Goal: Contribute content: Contribute content

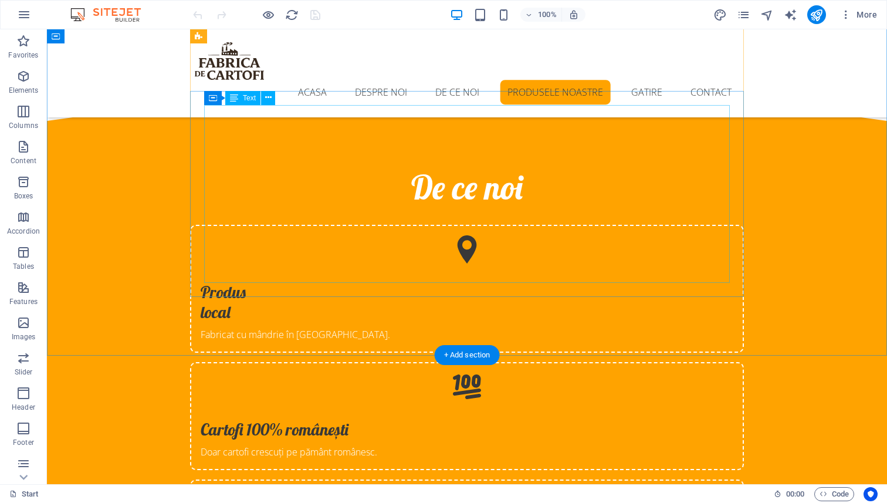
scroll to position [2210, 0]
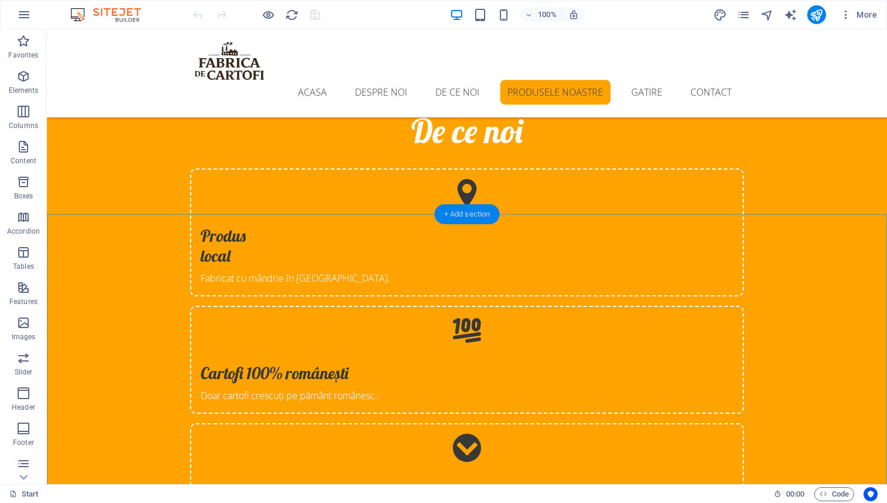
click at [458, 218] on div "+ Add section" at bounding box center [467, 214] width 65 height 20
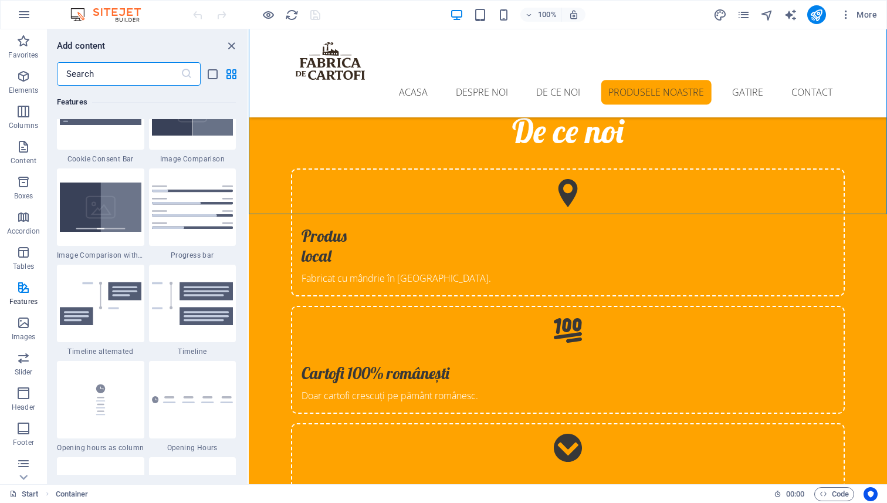
scroll to position [4811, 0]
click at [114, 74] on input "text" at bounding box center [119, 73] width 124 height 23
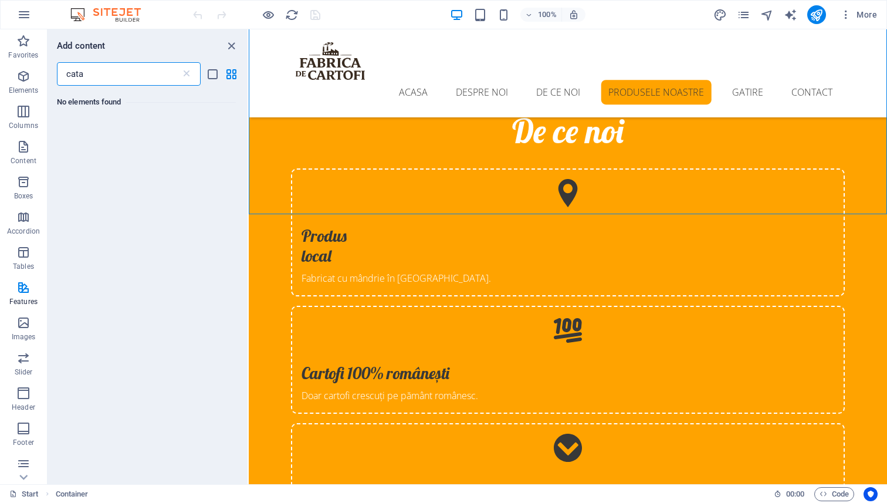
scroll to position [0, 0]
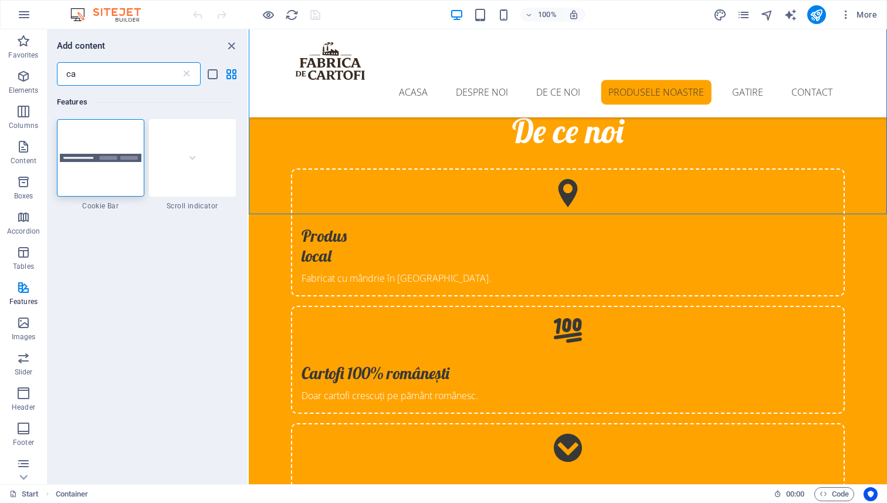
type input "c"
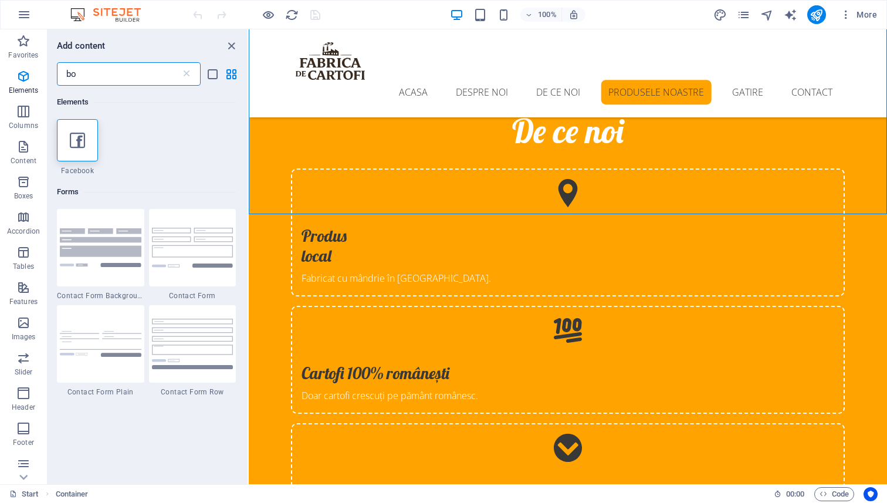
type input "b"
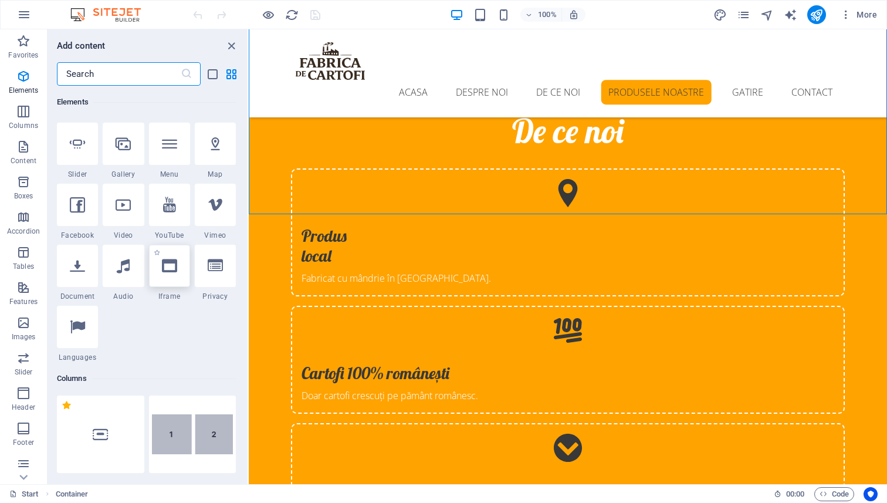
scroll to position [287, 0]
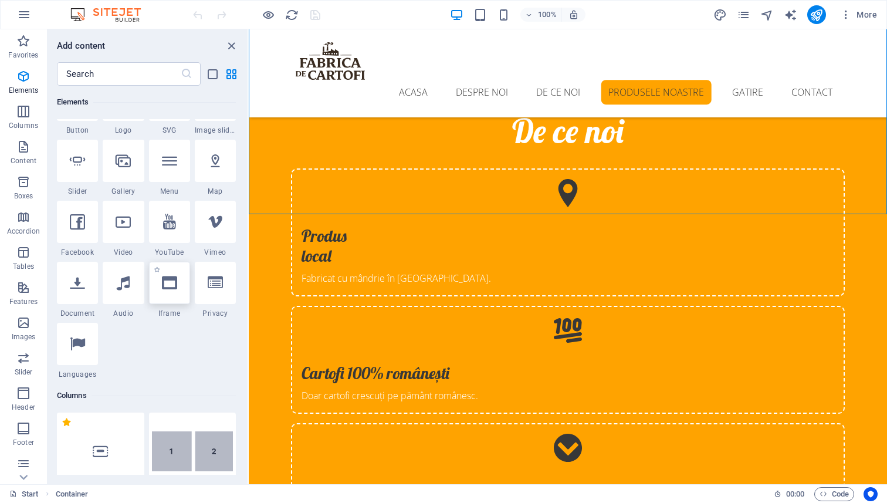
click at [167, 279] on icon at bounding box center [169, 282] width 15 height 15
select select "%"
select select "px"
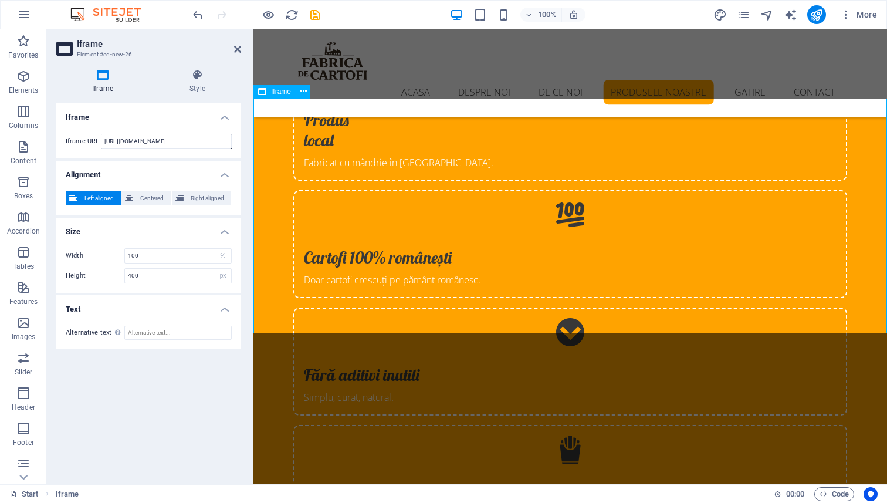
scroll to position [2327, 0]
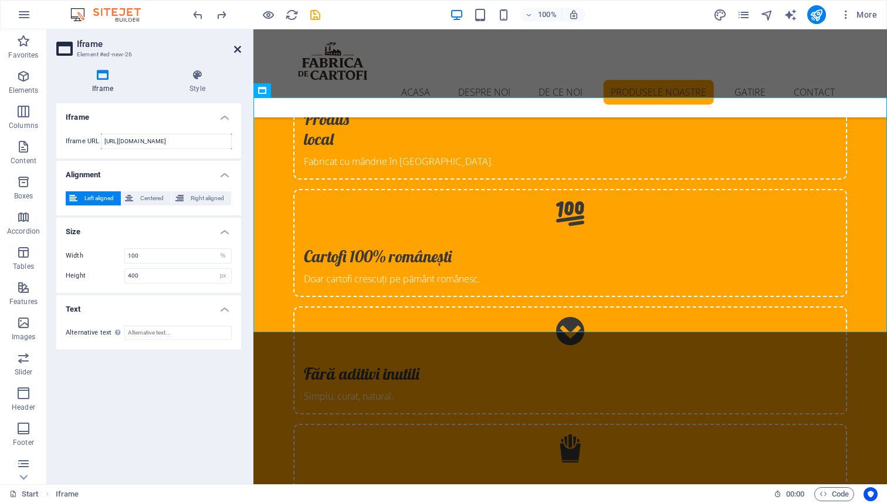
click at [235, 51] on icon at bounding box center [237, 49] width 7 height 9
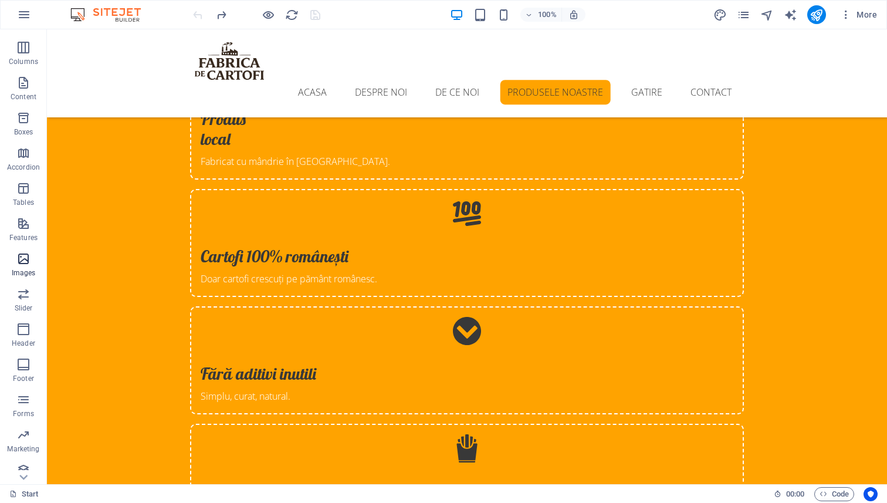
scroll to position [73, 0]
click at [23, 435] on p "Marketing" at bounding box center [23, 439] width 32 height 9
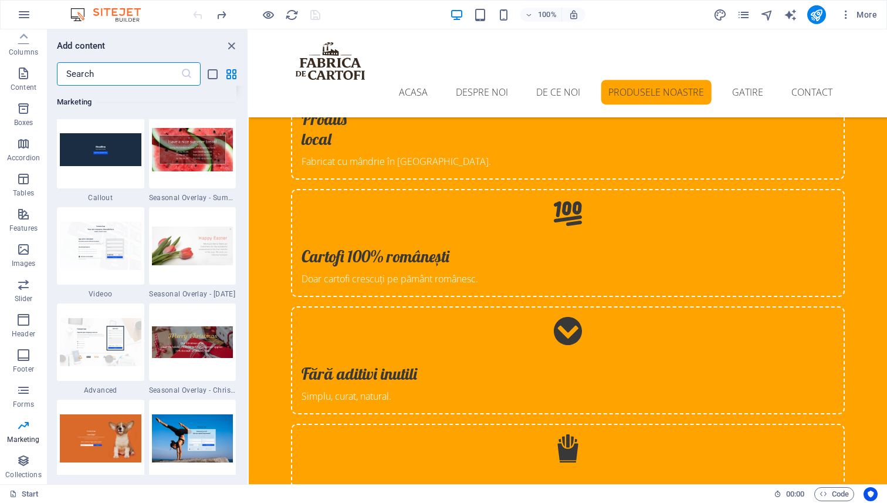
scroll to position [9766, 0]
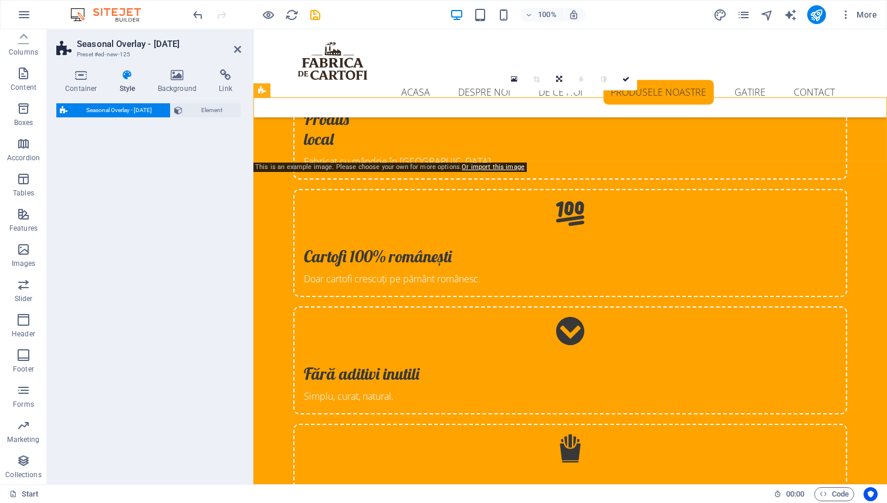
select select "px"
select select "rem"
select select "%"
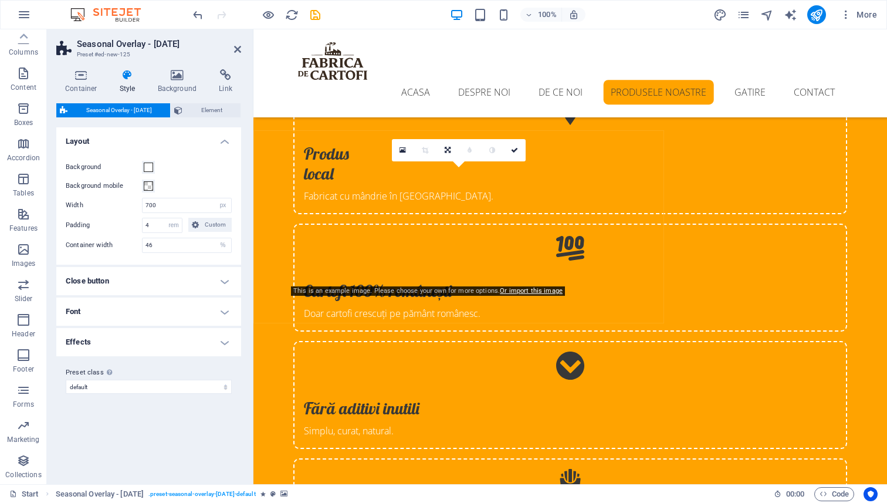
scroll to position [2273, 0]
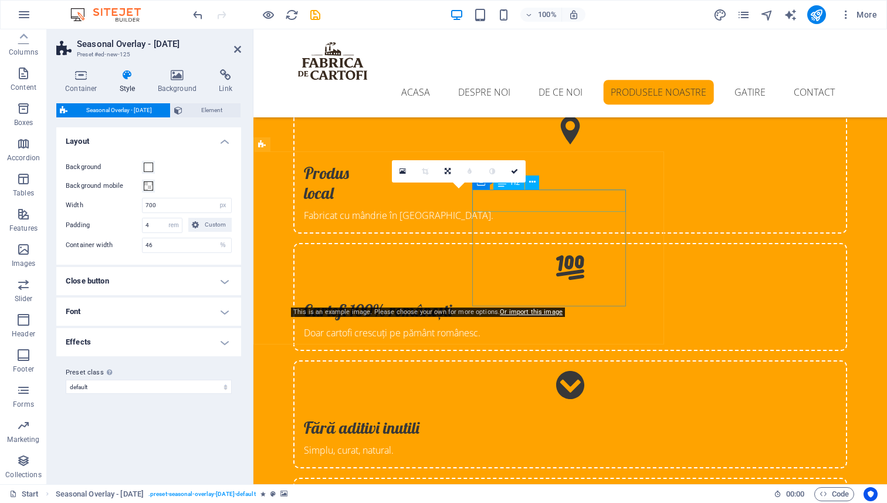
click at [403, 173] on icon at bounding box center [402, 171] width 6 height 8
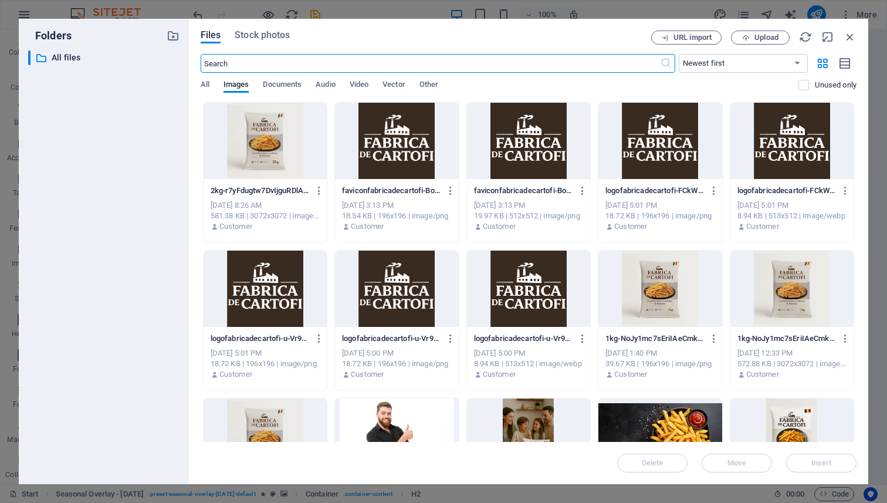
scroll to position [2515, 0]
click at [768, 34] on span "Upload" at bounding box center [766, 37] width 24 height 7
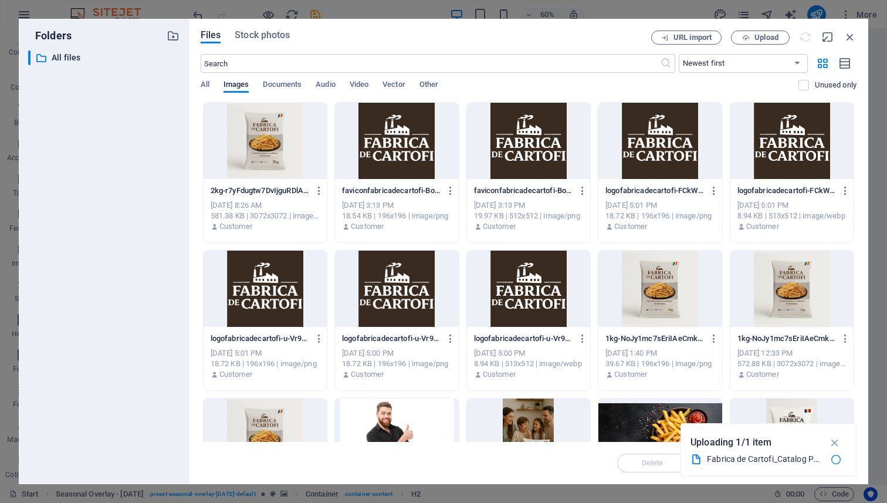
scroll to position [2273, 0]
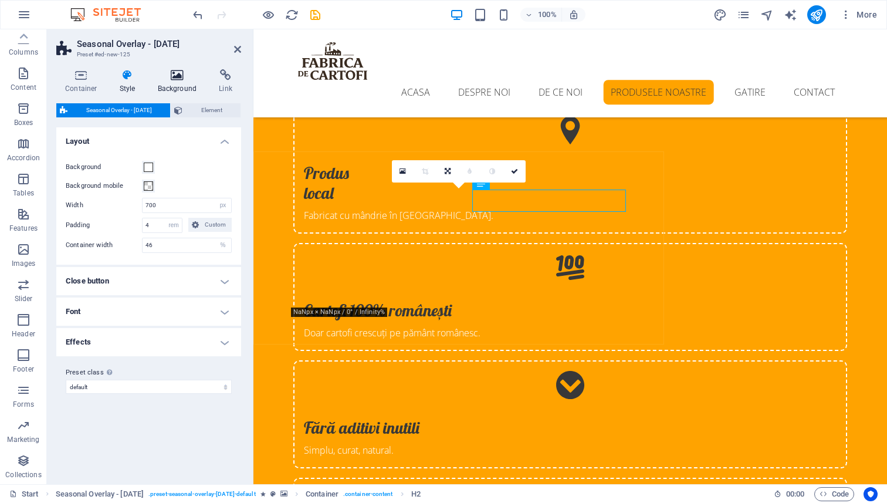
click at [177, 80] on icon at bounding box center [177, 75] width 57 height 12
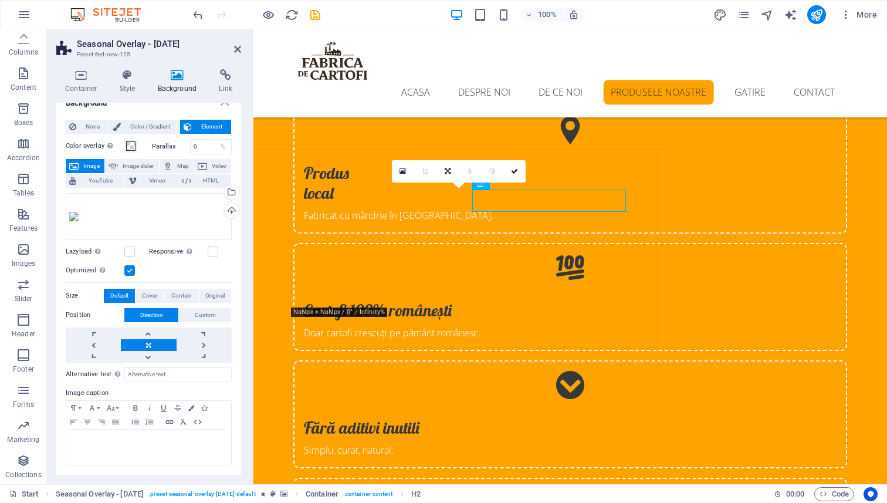
scroll to position [0, 0]
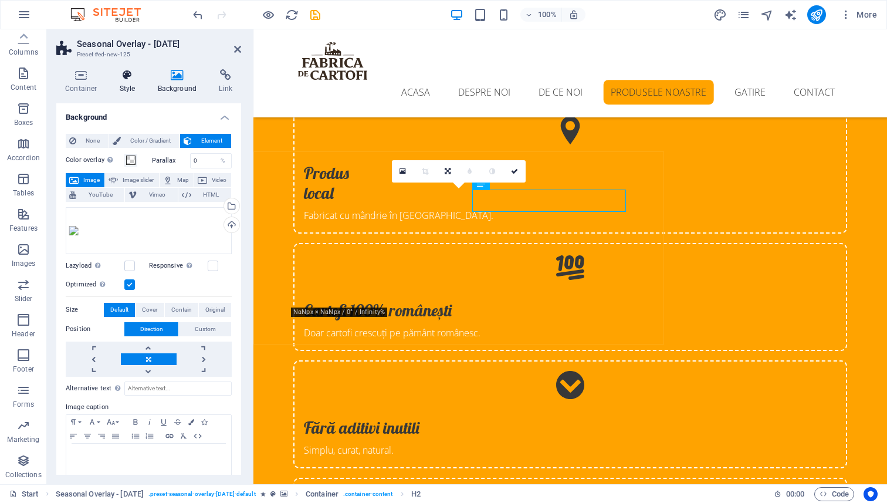
click at [127, 74] on icon at bounding box center [127, 75] width 33 height 12
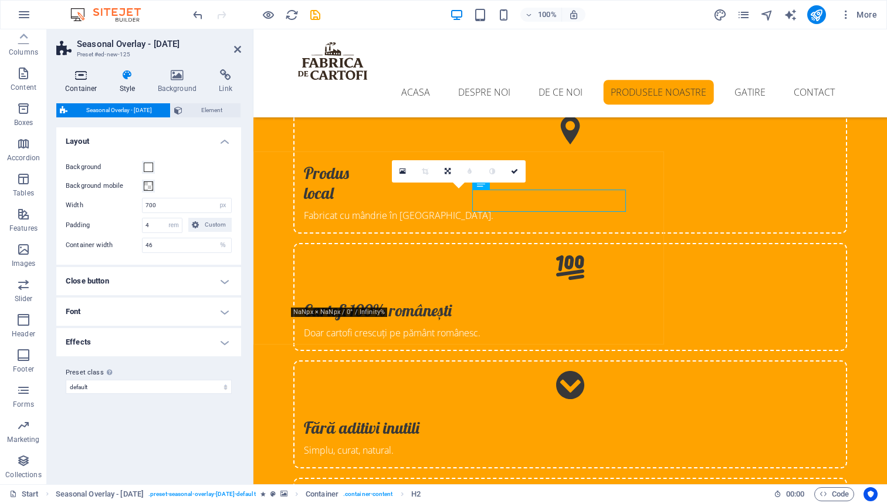
click at [88, 72] on icon at bounding box center [81, 75] width 50 height 12
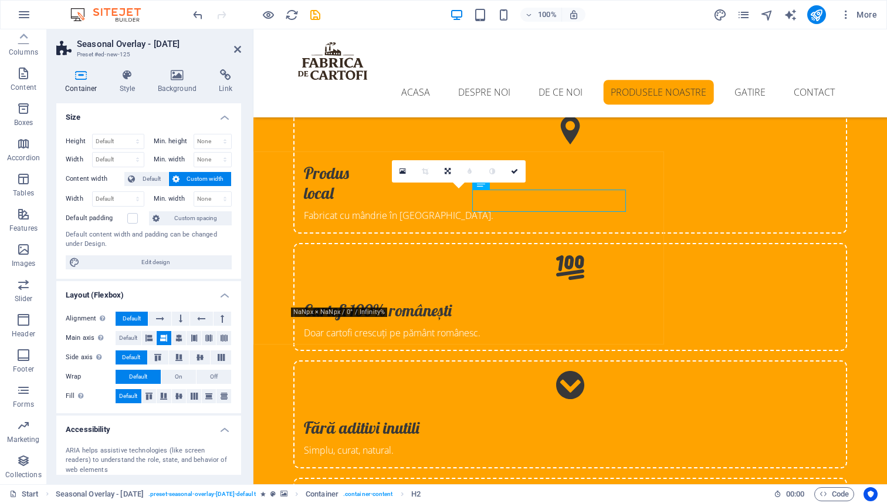
click at [448, 169] on icon at bounding box center [447, 171] width 6 height 7
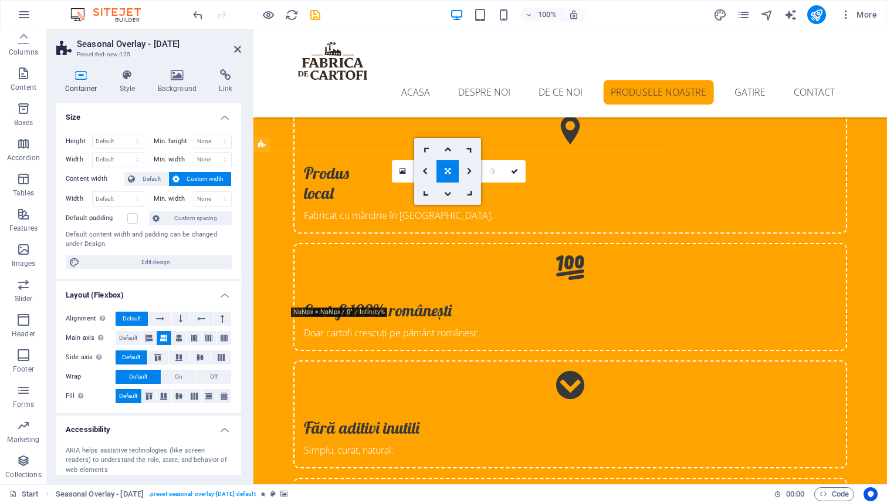
click at [469, 171] on icon at bounding box center [469, 171] width 5 height 7
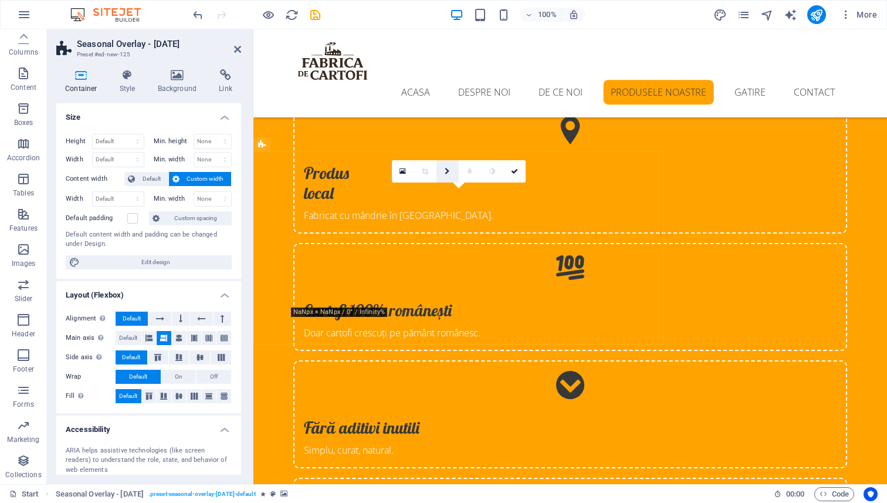
click at [449, 173] on icon at bounding box center [446, 171] width 5 height 7
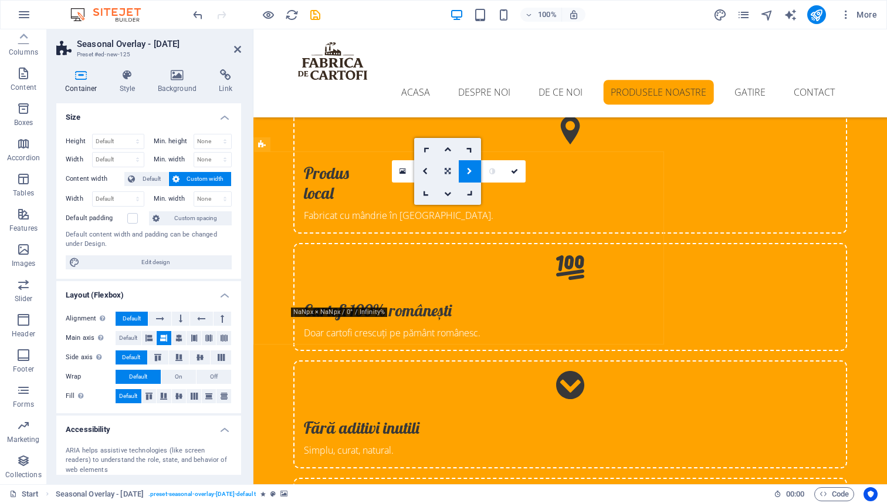
click at [447, 168] on icon at bounding box center [447, 171] width 6 height 7
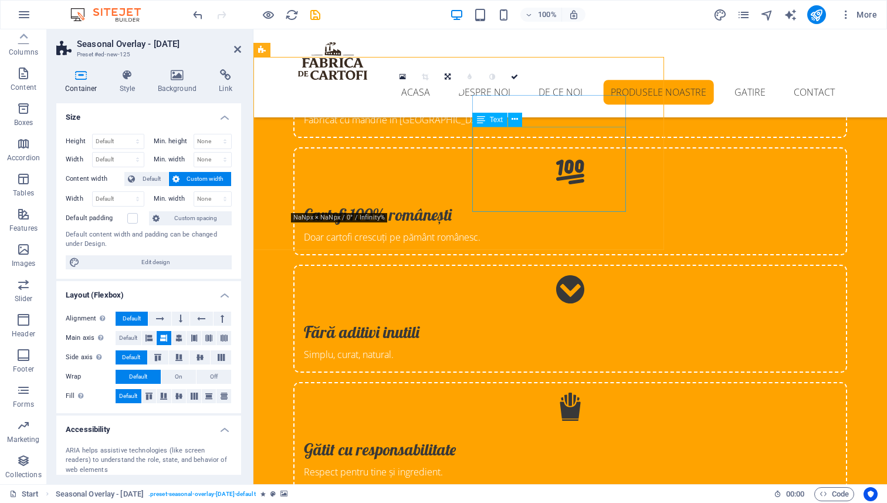
scroll to position [2367, 0]
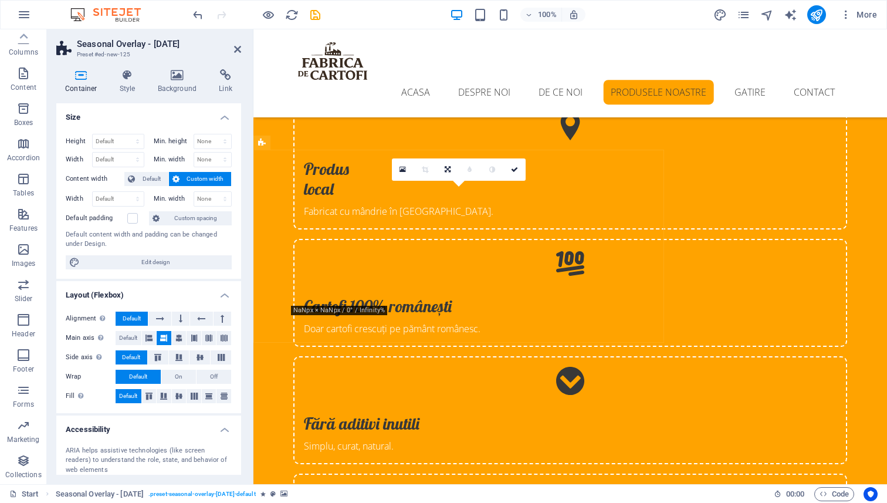
scroll to position [2251, 0]
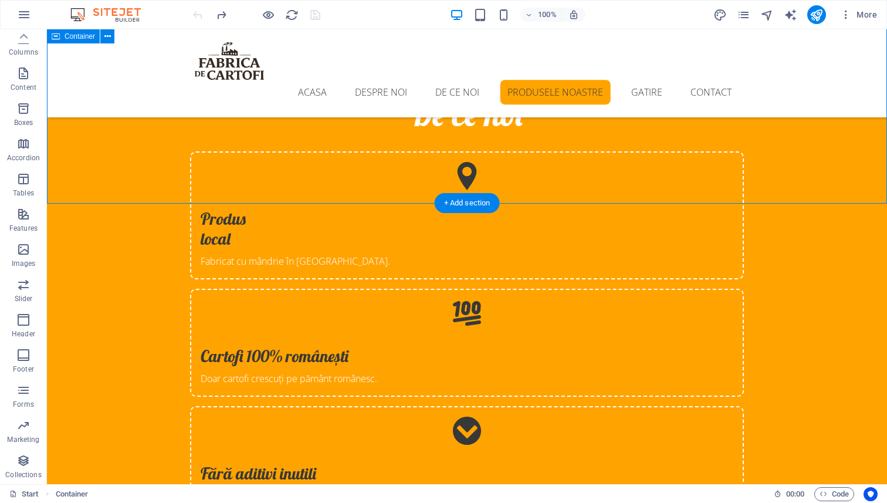
scroll to position [2214, 0]
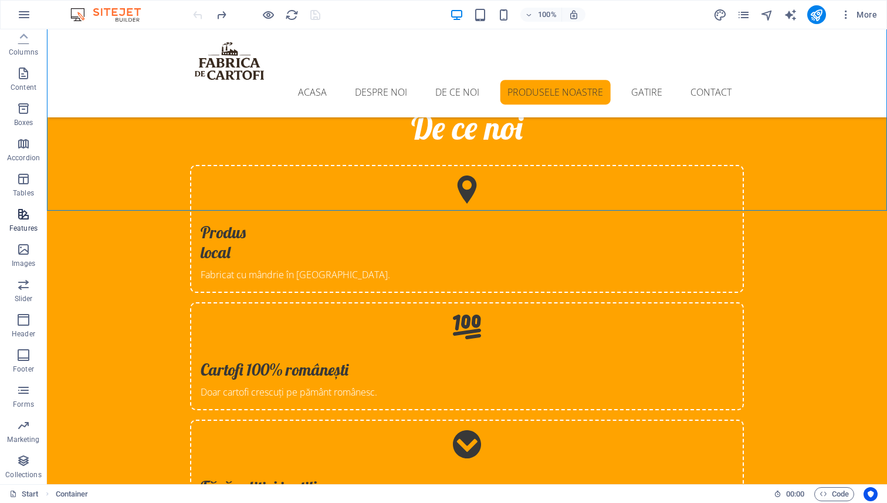
click at [22, 215] on icon "button" at bounding box center [23, 214] width 14 height 14
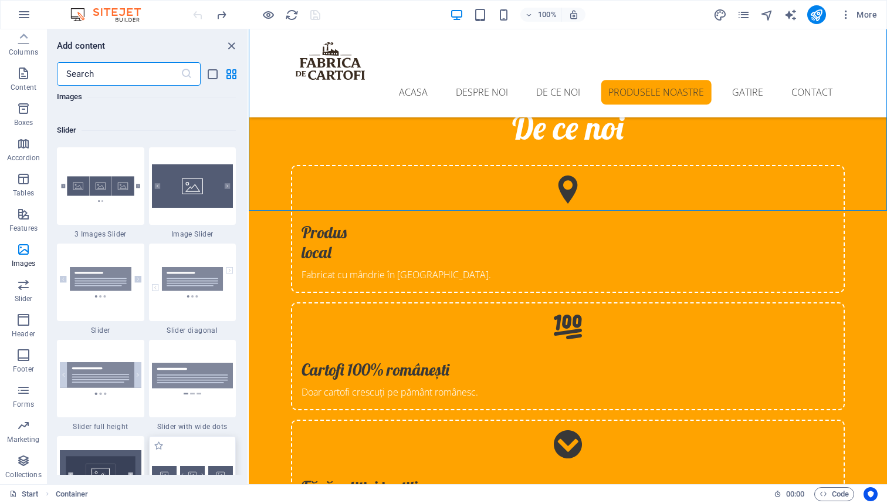
scroll to position [6603, 0]
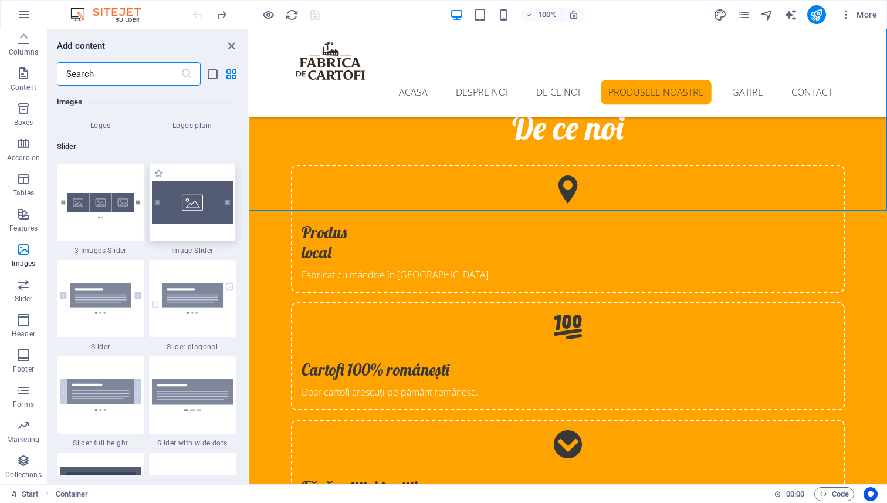
click at [185, 207] on img at bounding box center [193, 202] width 82 height 43
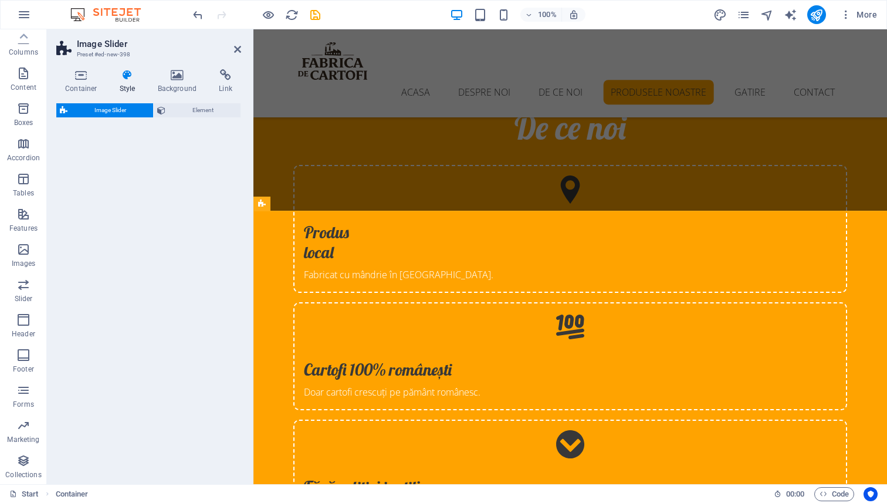
select select "rem"
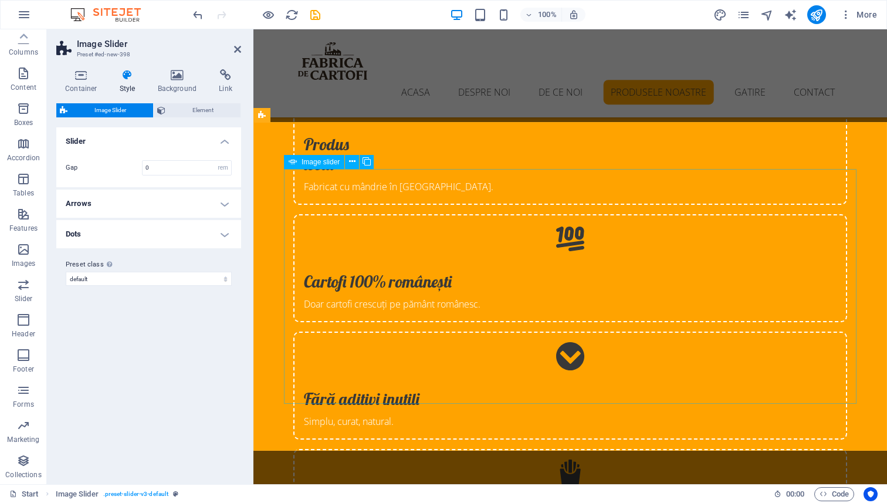
scroll to position [2302, 0]
click at [133, 83] on h4 "Style" at bounding box center [130, 81] width 38 height 25
select select "px"
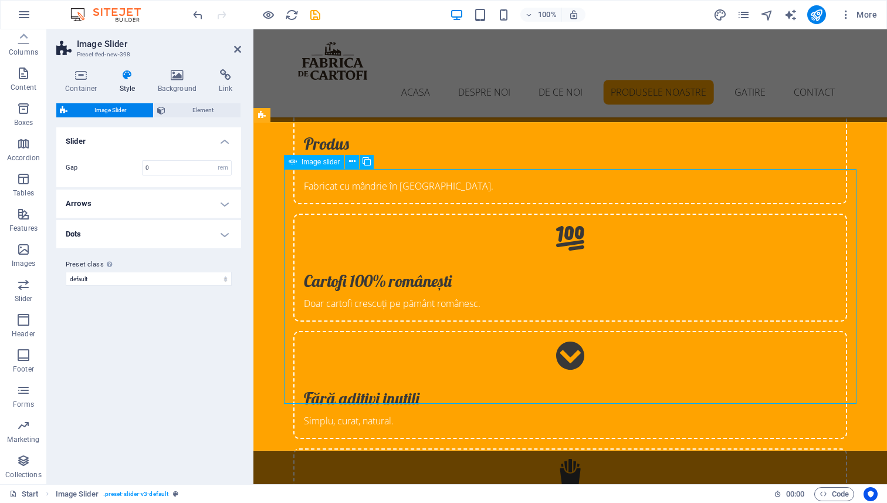
select select "ms"
select select "s"
select select "progressive"
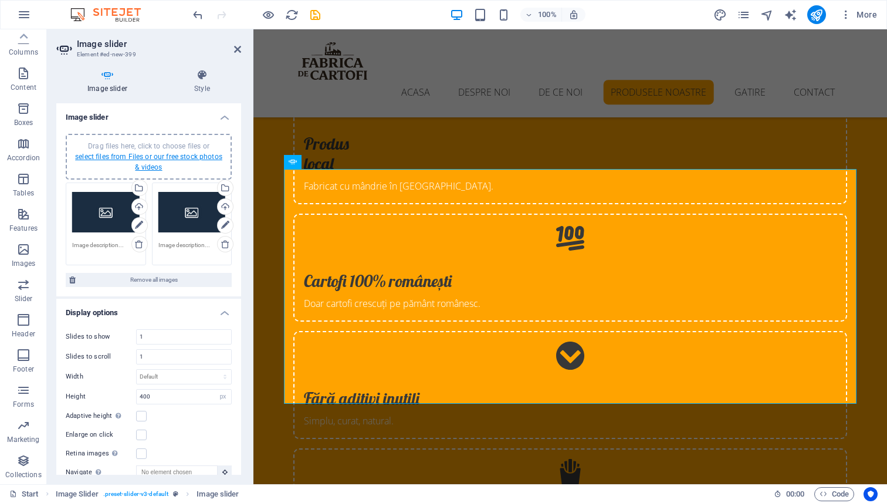
click at [120, 158] on link "select files from Files or our free stock photos & videos" at bounding box center [148, 161] width 147 height 19
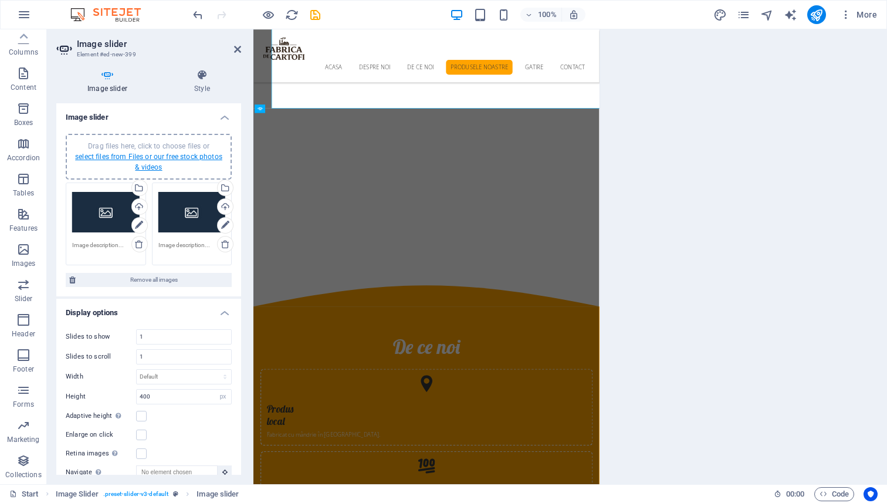
scroll to position [2544, 0]
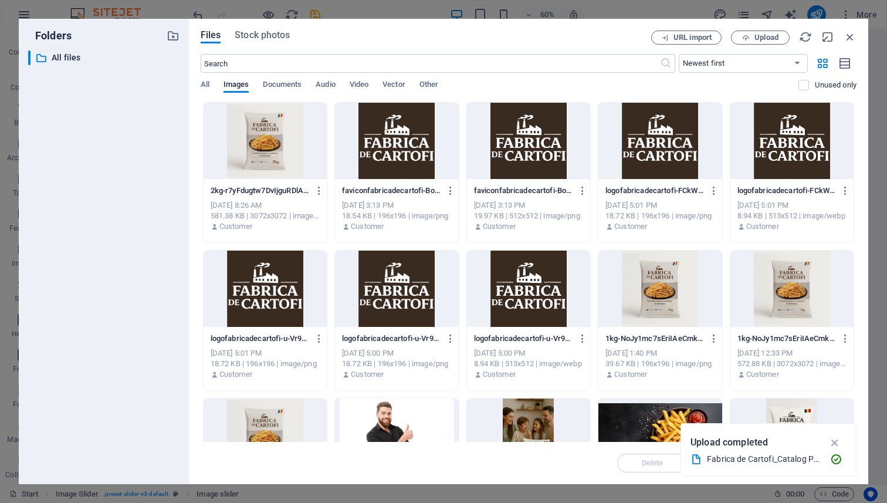
click at [260, 136] on div at bounding box center [264, 141] width 123 height 76
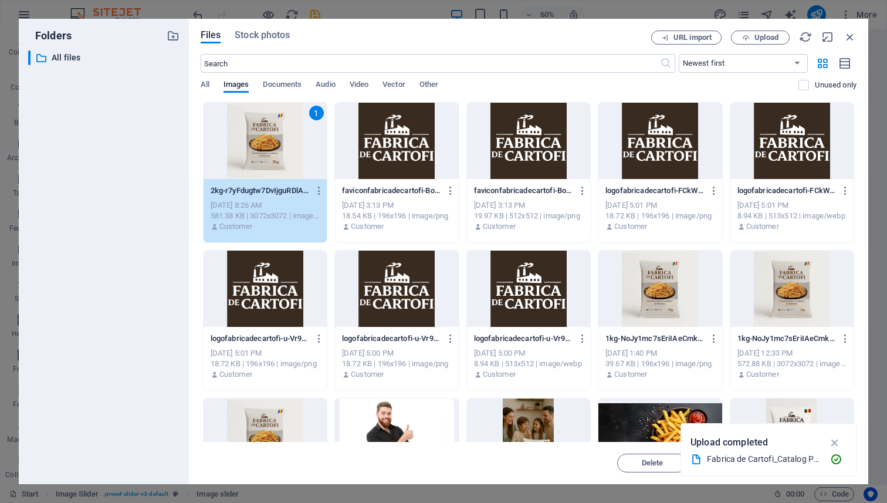
click at [545, 42] on div "Files Stock photos" at bounding box center [426, 36] width 450 height 13
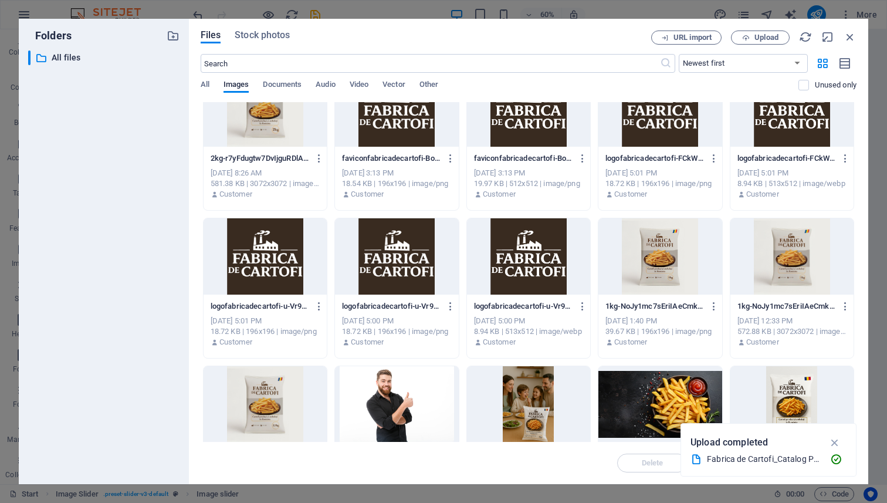
scroll to position [0, 0]
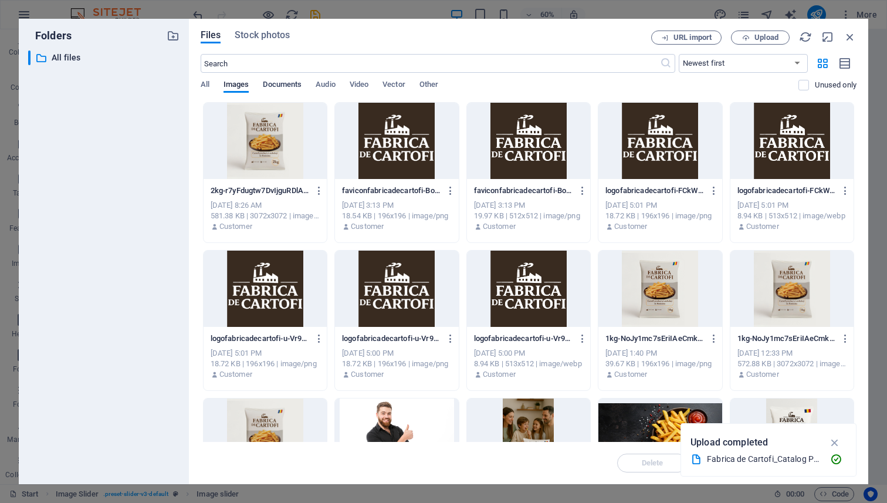
click at [289, 85] on span "Documents" at bounding box center [282, 85] width 39 height 16
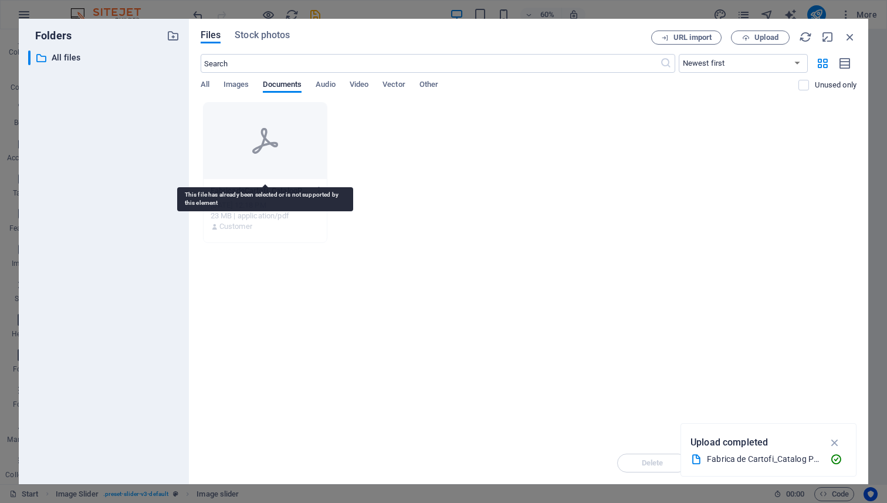
click at [260, 120] on div at bounding box center [264, 141] width 123 height 76
click at [273, 155] on div at bounding box center [264, 141] width 123 height 76
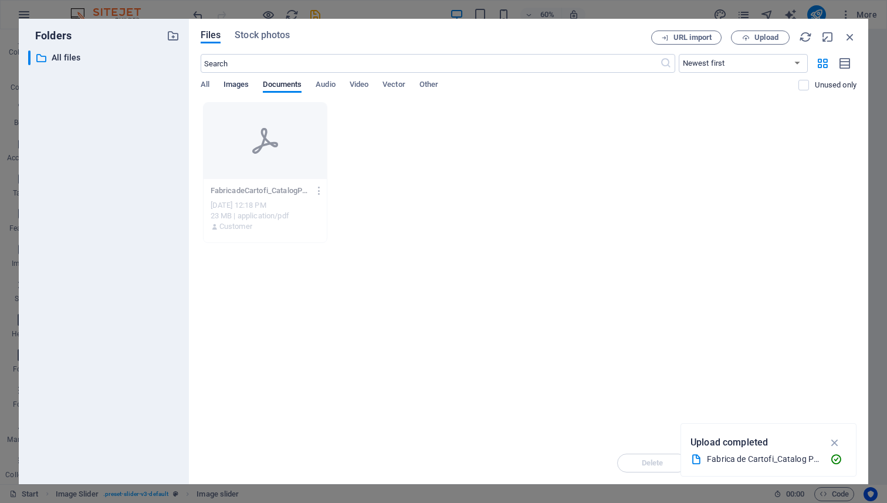
click at [234, 86] on span "Images" at bounding box center [236, 85] width 26 height 16
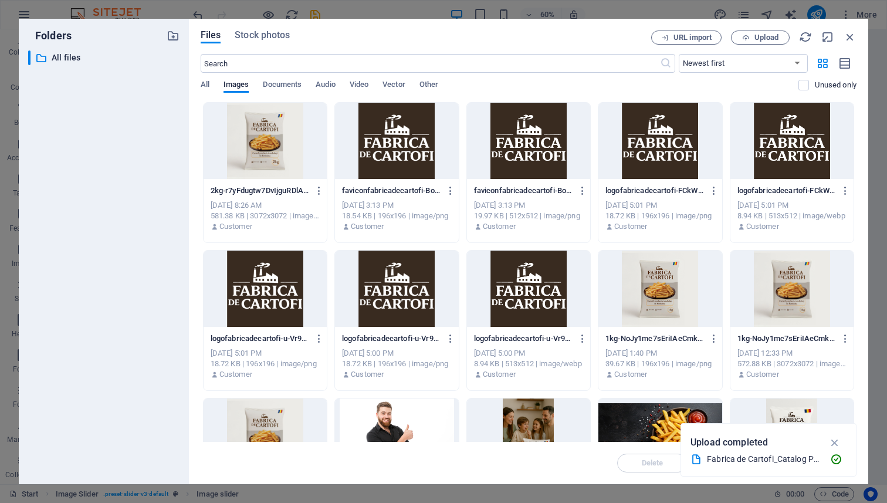
scroll to position [2541, 0]
click at [851, 39] on icon "button" at bounding box center [849, 36] width 13 height 13
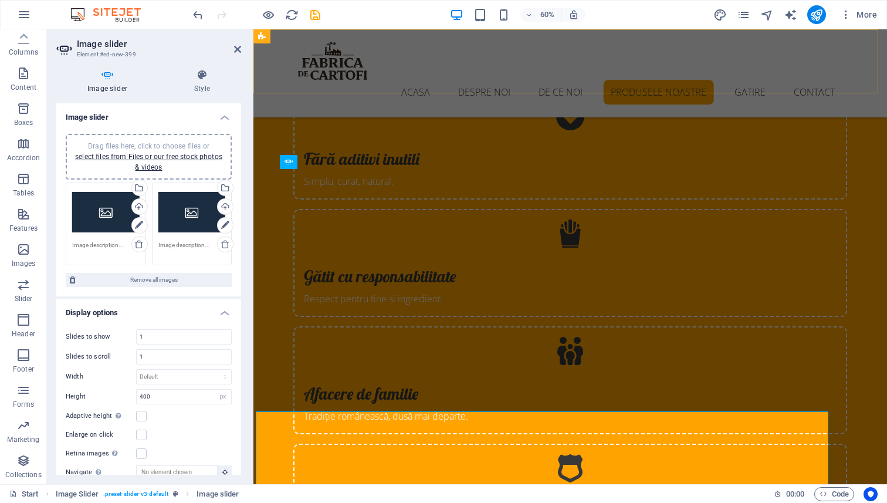
scroll to position [2302, 0]
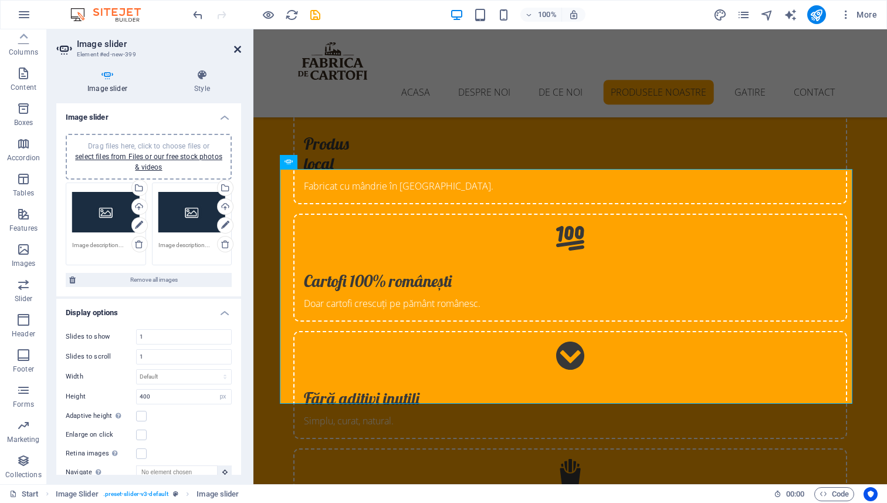
click at [239, 47] on icon at bounding box center [237, 49] width 7 height 9
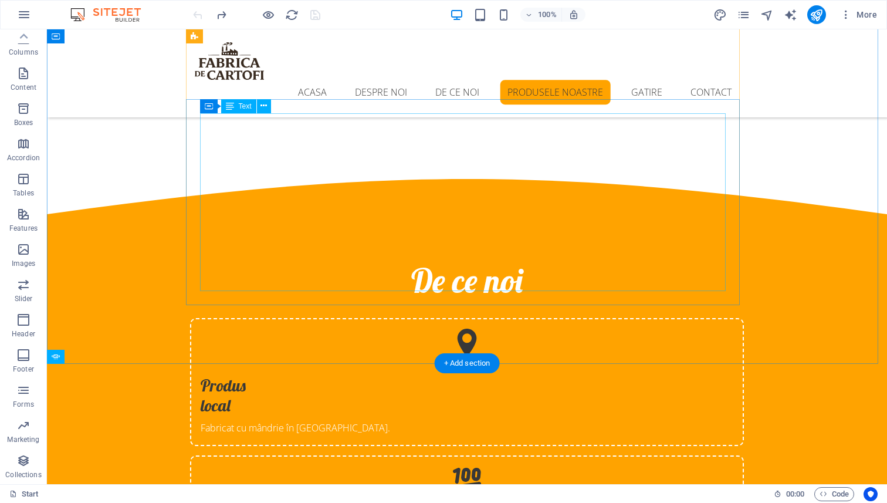
scroll to position [2063, 0]
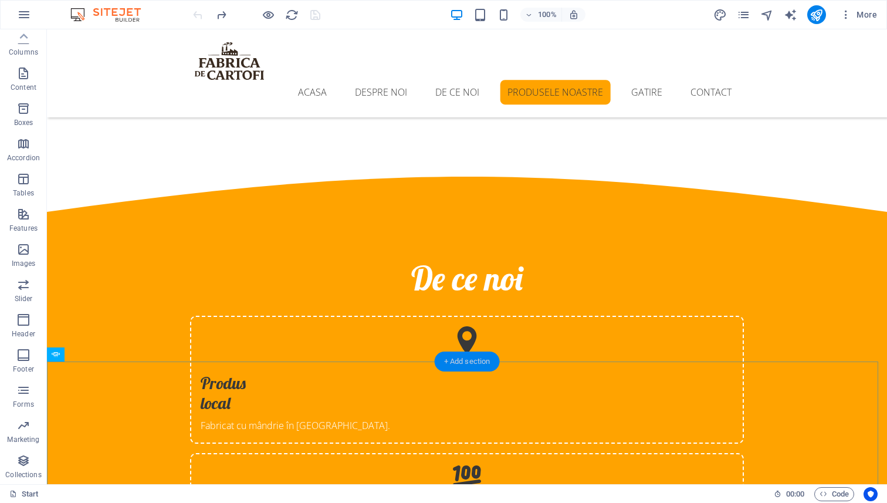
drag, startPoint x: 467, startPoint y: 358, endPoint x: 176, endPoint y: 324, distance: 293.5
click at [467, 358] on div "+ Add section" at bounding box center [467, 361] width 65 height 20
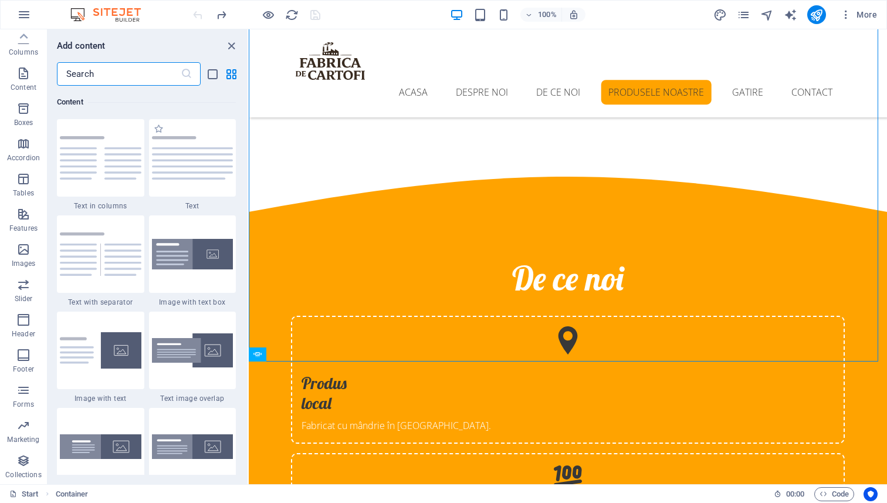
scroll to position [2052, 0]
click at [142, 77] on input "text" at bounding box center [119, 73] width 124 height 23
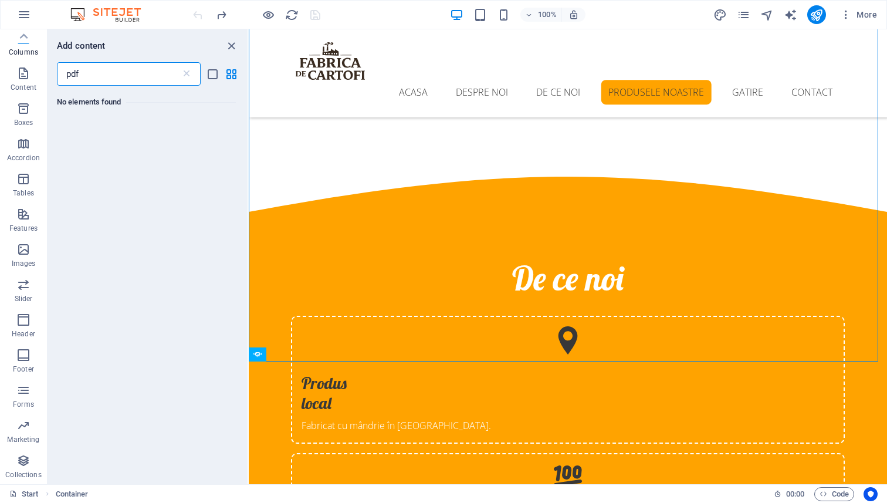
scroll to position [0, 0]
type input "p"
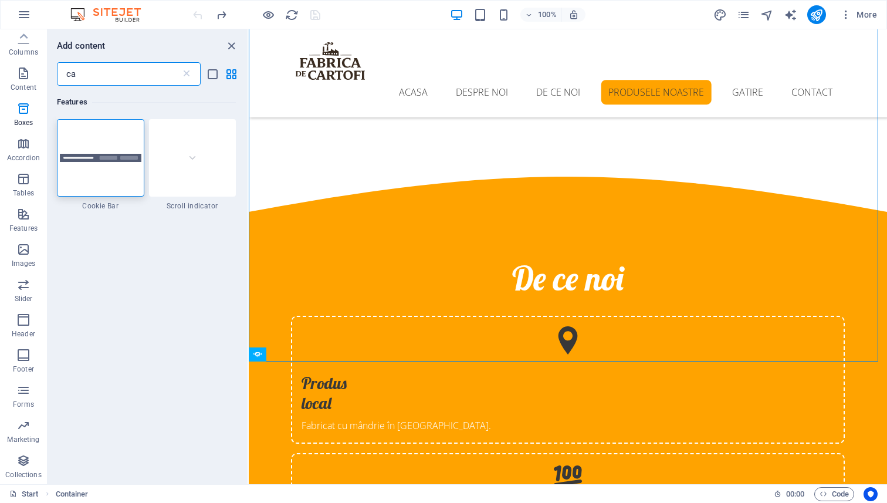
type input "c"
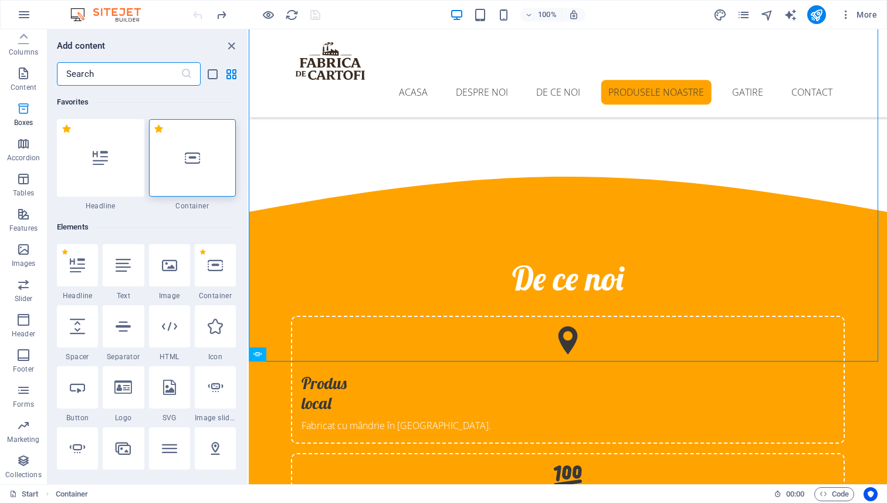
click at [21, 111] on icon "button" at bounding box center [23, 108] width 14 height 14
click at [22, 113] on icon "button" at bounding box center [23, 108] width 14 height 14
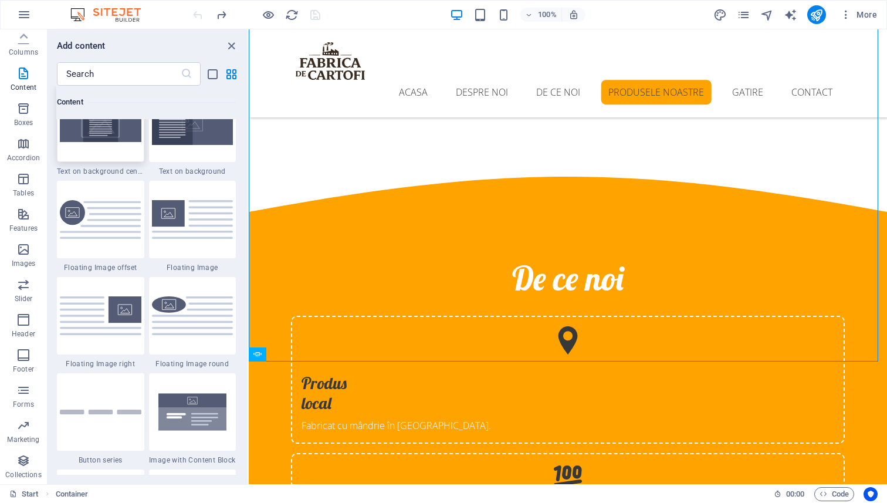
scroll to position [2706, 0]
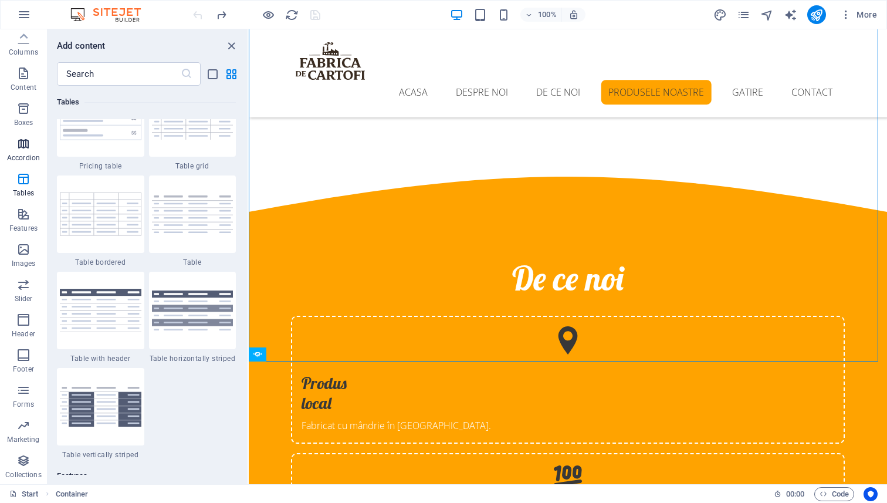
click at [21, 144] on icon "button" at bounding box center [23, 144] width 14 height 14
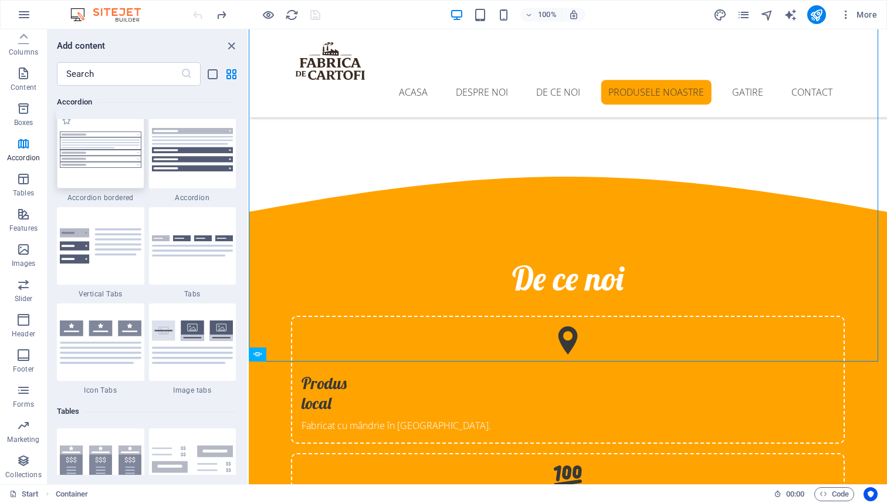
scroll to position [3744, 0]
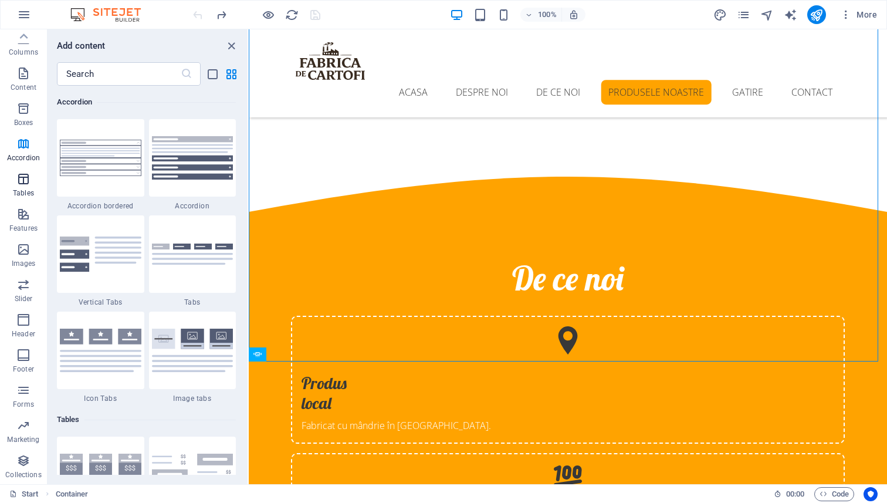
click at [21, 182] on icon "button" at bounding box center [23, 179] width 14 height 14
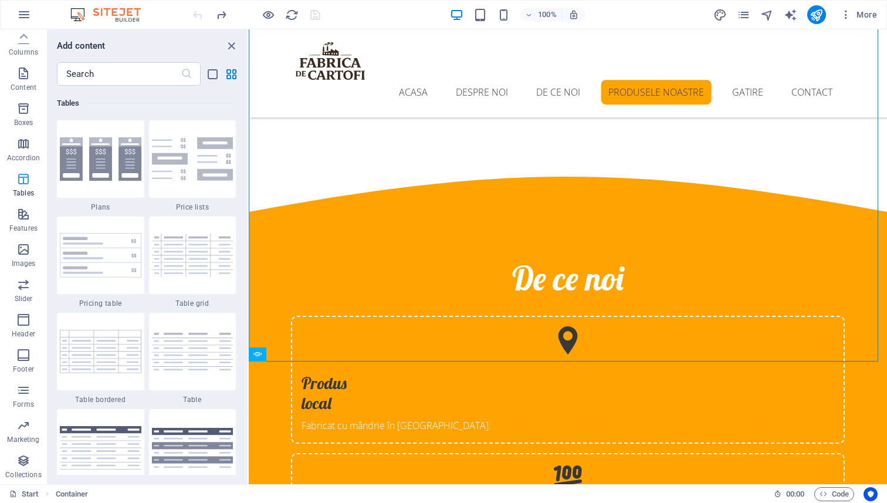
scroll to position [4061, 0]
click at [25, 213] on icon "button" at bounding box center [23, 214] width 14 height 14
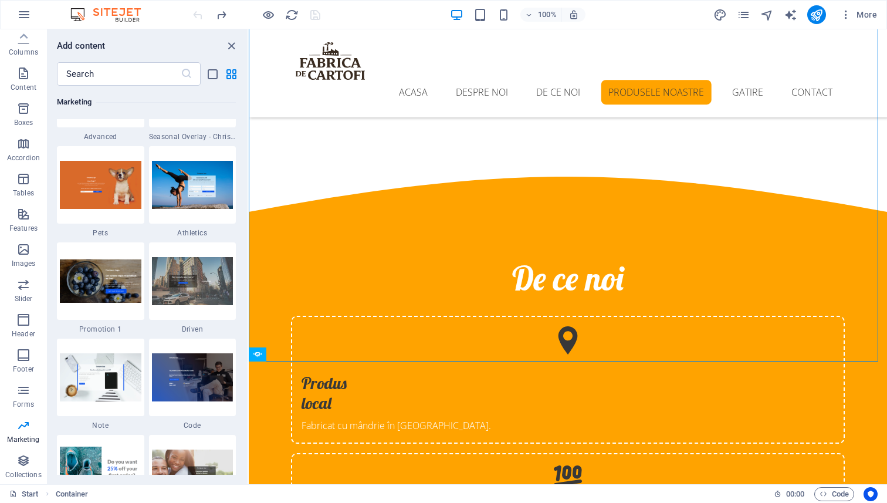
scroll to position [10006, 0]
click at [29, 459] on icon "button" at bounding box center [23, 460] width 14 height 14
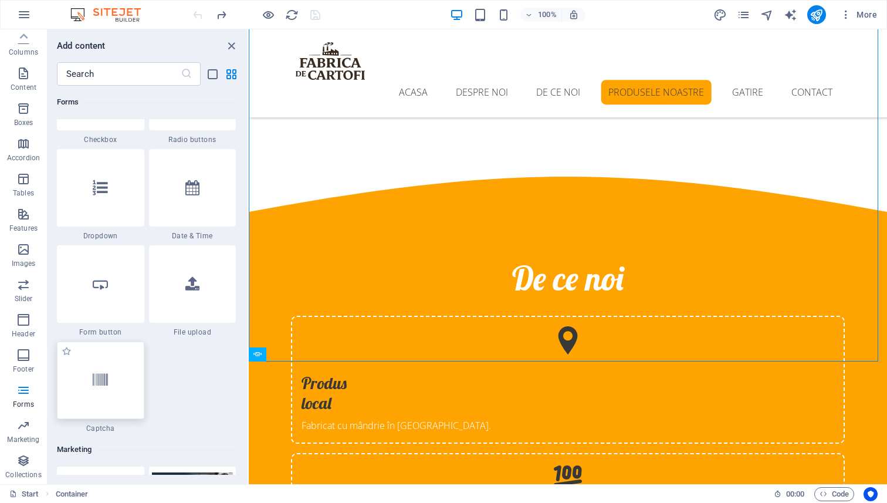
scroll to position [9203, 0]
click at [25, 261] on p "Images" at bounding box center [24, 263] width 24 height 9
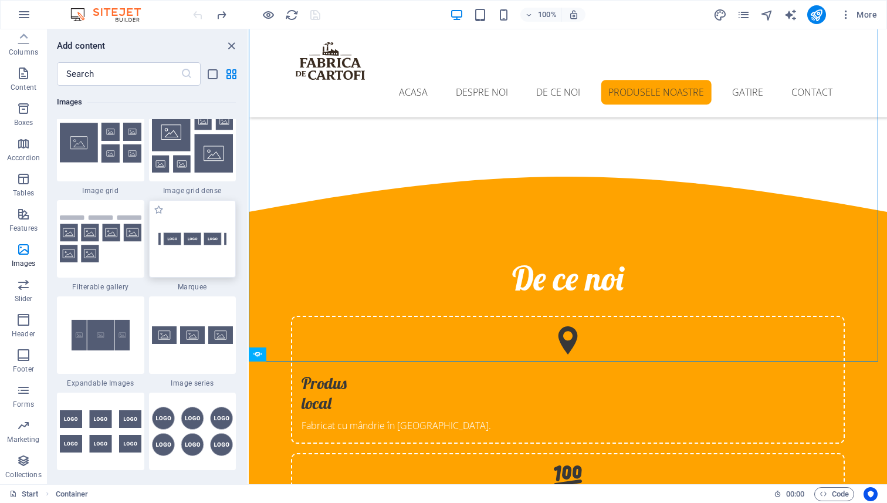
scroll to position [6171, 0]
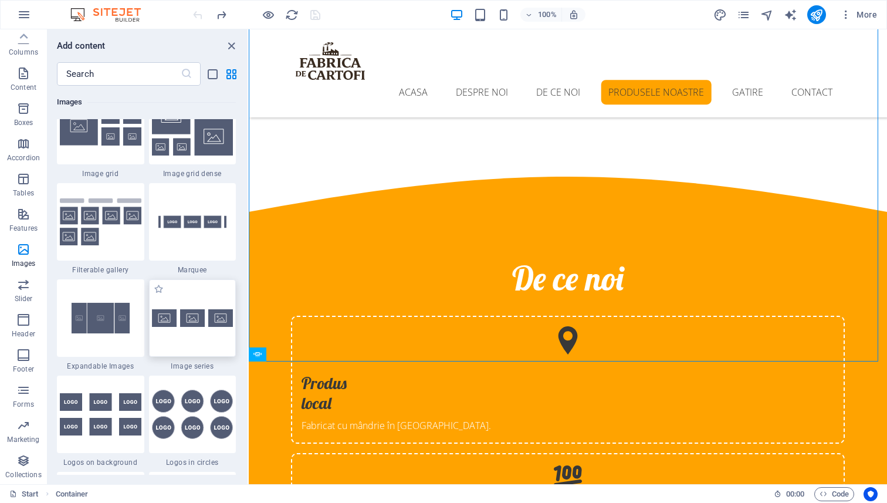
click at [201, 318] on img at bounding box center [193, 318] width 82 height 18
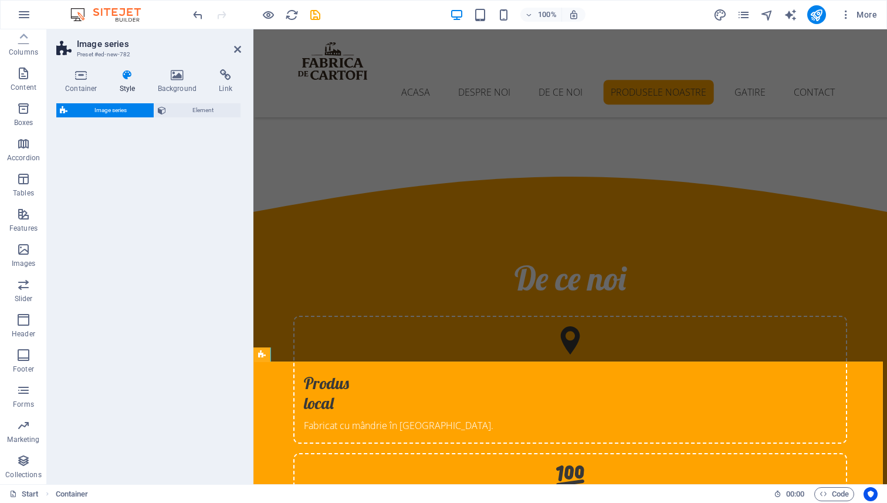
select select "rem"
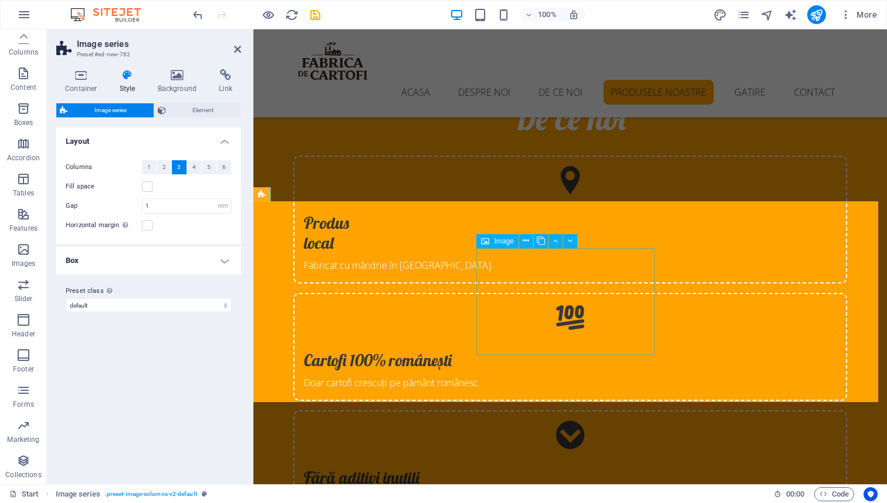
scroll to position [2225, 0]
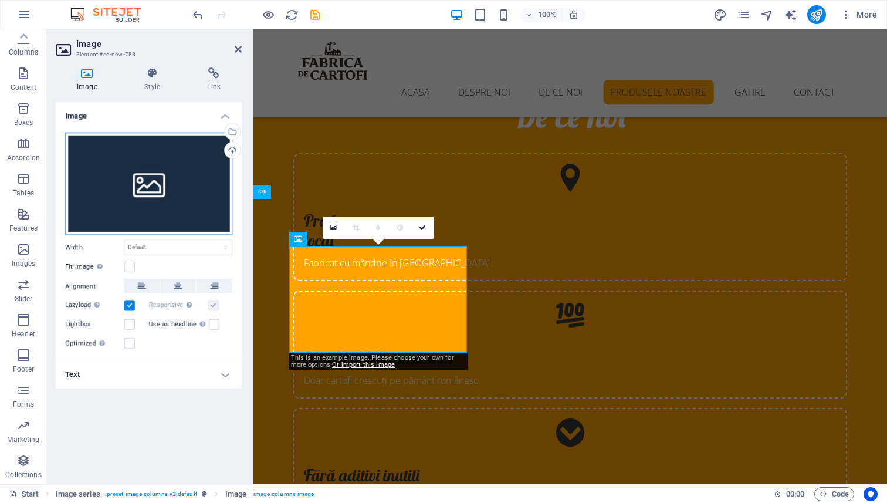
click at [152, 186] on div "Drag files here, click to choose files or select files from Files or our free s…" at bounding box center [149, 185] width 166 height 102
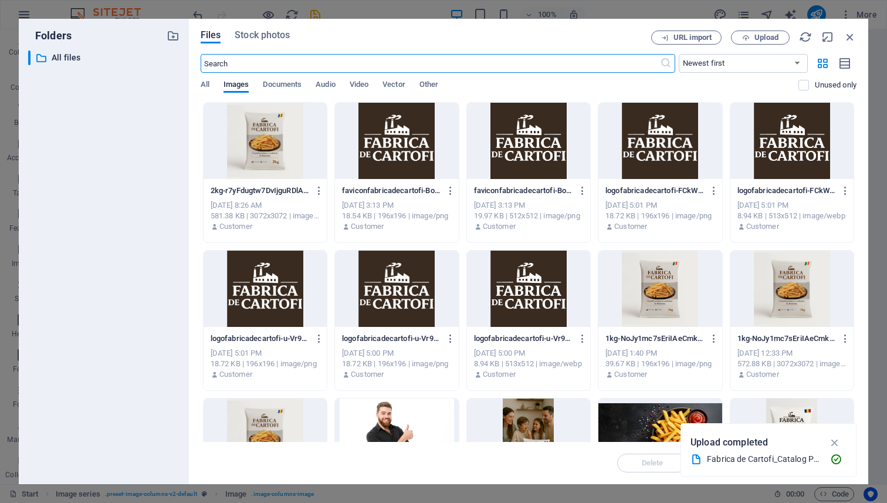
scroll to position [2465, 0]
click at [771, 35] on span "Upload" at bounding box center [766, 37] width 24 height 7
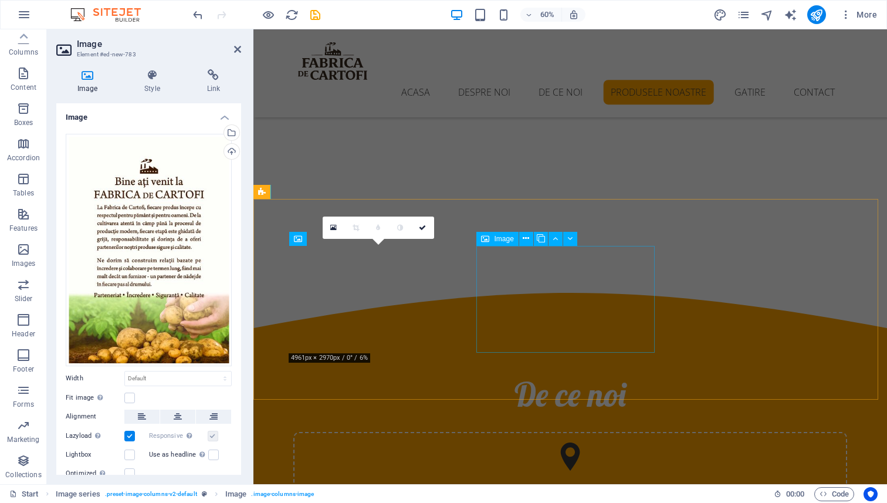
scroll to position [2225, 0]
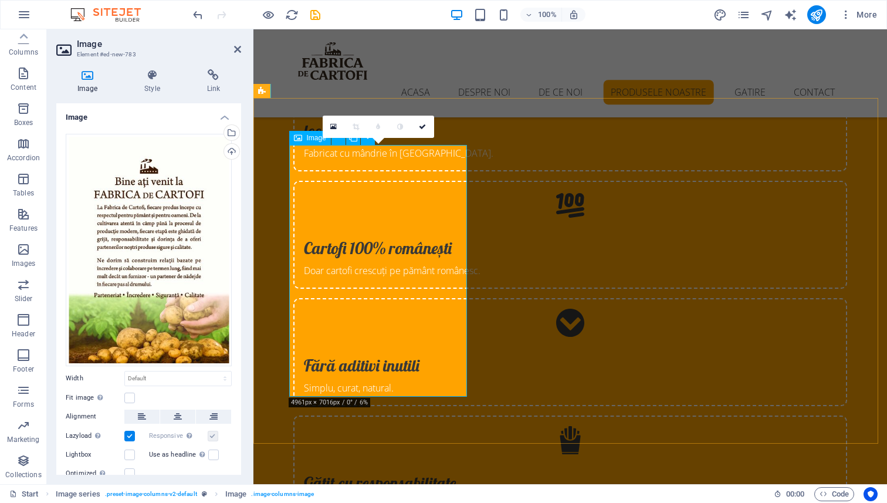
scroll to position [2348, 0]
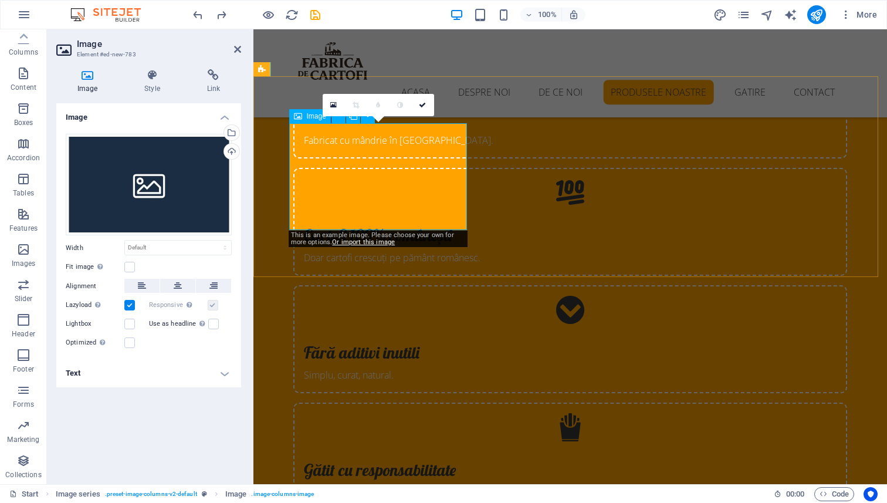
click at [167, 177] on div "Drag files here, click to choose files or select files from Files or our free s…" at bounding box center [149, 185] width 166 height 102
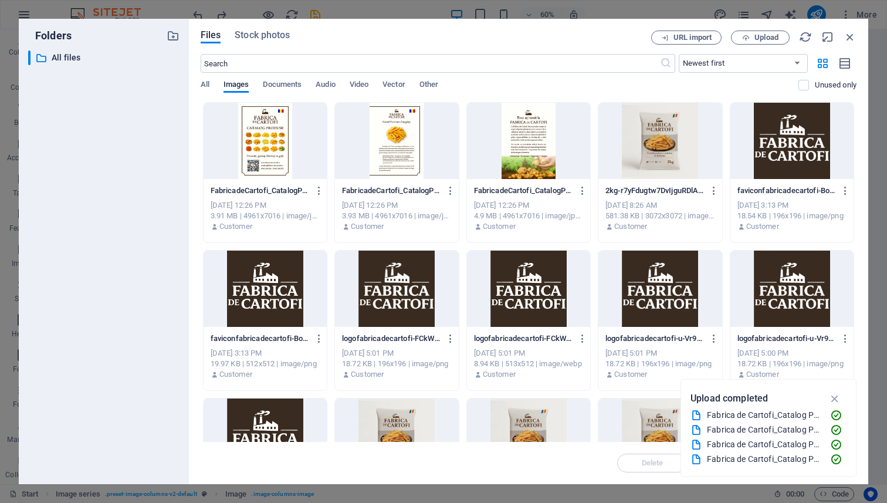
click at [386, 140] on div at bounding box center [396, 141] width 123 height 76
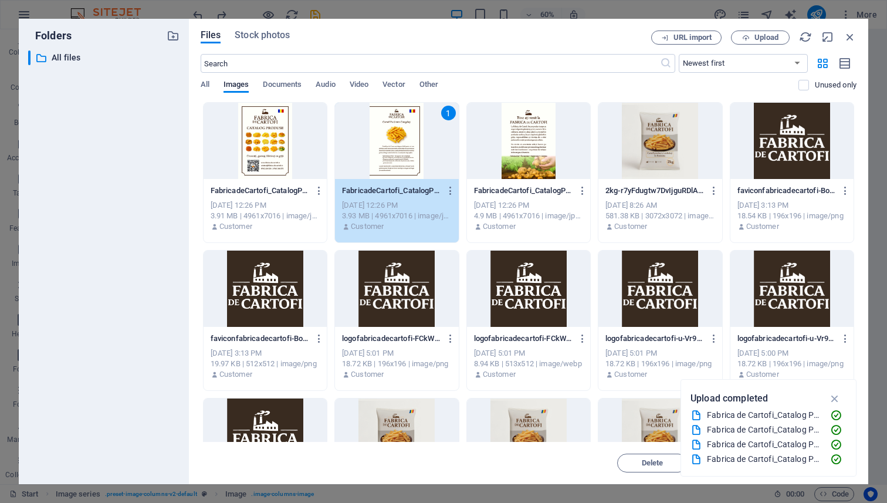
click at [260, 151] on div at bounding box center [264, 141] width 123 height 76
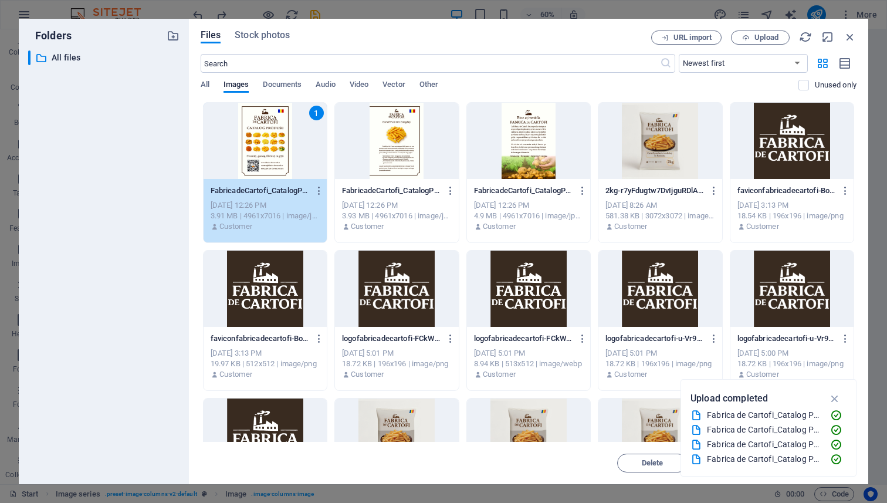
click at [317, 118] on div "1" at bounding box center [316, 113] width 15 height 15
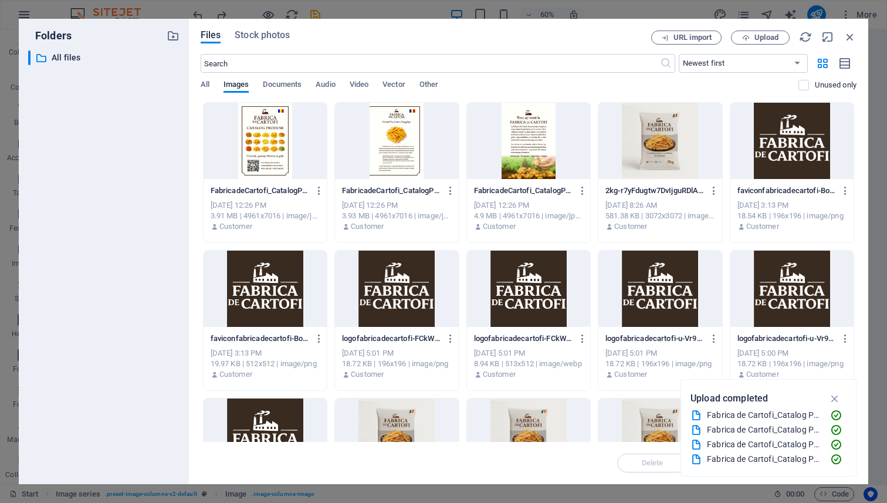
click at [402, 123] on div at bounding box center [396, 141] width 123 height 76
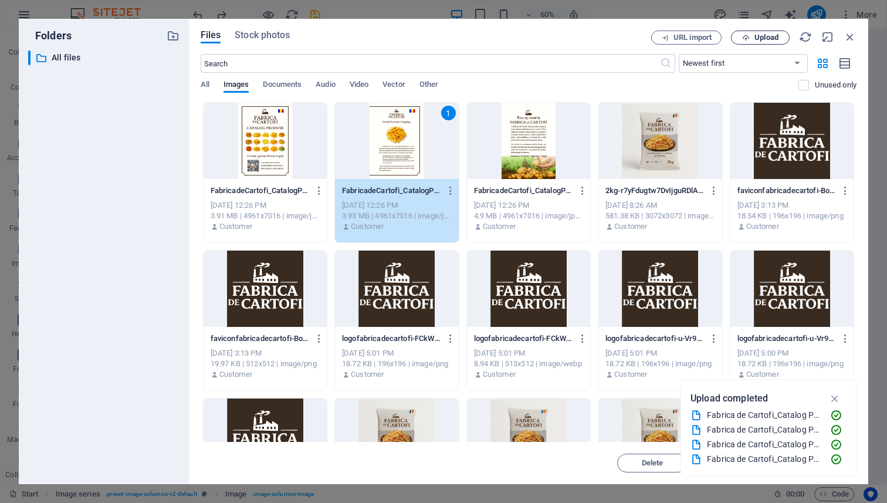
click at [751, 39] on span "Upload" at bounding box center [760, 38] width 48 height 8
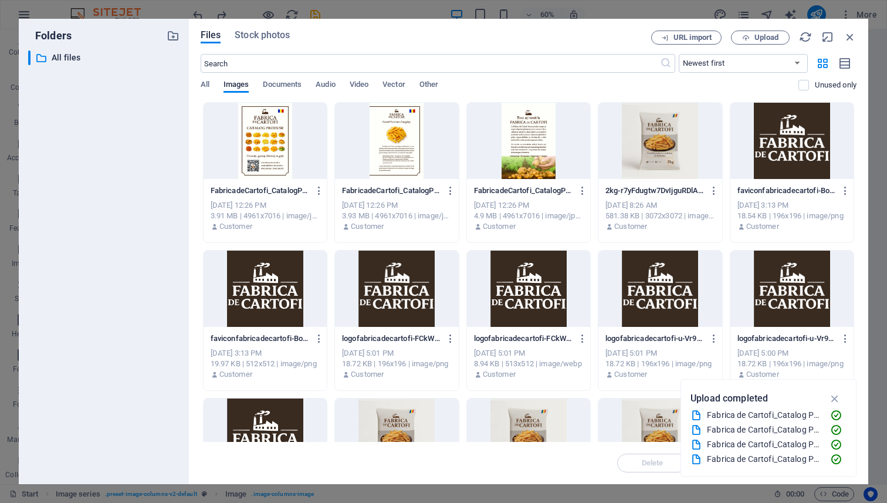
click at [257, 134] on div at bounding box center [264, 141] width 123 height 76
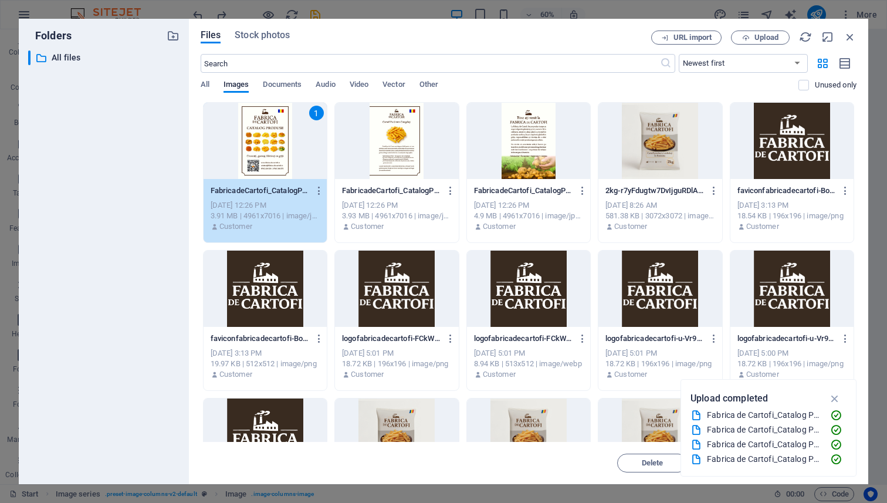
click at [261, 127] on div "1" at bounding box center [264, 141] width 123 height 76
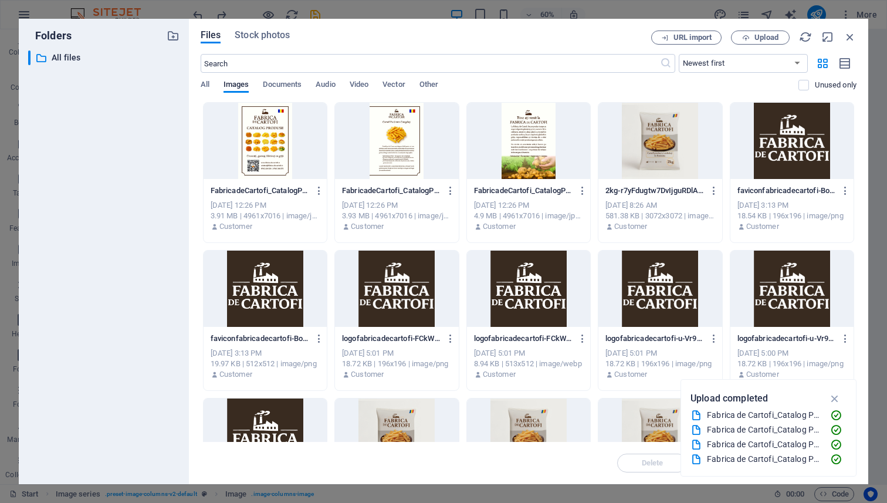
drag, startPoint x: 261, startPoint y: 127, endPoint x: 8, endPoint y: 99, distance: 254.9
click at [261, 127] on div at bounding box center [264, 141] width 123 height 76
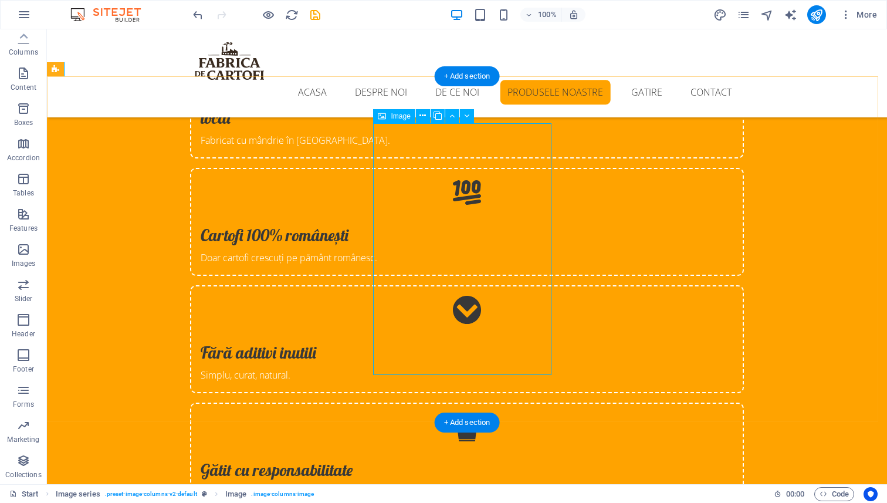
click at [403, 121] on div "Image" at bounding box center [394, 116] width 42 height 14
click at [400, 116] on span "Image" at bounding box center [400, 116] width 19 height 7
click at [399, 117] on span "Image" at bounding box center [400, 116] width 19 height 7
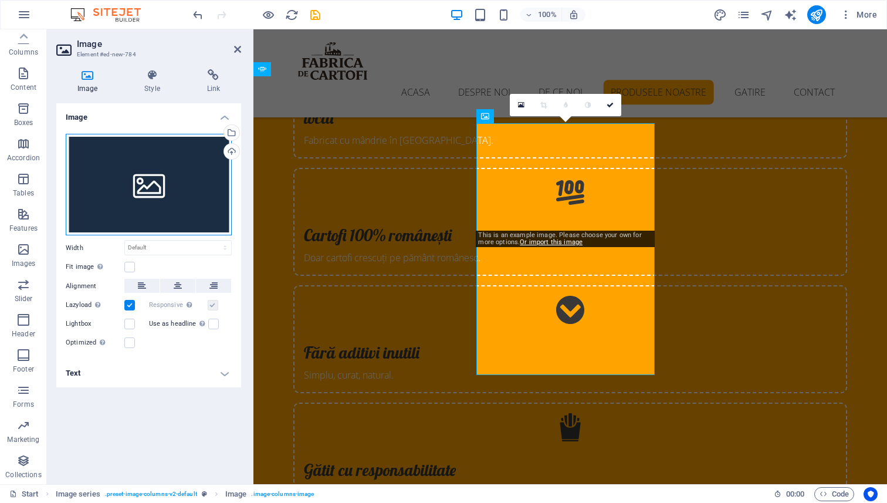
click at [152, 185] on div "Drag files here, click to choose files or select files from Files or our free s…" at bounding box center [149, 185] width 166 height 102
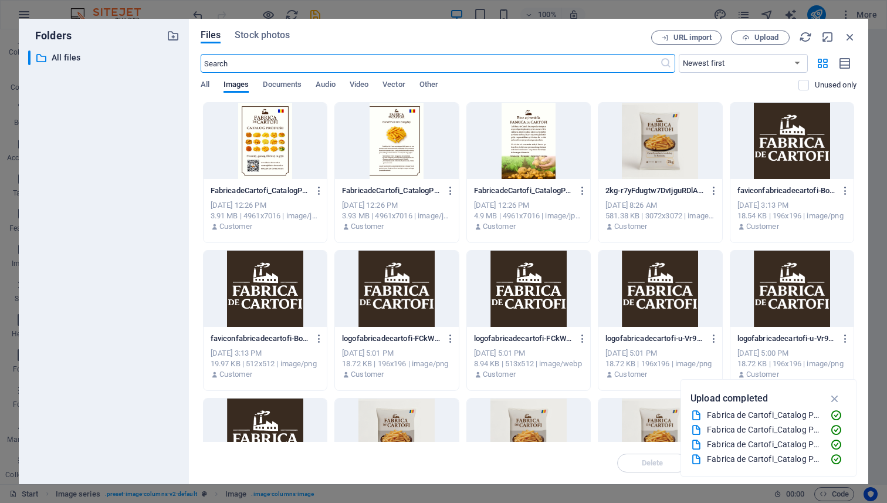
scroll to position [2590, 0]
click at [514, 137] on div at bounding box center [528, 141] width 123 height 76
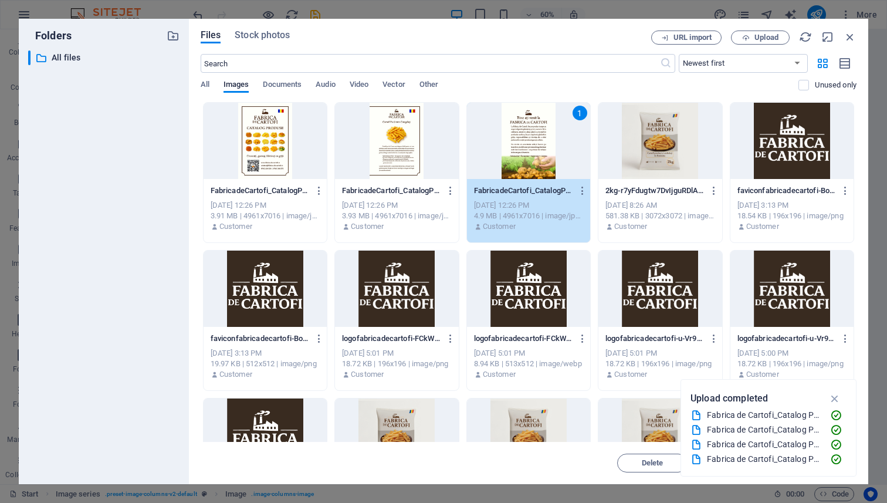
click at [508, 140] on div "1" at bounding box center [528, 141] width 123 height 76
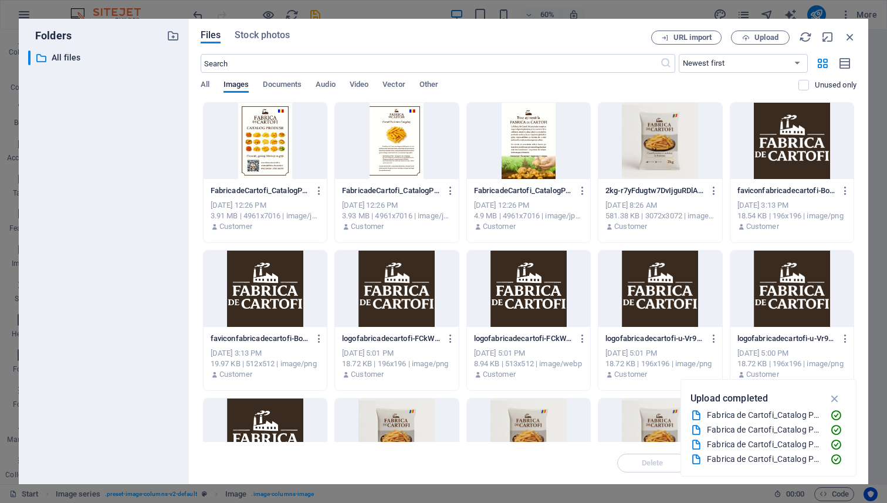
click at [508, 140] on div at bounding box center [528, 141] width 123 height 76
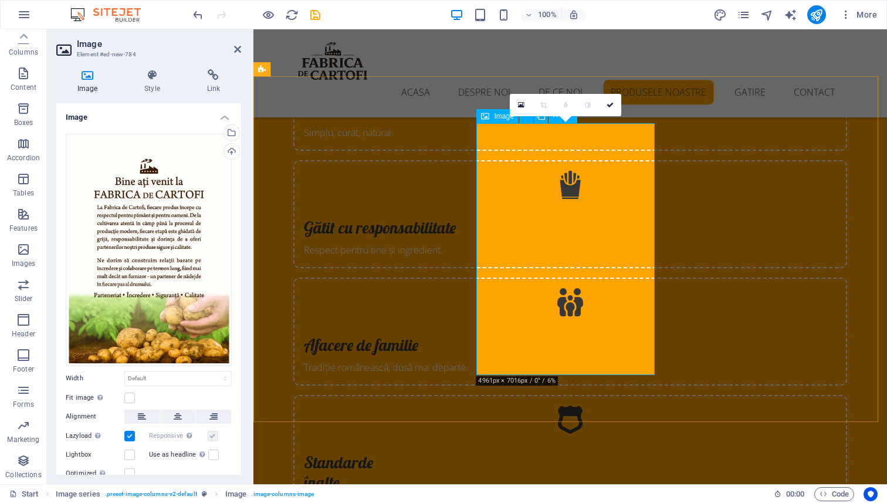
scroll to position [2348, 0]
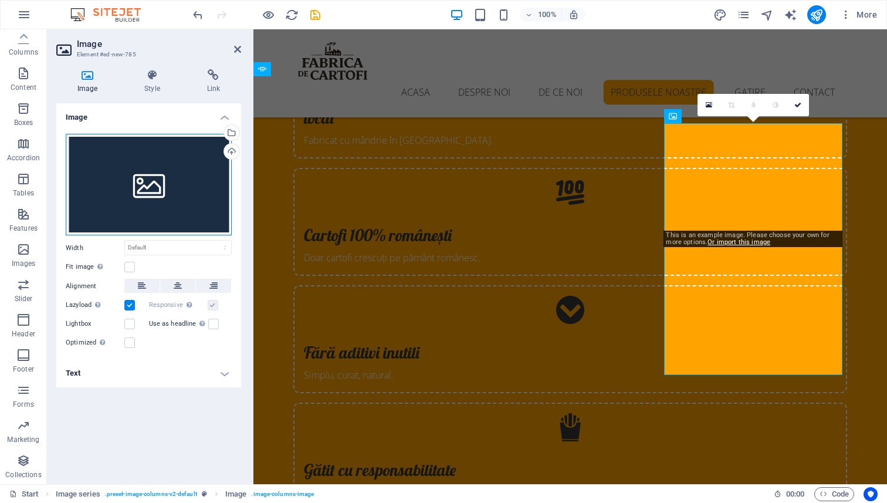
click at [129, 184] on div "Drag files here, click to choose files or select files from Files or our free s…" at bounding box center [149, 185] width 166 height 102
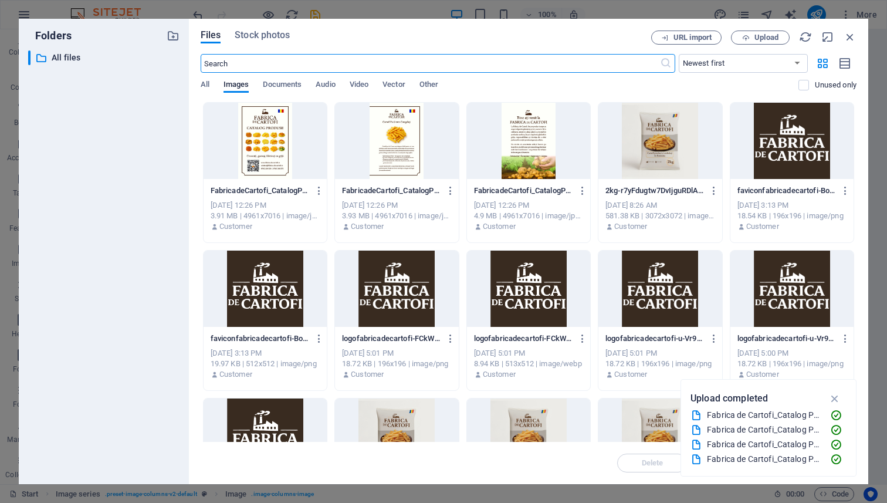
scroll to position [2590, 0]
click at [749, 39] on span "Upload" at bounding box center [760, 38] width 48 height 8
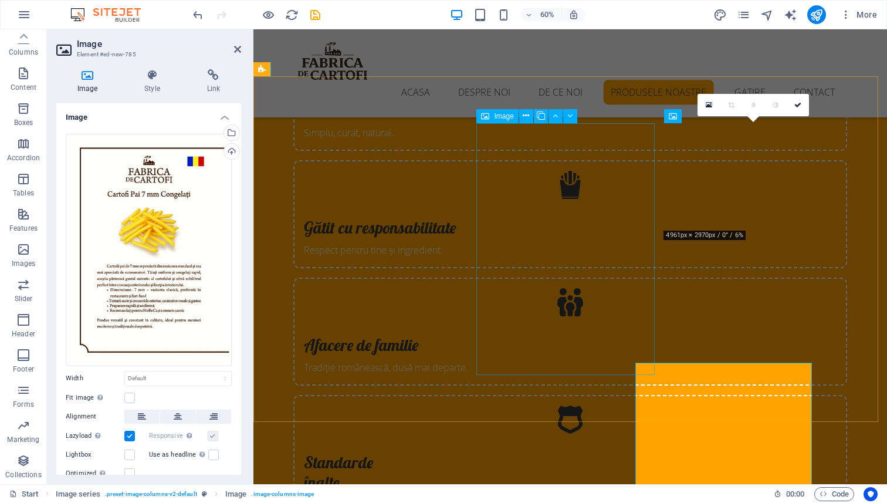
scroll to position [2348, 0]
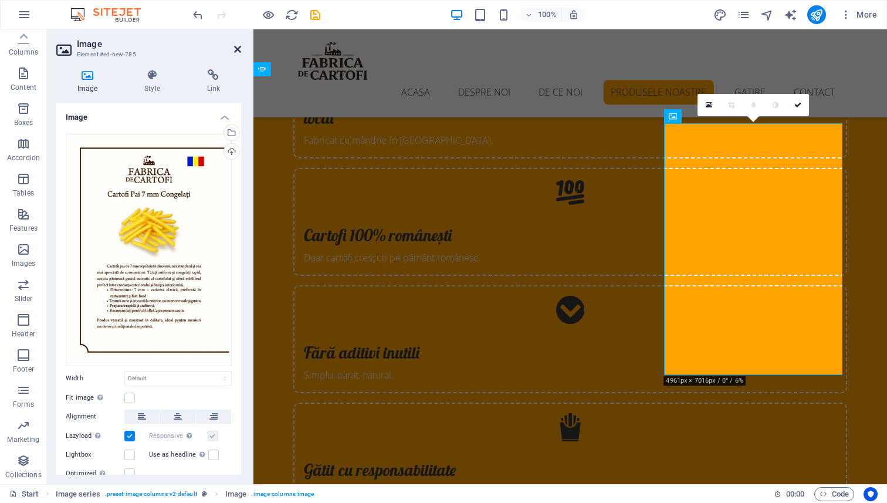
click at [235, 50] on icon at bounding box center [237, 49] width 7 height 9
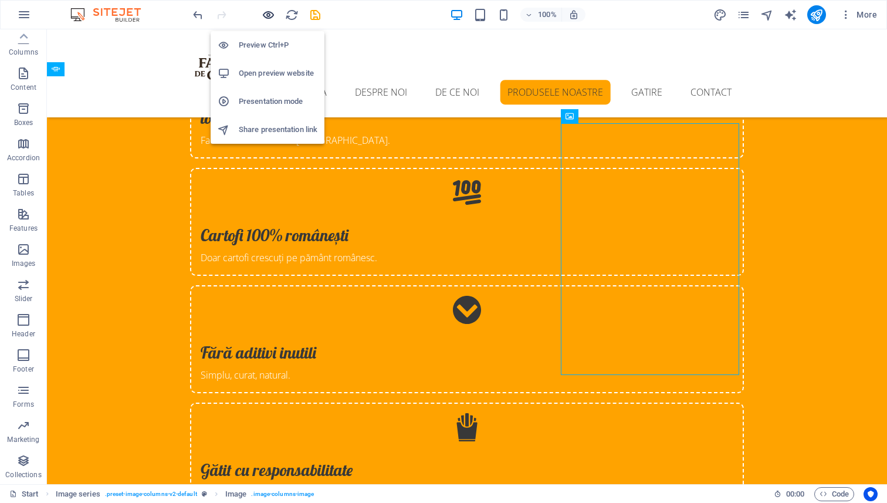
click at [269, 15] on icon "button" at bounding box center [268, 14] width 13 height 13
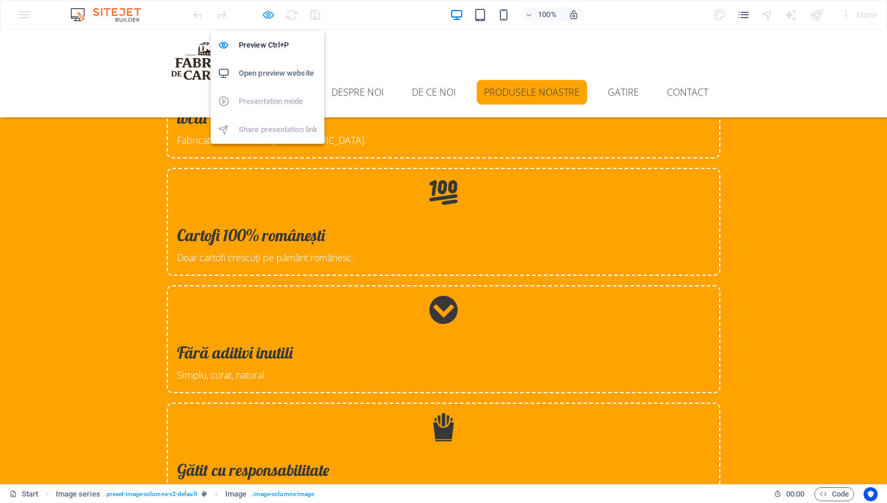
scroll to position [1891, 0]
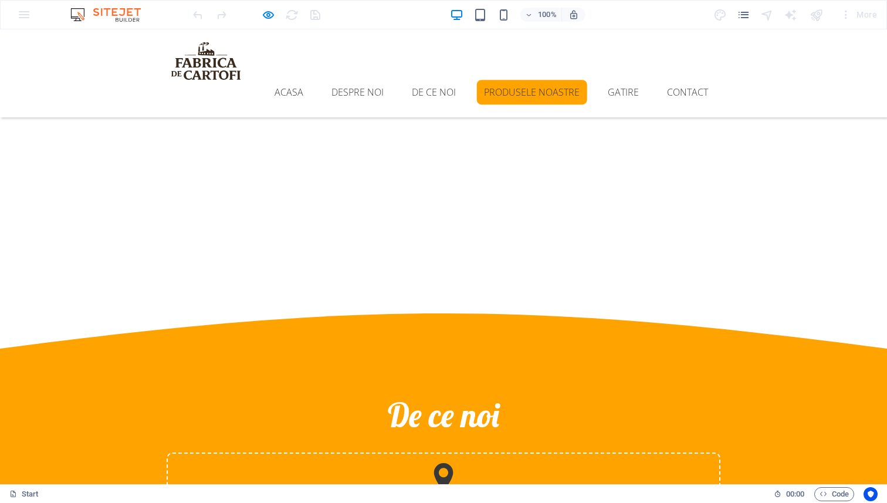
scroll to position [1924, 0]
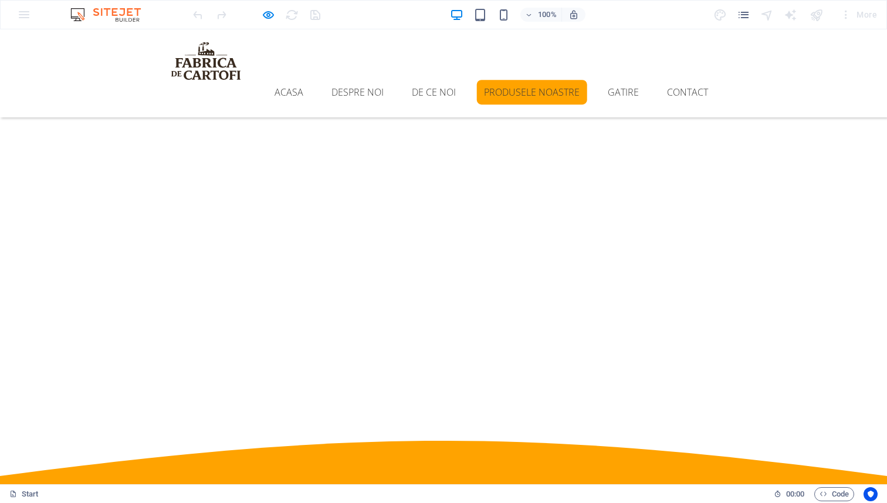
scroll to position [1693, 0]
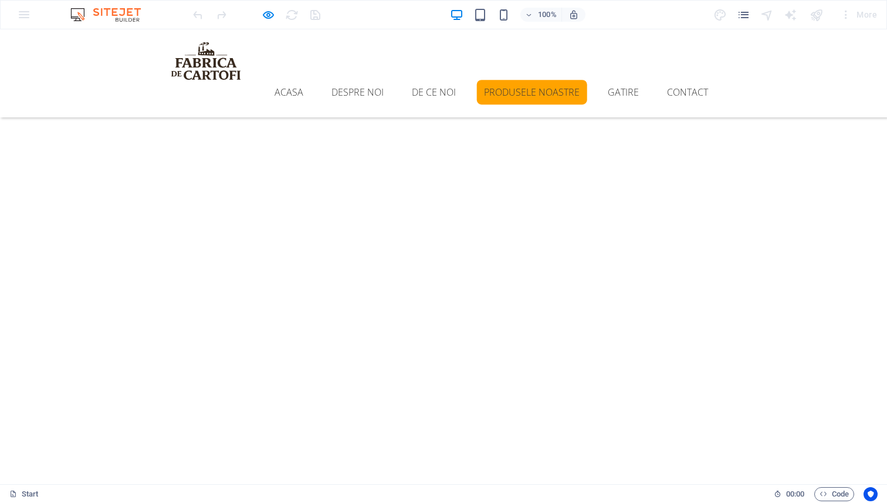
click at [270, 12] on icon "button" at bounding box center [268, 14] width 13 height 13
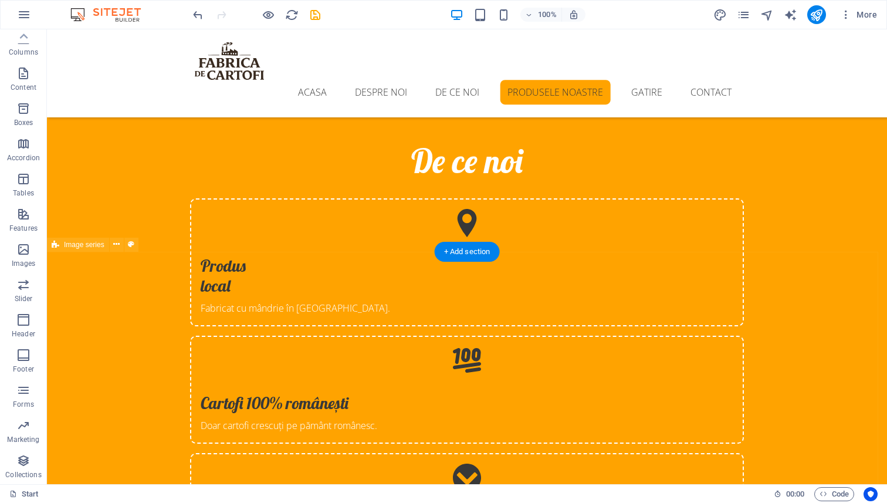
scroll to position [2181, 0]
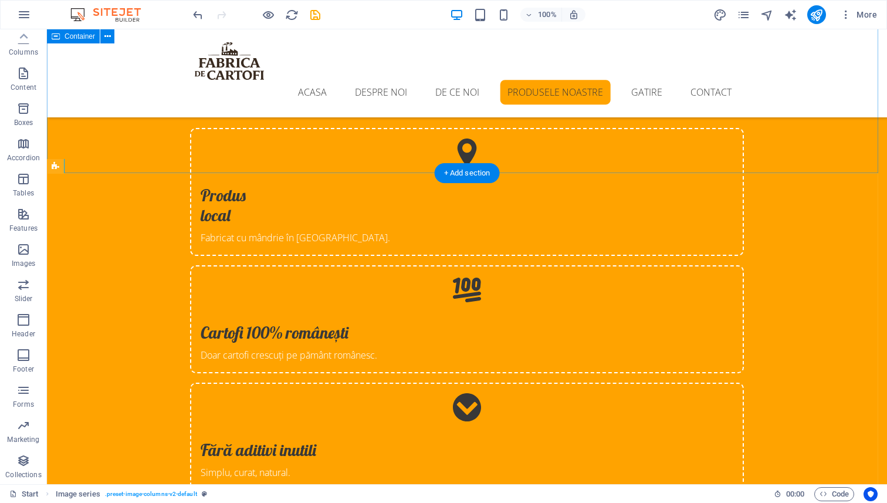
scroll to position [2622, 0]
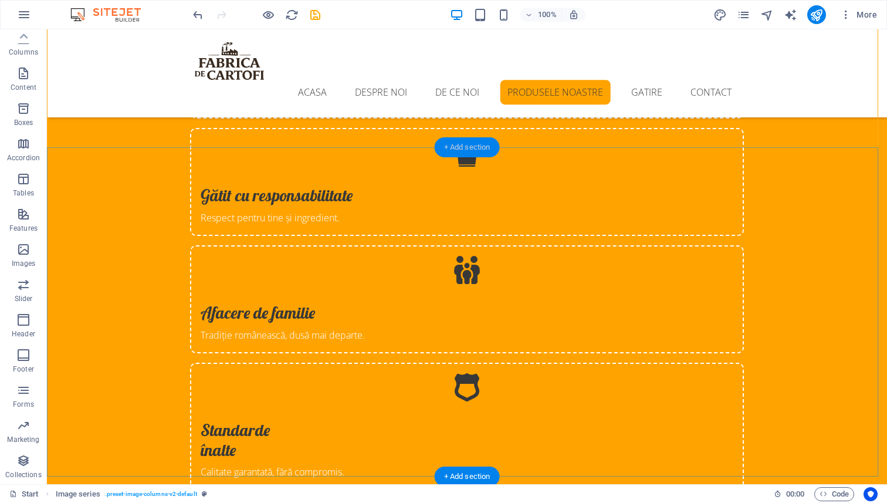
drag, startPoint x: 470, startPoint y: 151, endPoint x: 219, endPoint y: 124, distance: 252.5
click at [470, 151] on div "+ Add section" at bounding box center [467, 147] width 65 height 20
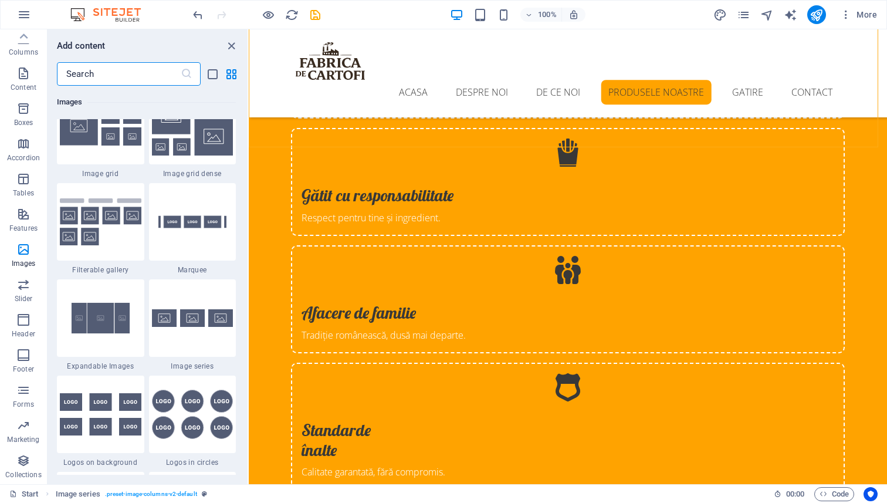
scroll to position [6182, 0]
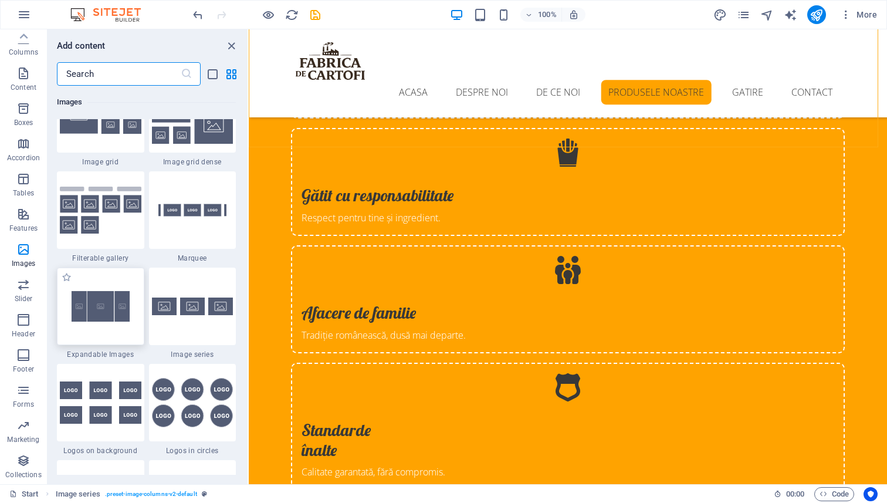
click at [101, 308] on img at bounding box center [101, 306] width 82 height 54
click at [249, 308] on div "Drag here to replace the existing content. Press “Ctrl” if you want to create a…" at bounding box center [568, 256] width 638 height 454
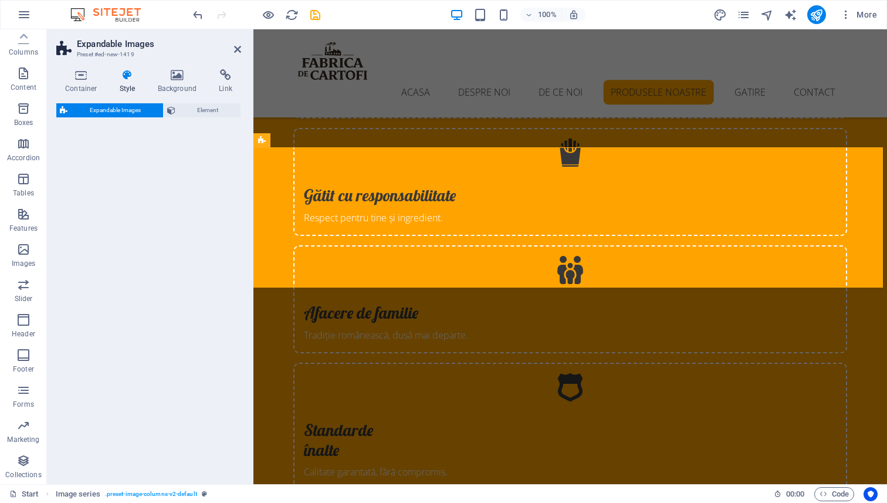
select select "rem"
select select "px"
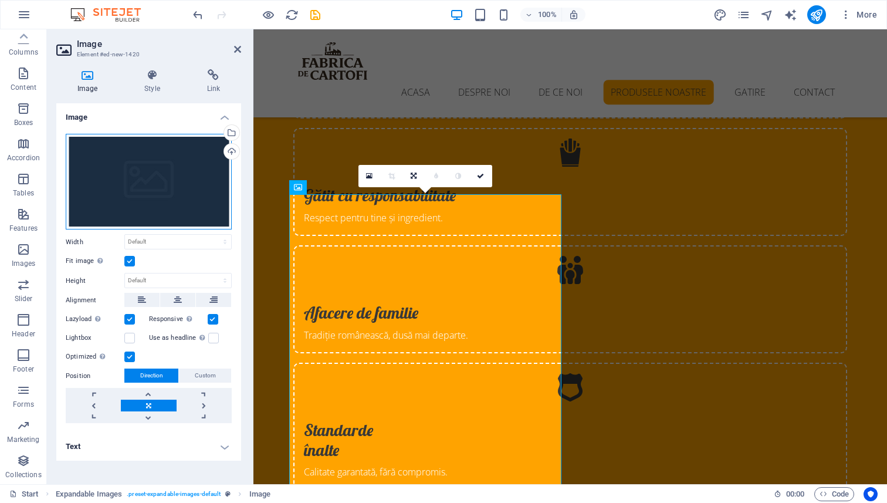
click at [151, 170] on div "Drag files here, click to choose files or select files from Files or our free s…" at bounding box center [149, 182] width 166 height 96
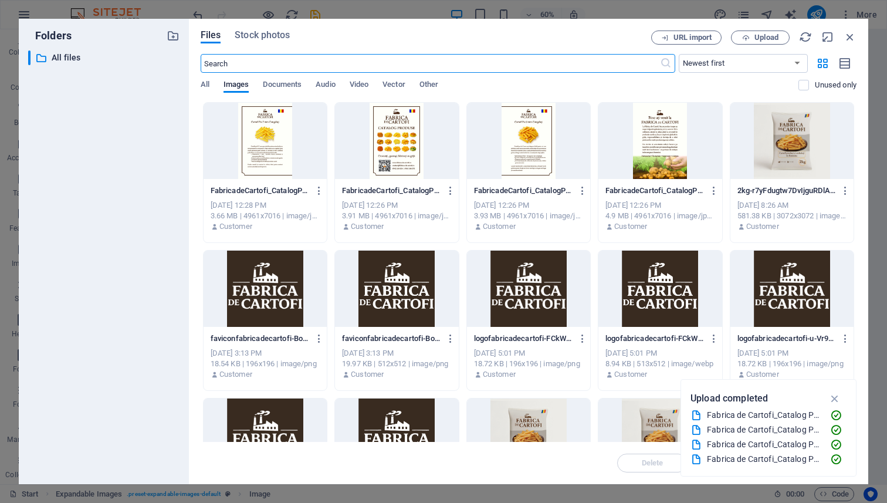
click at [409, 131] on div at bounding box center [396, 141] width 123 height 76
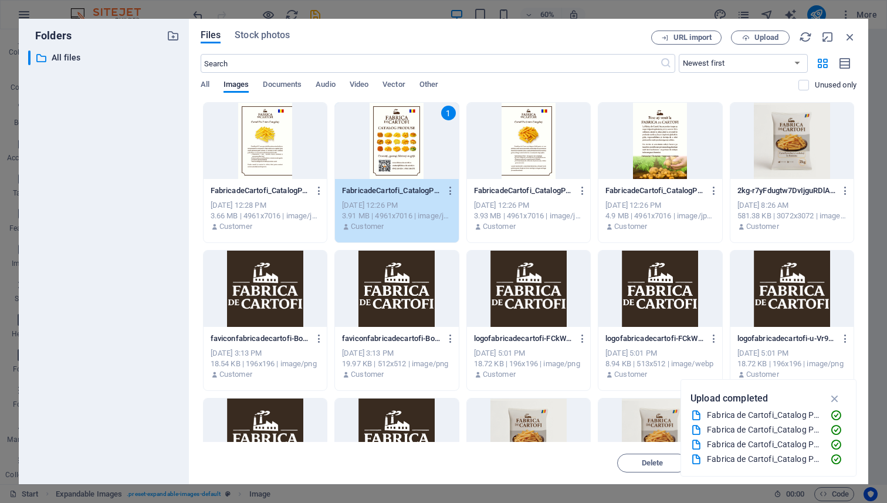
click at [408, 131] on div "1" at bounding box center [396, 141] width 123 height 76
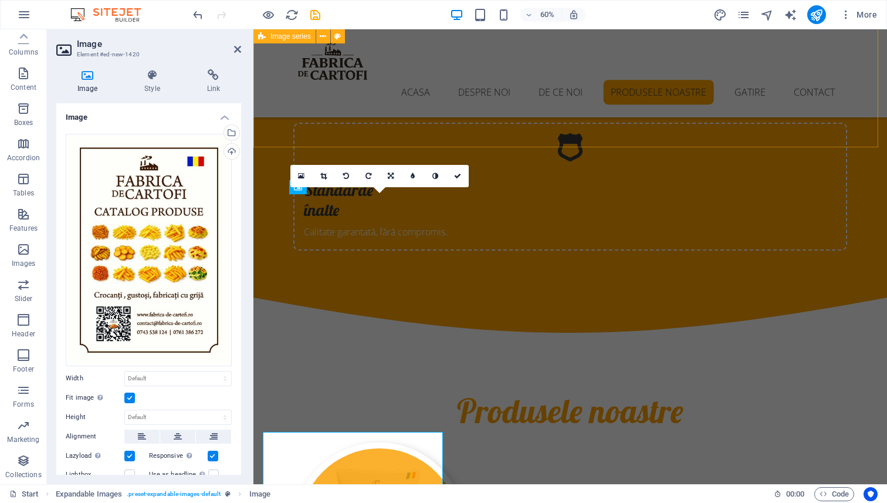
scroll to position [2622, 0]
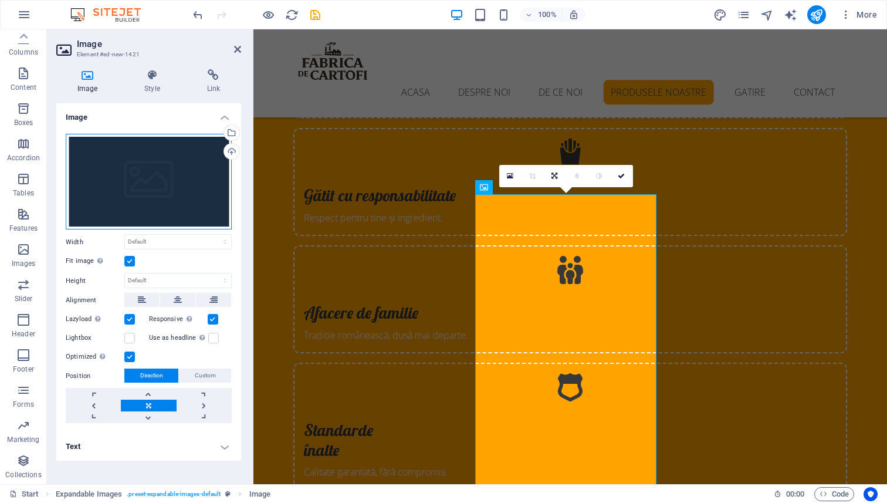
click at [144, 194] on div "Drag files here, click to choose files or select files from Files or our free s…" at bounding box center [149, 182] width 166 height 96
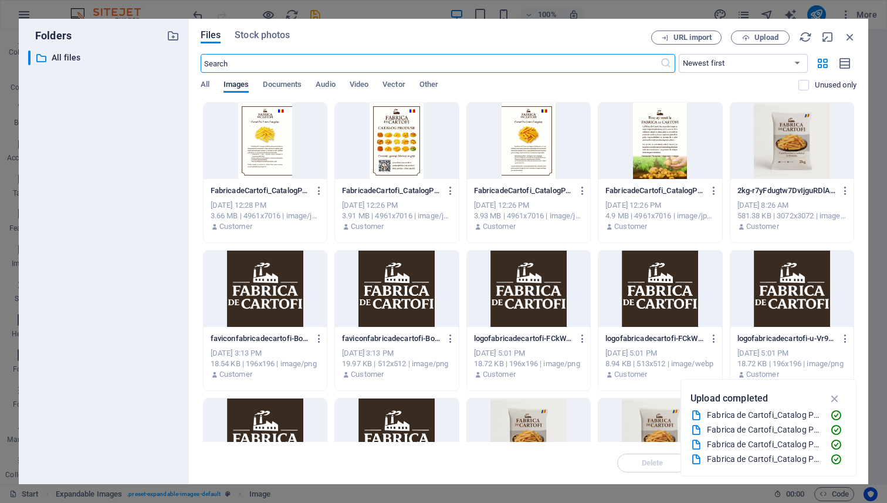
scroll to position [2862, 0]
click at [652, 136] on div at bounding box center [659, 141] width 123 height 76
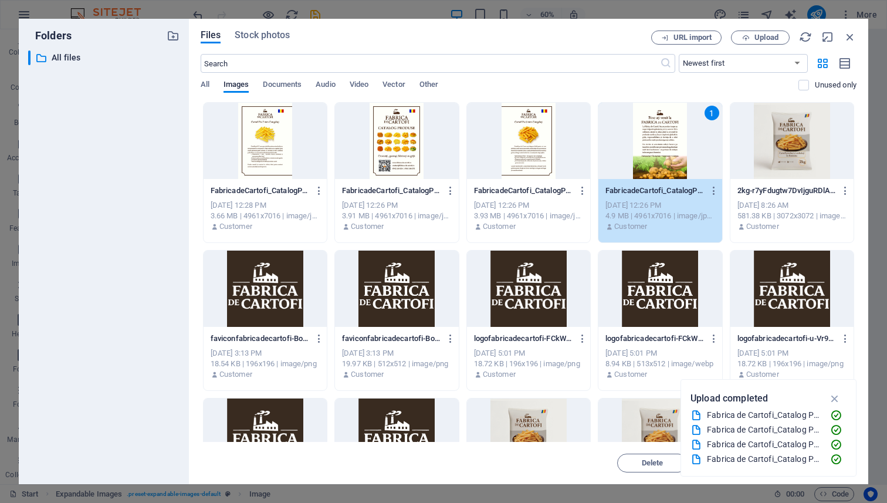
drag, startPoint x: 645, startPoint y: 148, endPoint x: 391, endPoint y: 114, distance: 256.8
click at [645, 148] on div "1" at bounding box center [659, 141] width 123 height 76
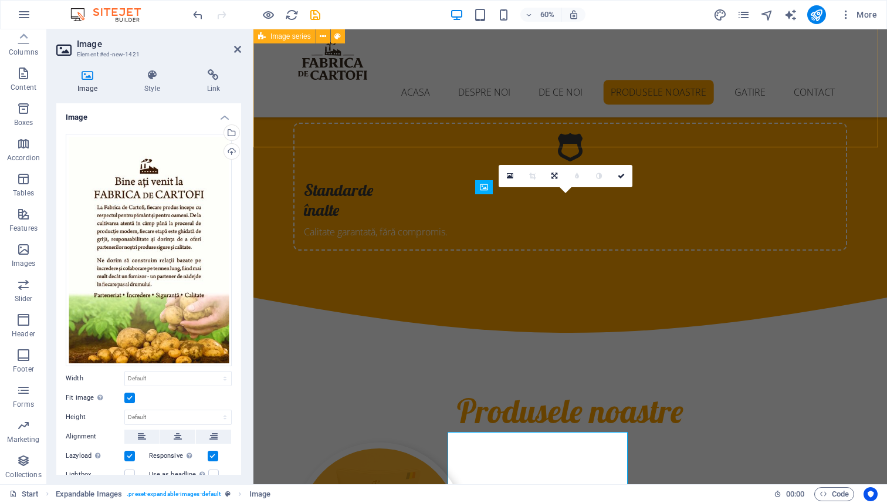
scroll to position [2622, 0]
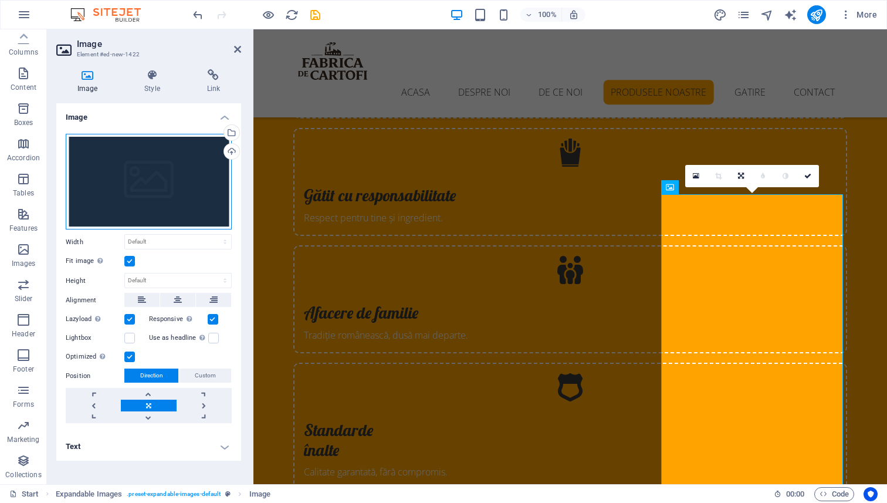
click at [130, 162] on div "Drag files here, click to choose files or select files from Files or our free s…" at bounding box center [149, 182] width 166 height 96
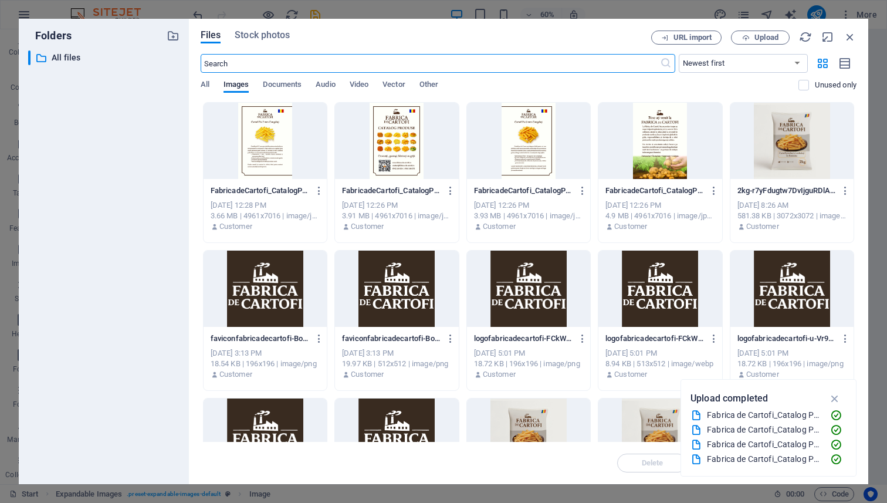
scroll to position [2862, 0]
click at [256, 128] on div at bounding box center [264, 141] width 123 height 76
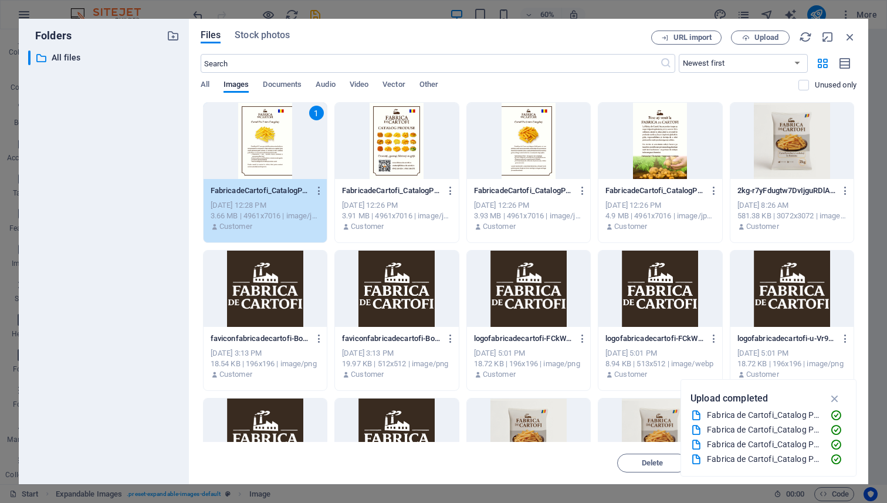
click at [256, 128] on div "1" at bounding box center [264, 141] width 123 height 76
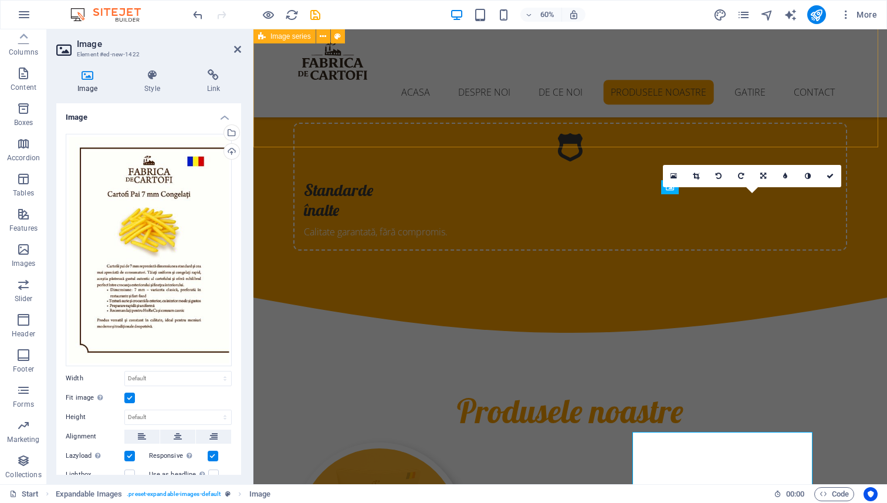
scroll to position [2622, 0]
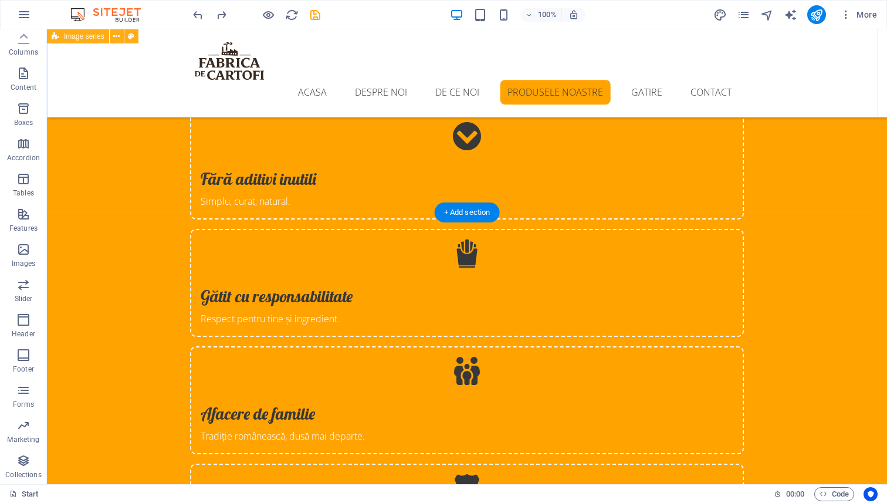
scroll to position [2470, 0]
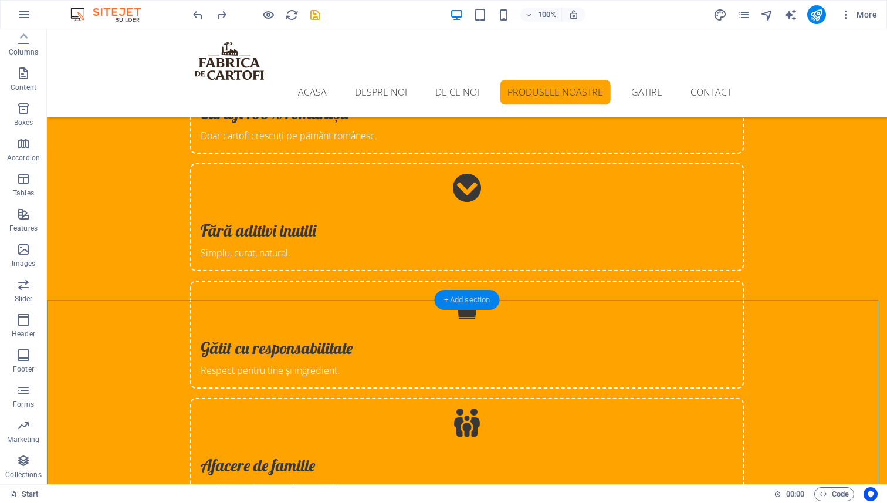
click at [471, 302] on div "+ Add section" at bounding box center [467, 300] width 65 height 20
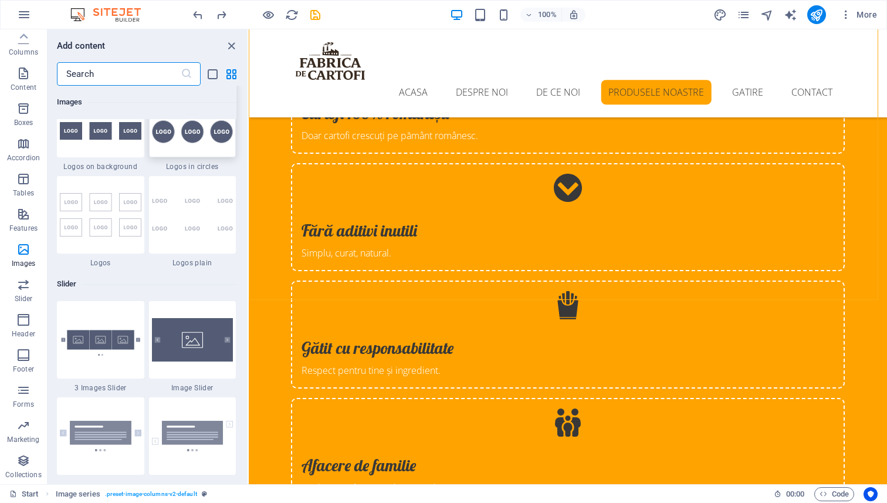
scroll to position [6508, 0]
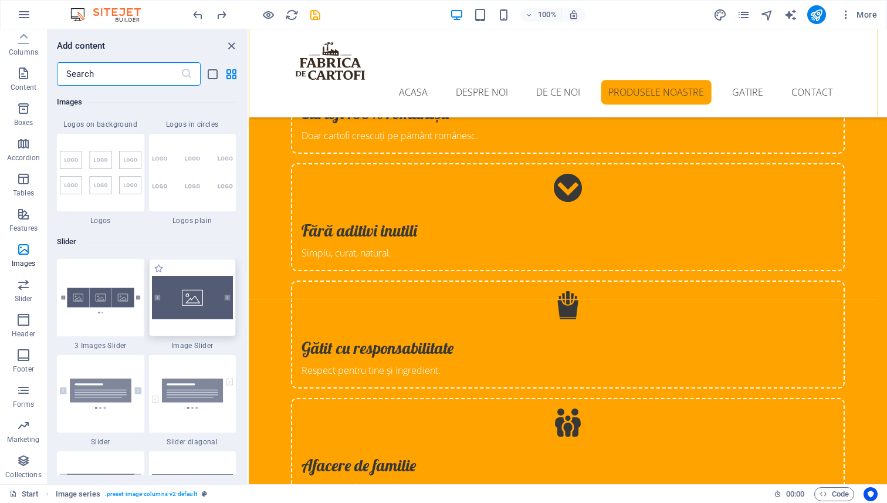
click at [210, 297] on img at bounding box center [193, 297] width 82 height 43
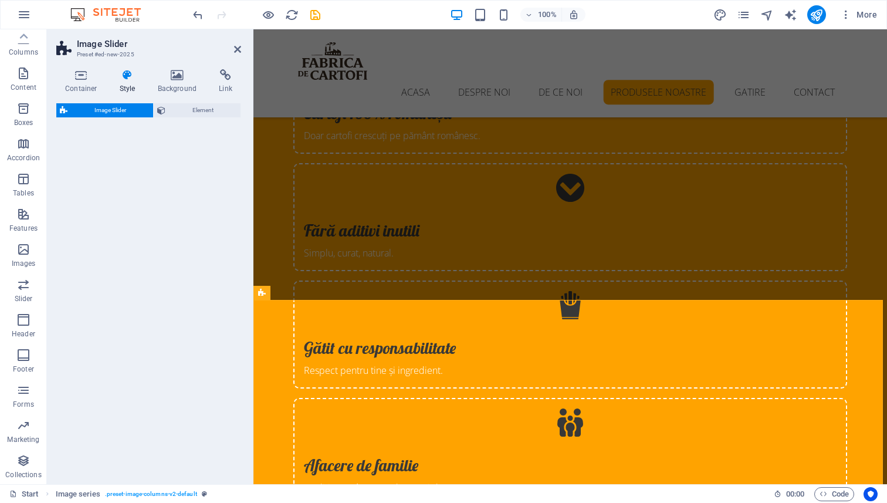
select select "rem"
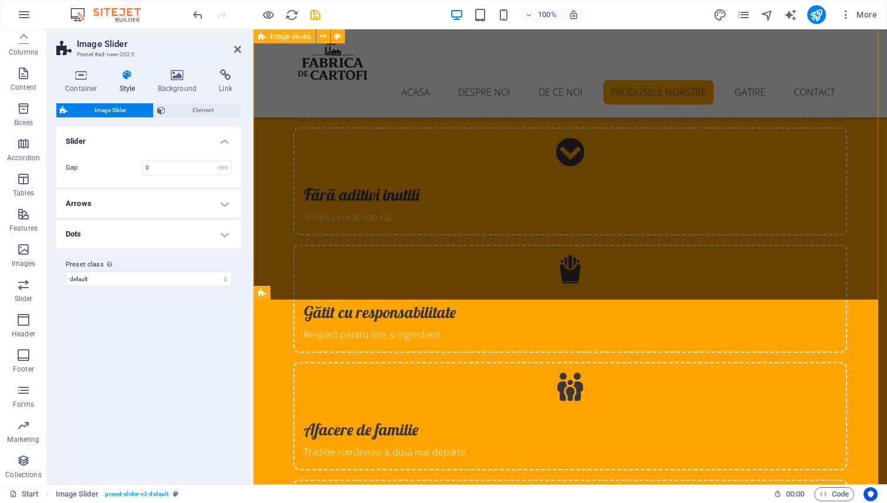
scroll to position [2705, 0]
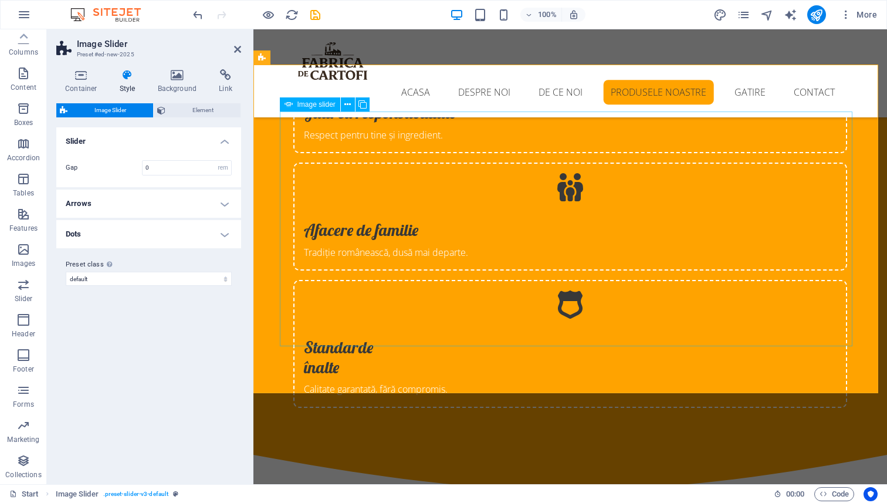
select select "px"
select select "ms"
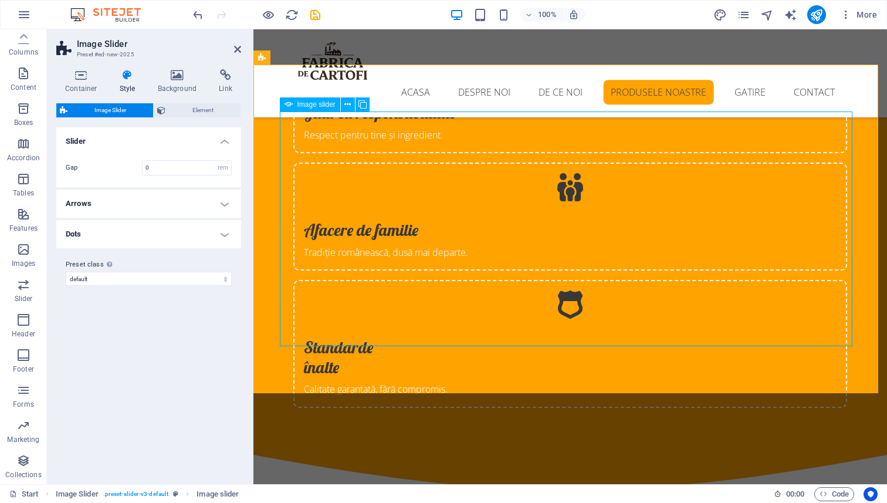
select select "s"
select select "progressive"
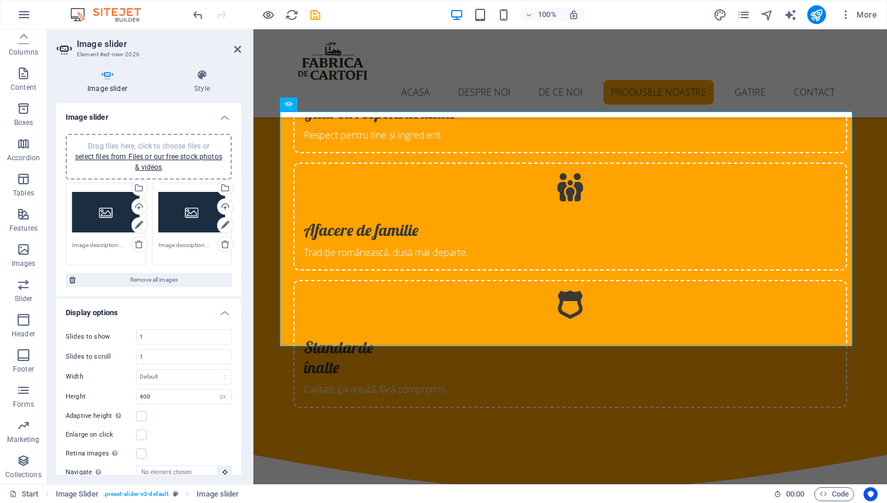
click at [94, 207] on div "Drag files here, click to choose files or select files from Files or our free s…" at bounding box center [105, 212] width 67 height 47
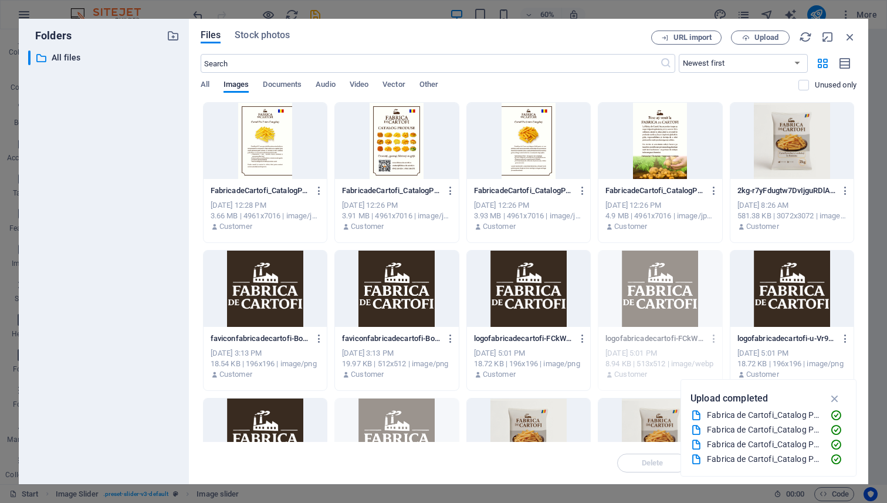
click at [409, 135] on div at bounding box center [396, 141] width 123 height 76
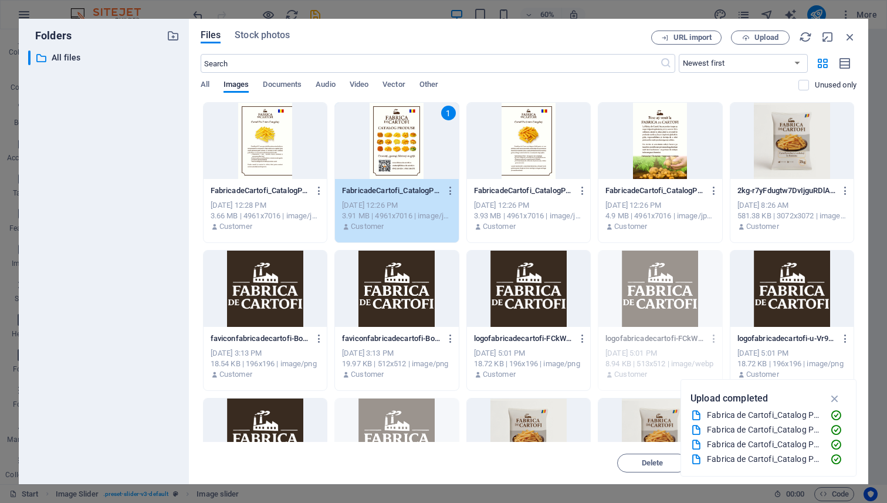
click at [369, 128] on div "1" at bounding box center [396, 141] width 123 height 76
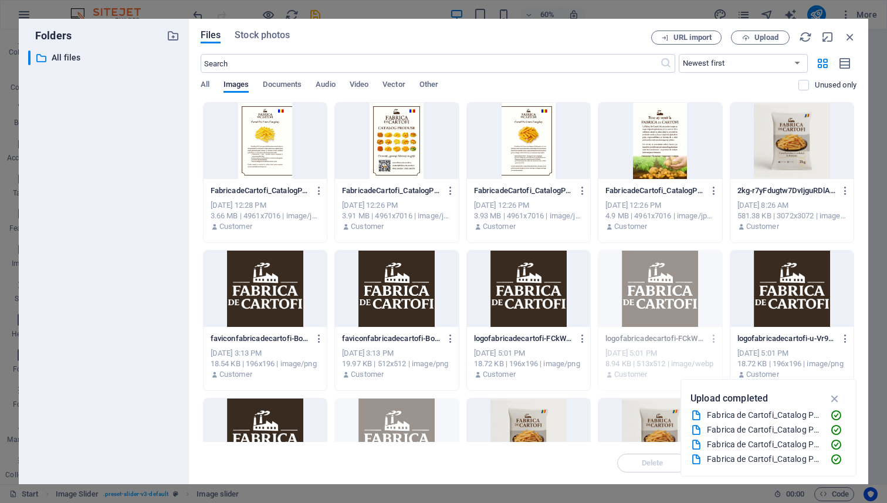
click at [386, 128] on div at bounding box center [396, 141] width 123 height 76
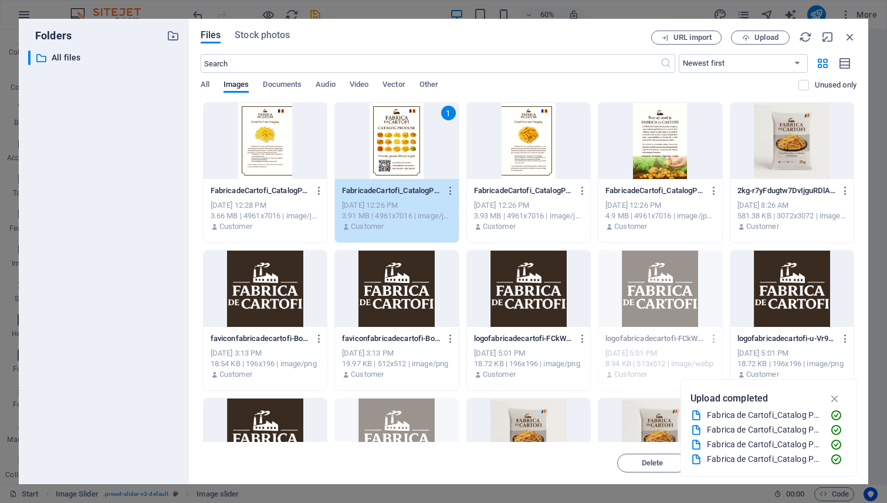
click at [386, 128] on div "1" at bounding box center [396, 141] width 123 height 76
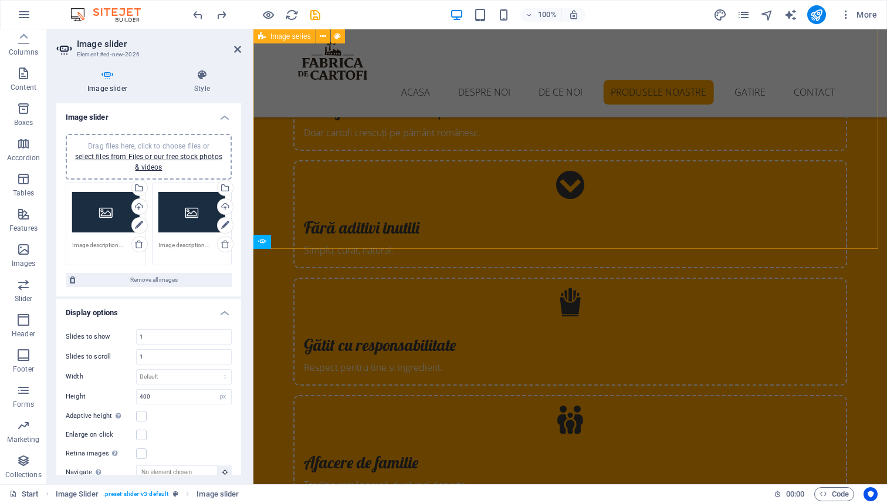
scroll to position [2468, 0]
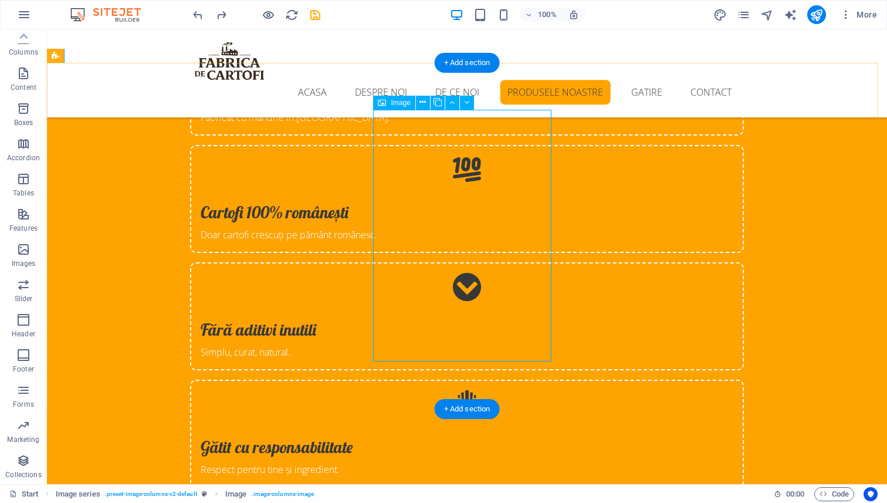
scroll to position [2396, 0]
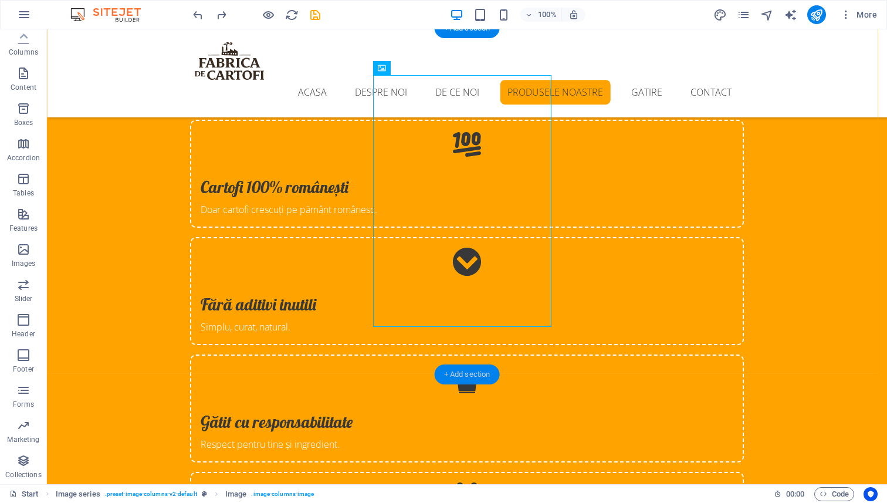
drag, startPoint x: 476, startPoint y: 374, endPoint x: 224, endPoint y: 338, distance: 254.1
click at [476, 374] on div "+ Add section" at bounding box center [467, 374] width 65 height 20
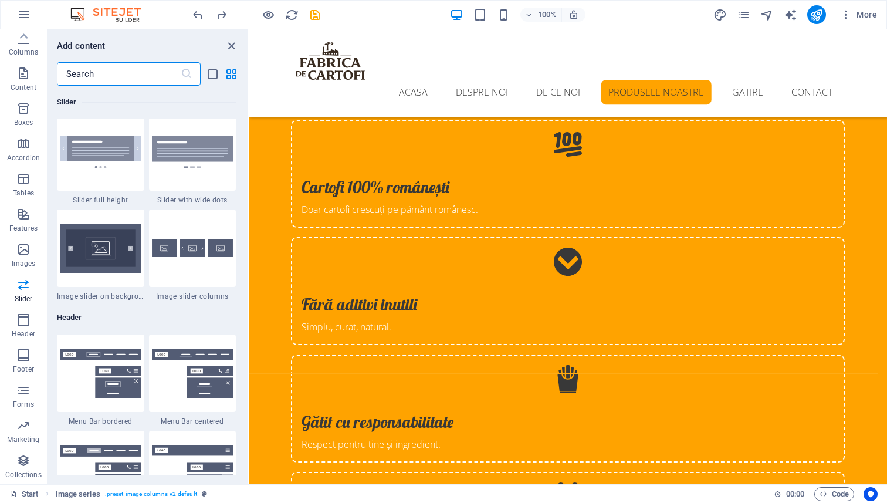
scroll to position [6592, 0]
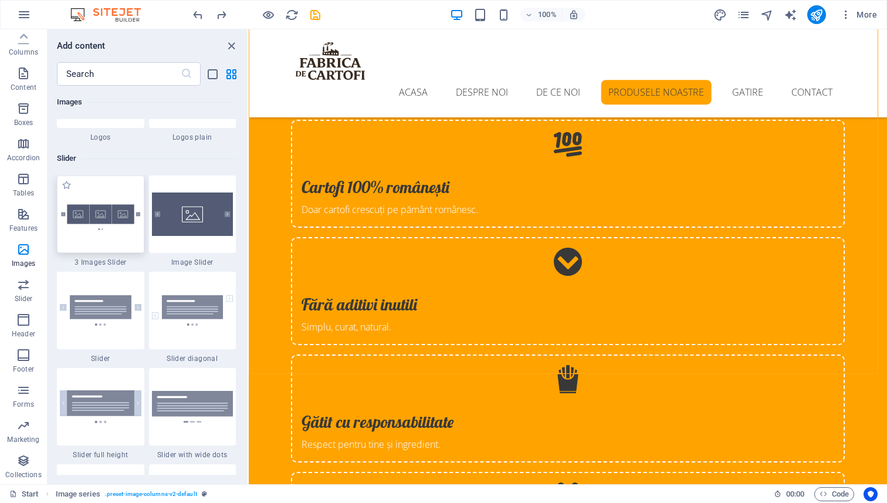
click at [112, 215] on img at bounding box center [101, 214] width 82 height 54
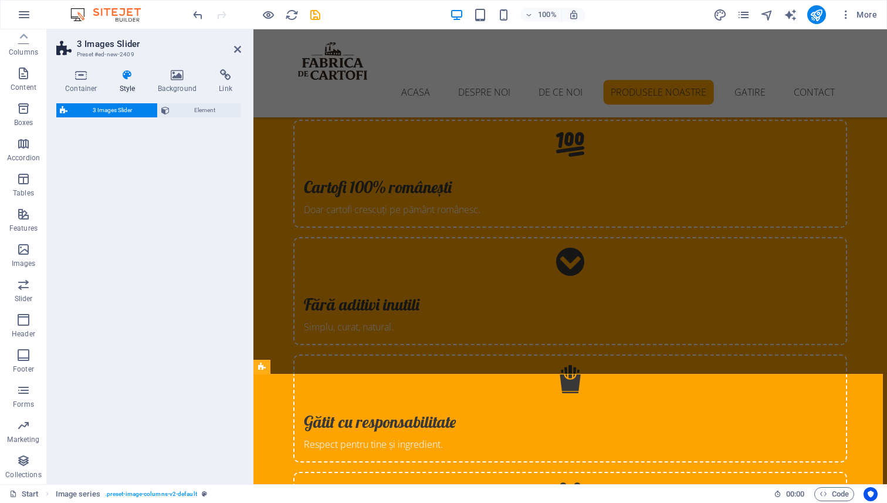
select select "rem"
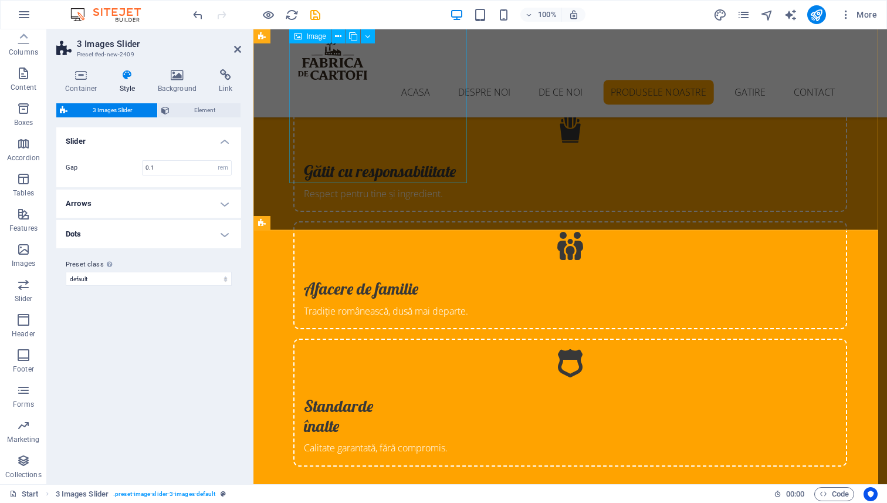
scroll to position [2651, 0]
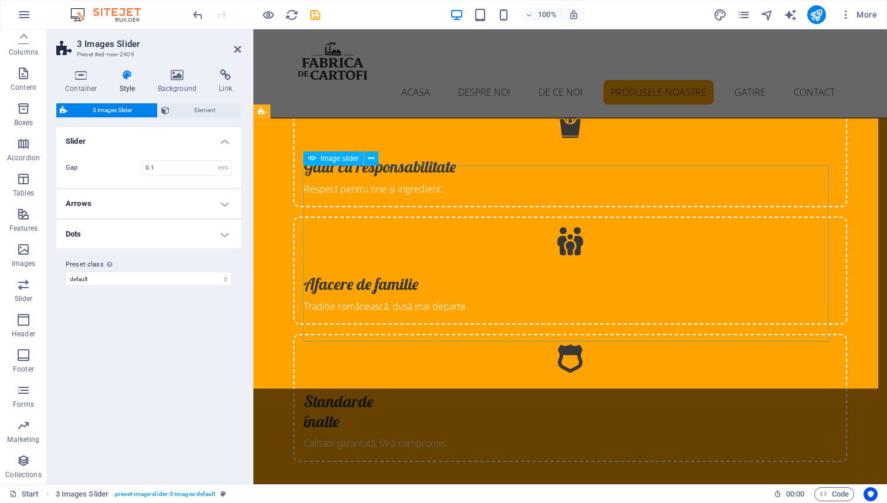
select select "px"
select select "ms"
select select "s"
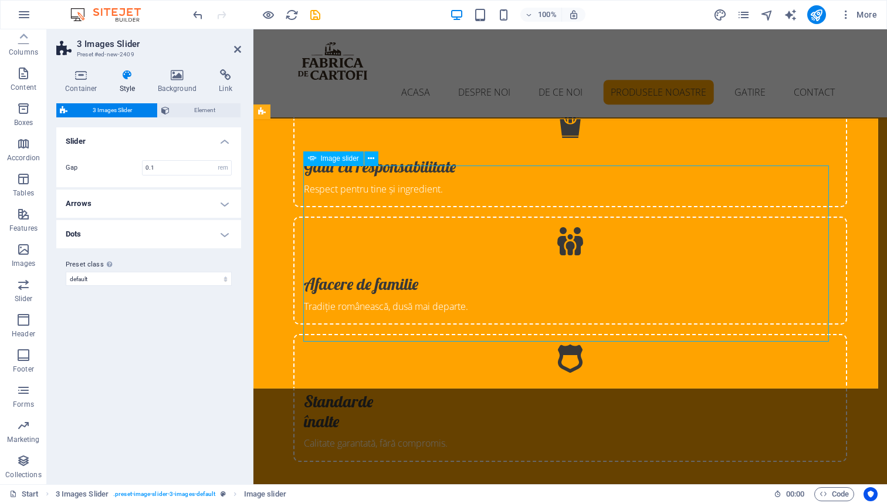
select select "progressive"
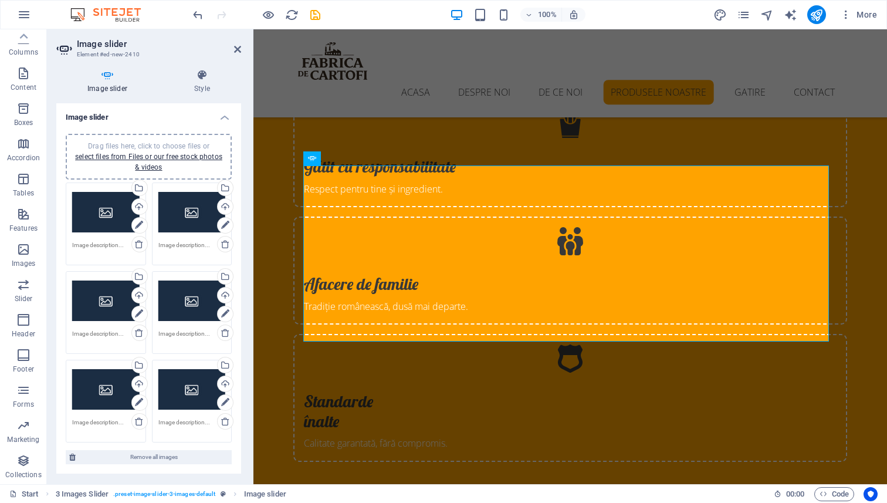
click at [105, 209] on div "Drag files here, click to choose files or select files from Files or our free s…" at bounding box center [105, 212] width 67 height 47
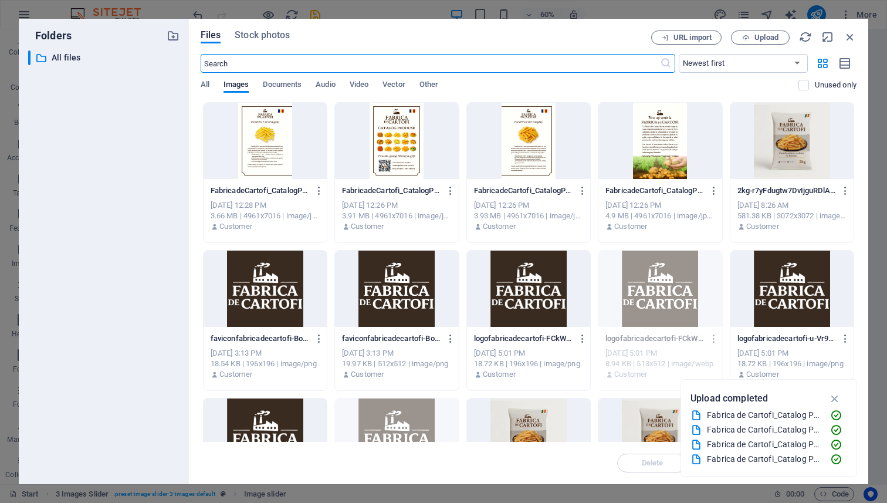
scroll to position [2890, 0]
click at [398, 127] on div at bounding box center [396, 141] width 123 height 76
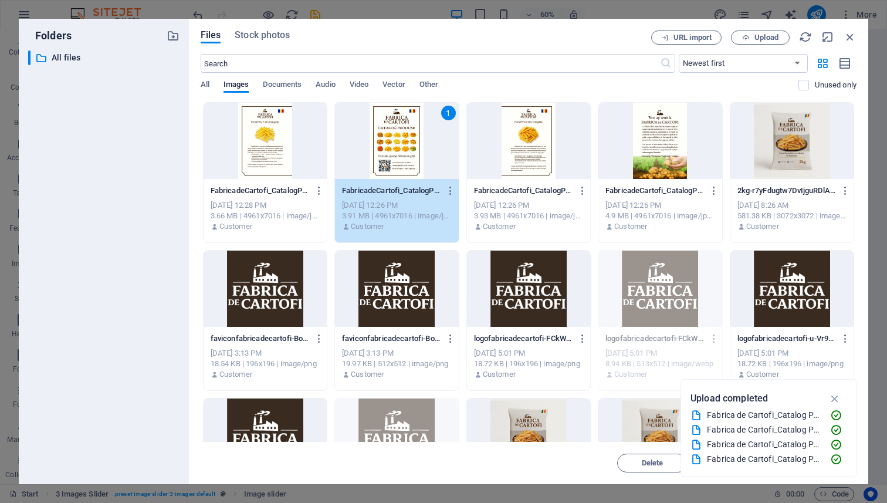
click at [398, 127] on div "1" at bounding box center [396, 141] width 123 height 76
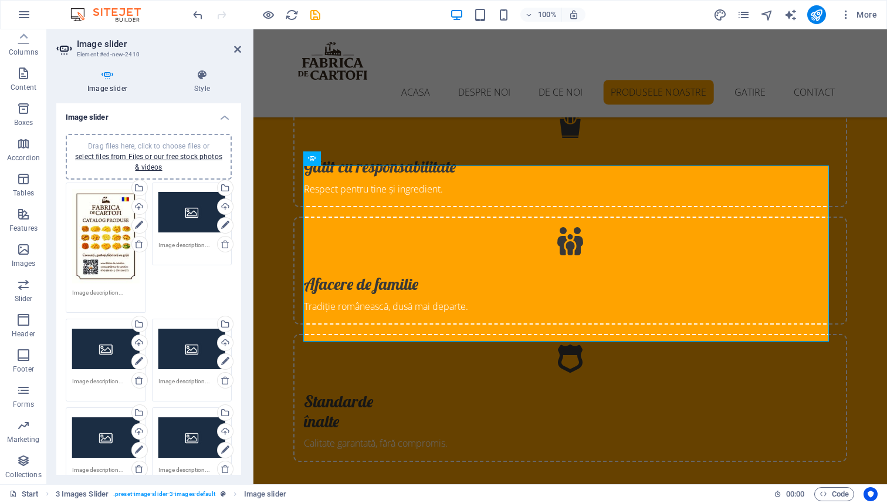
click at [179, 212] on div "Drag files here, click to choose files or select files from Files or our free s…" at bounding box center [191, 212] width 67 height 47
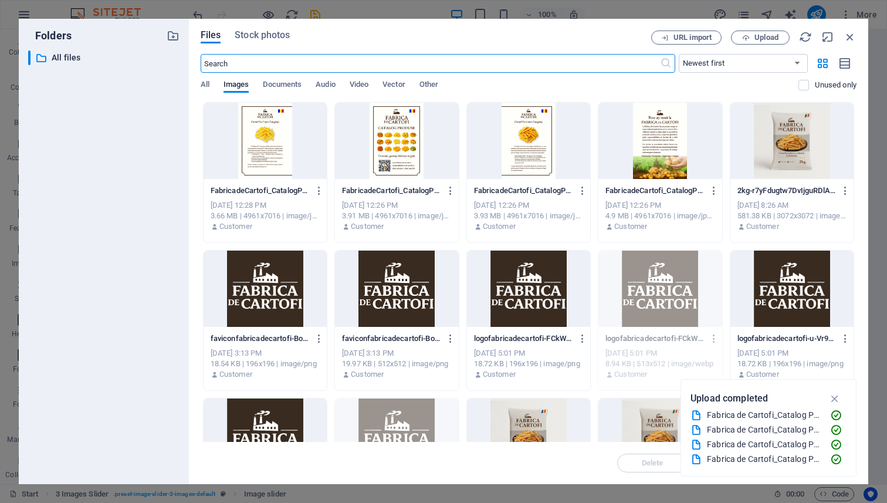
scroll to position [2890, 0]
click at [664, 131] on div at bounding box center [659, 141] width 123 height 76
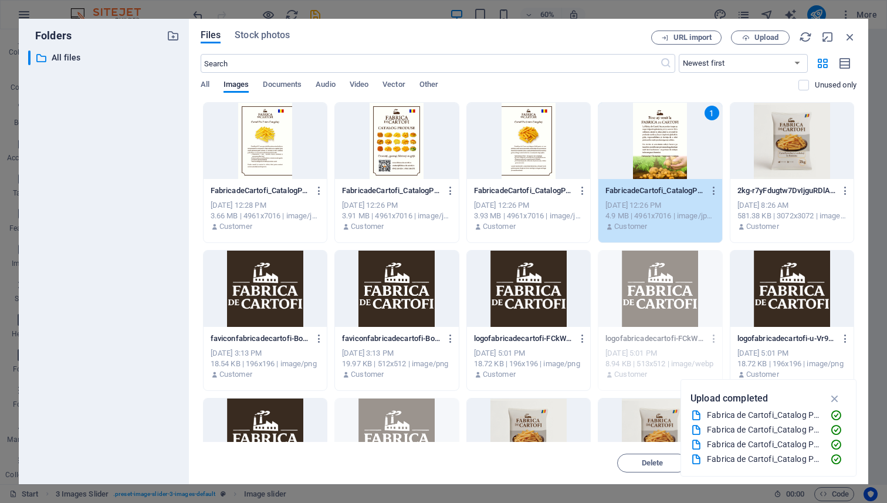
click at [664, 131] on div "1" at bounding box center [659, 141] width 123 height 76
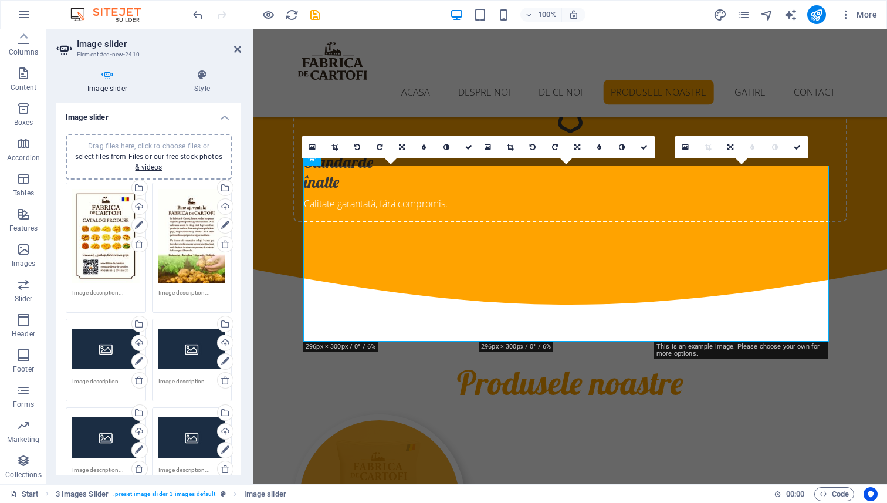
scroll to position [2651, 0]
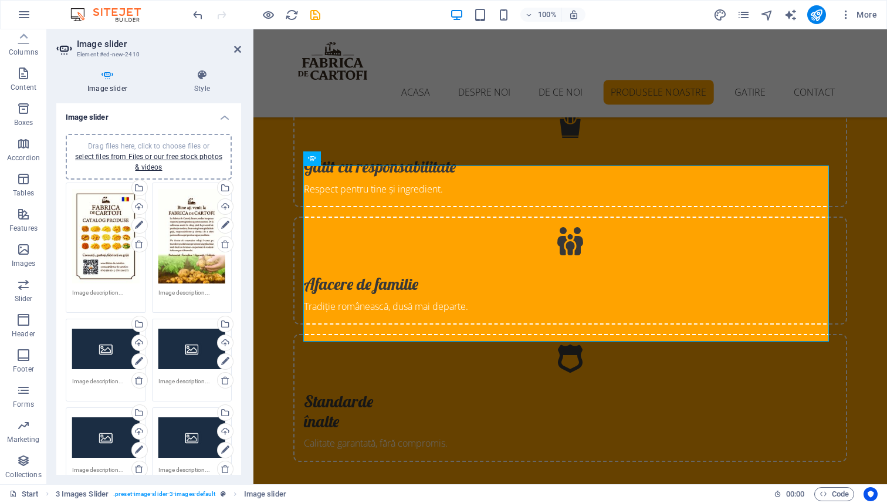
click at [102, 345] on div "Drag files here, click to choose files or select files from Files or our free s…" at bounding box center [105, 348] width 67 height 47
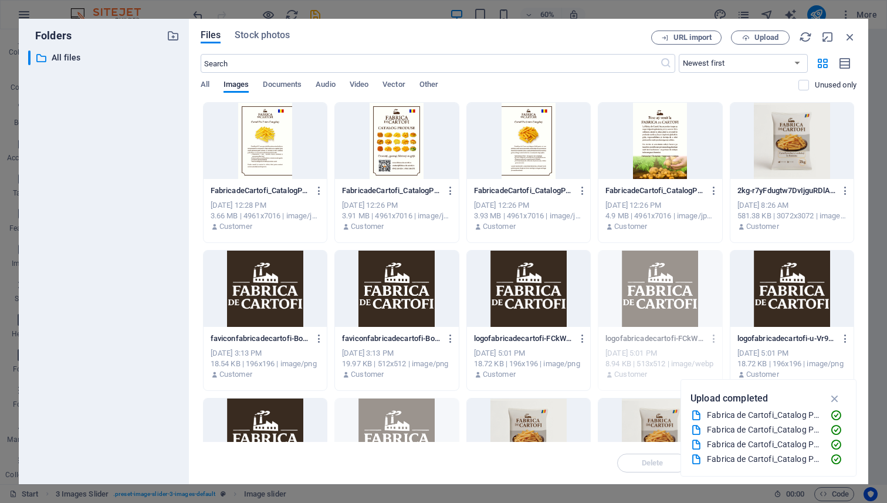
scroll to position [2890, 0]
click at [102, 345] on div "​ All files All files" at bounding box center [103, 262] width 151 height 424
click at [281, 134] on div at bounding box center [264, 141] width 123 height 76
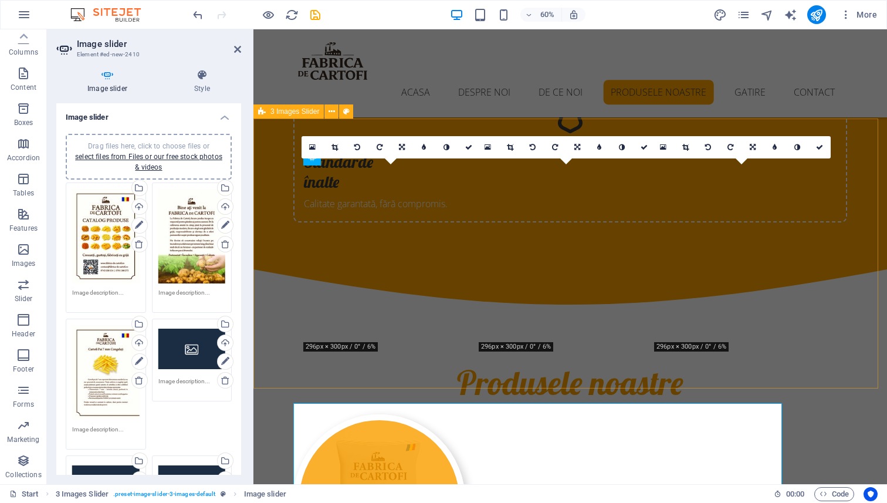
scroll to position [2651, 0]
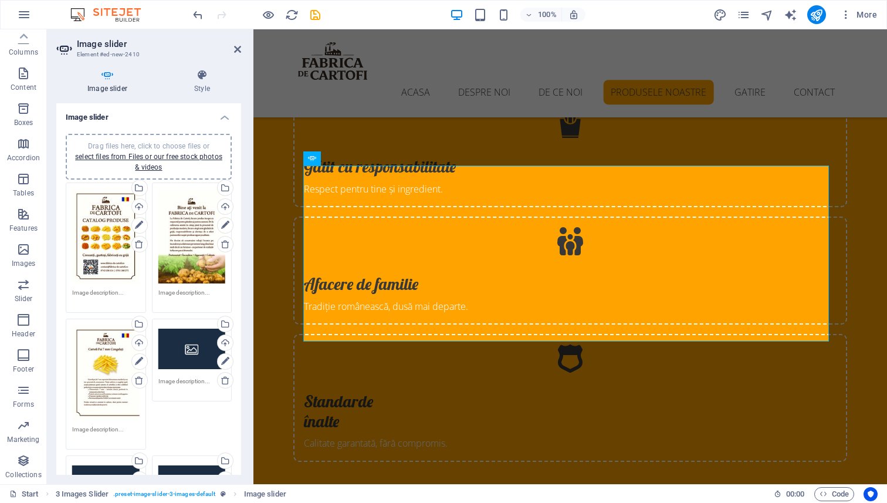
click at [185, 335] on div "Drag files here, click to choose files or select files from Files or our free s…" at bounding box center [191, 348] width 67 height 47
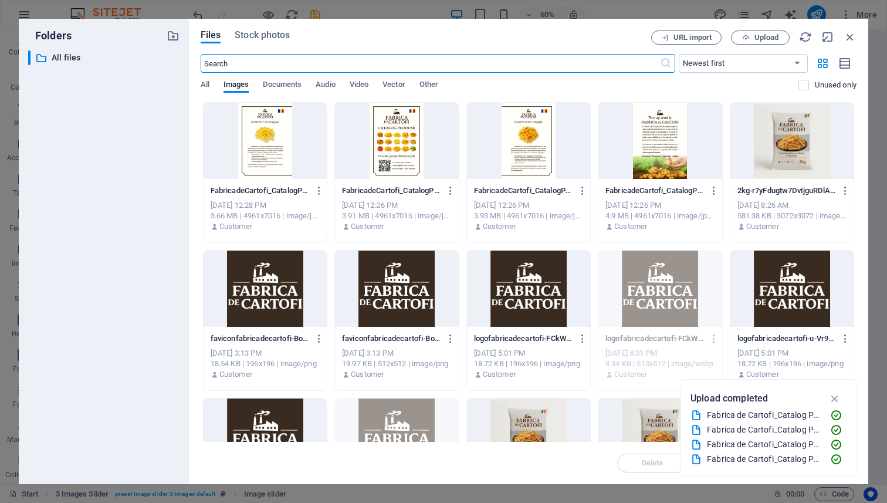
scroll to position [2890, 0]
click at [528, 128] on div at bounding box center [528, 141] width 123 height 76
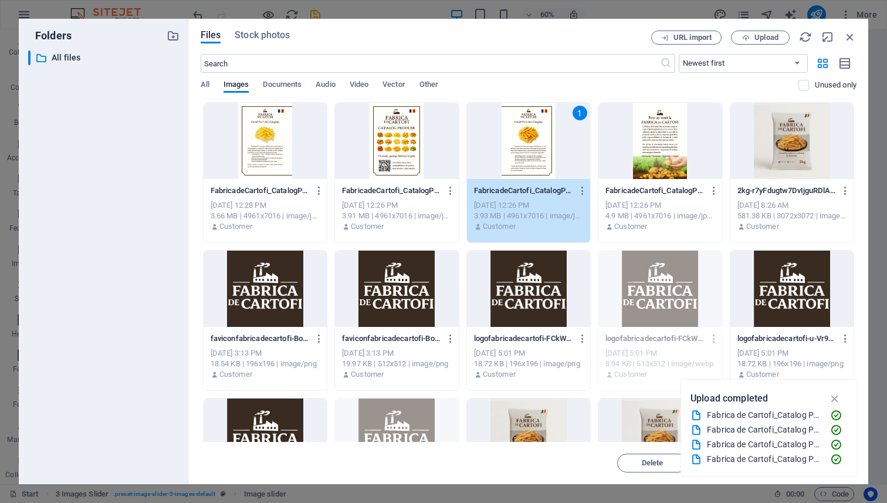
drag, startPoint x: 528, startPoint y: 128, endPoint x: 249, endPoint y: 104, distance: 280.7
click at [528, 128] on div "1" at bounding box center [528, 141] width 123 height 76
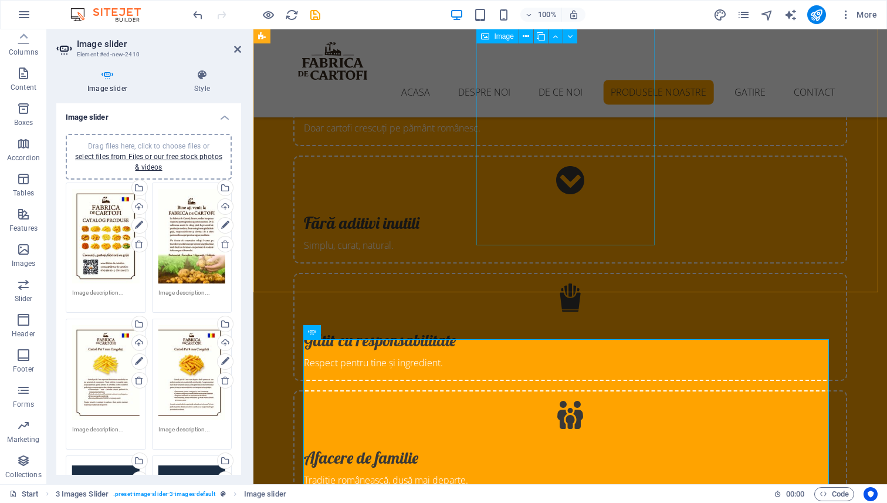
scroll to position [2622, 0]
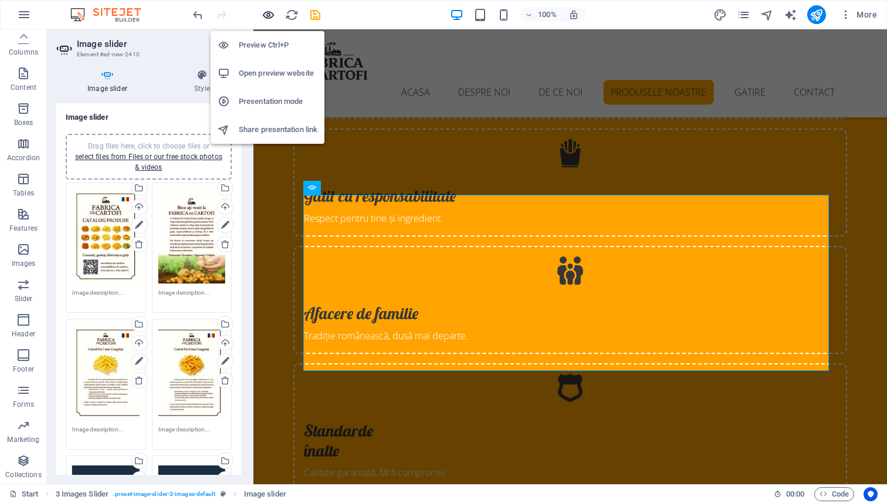
click at [267, 15] on icon "button" at bounding box center [268, 14] width 13 height 13
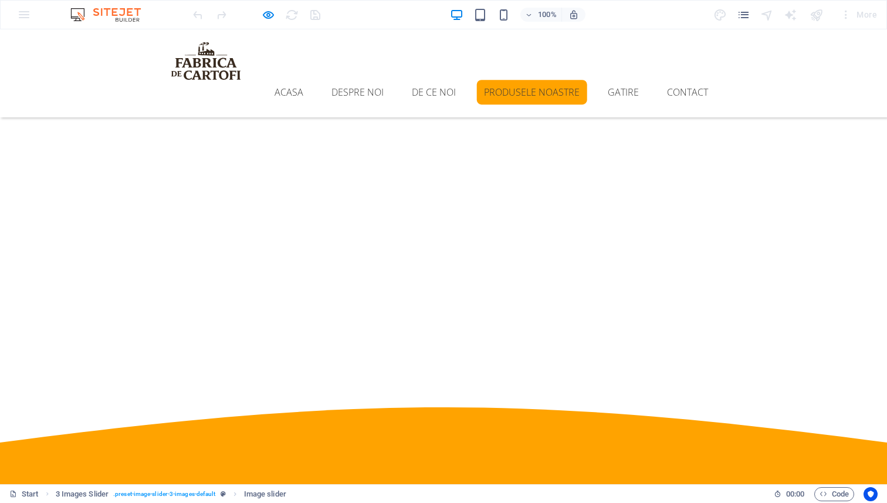
scroll to position [1817, 0]
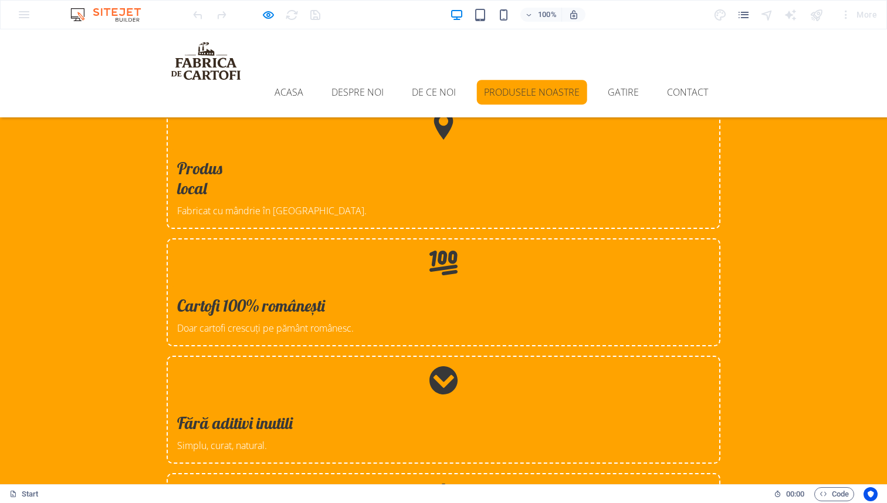
scroll to position [2162, 0]
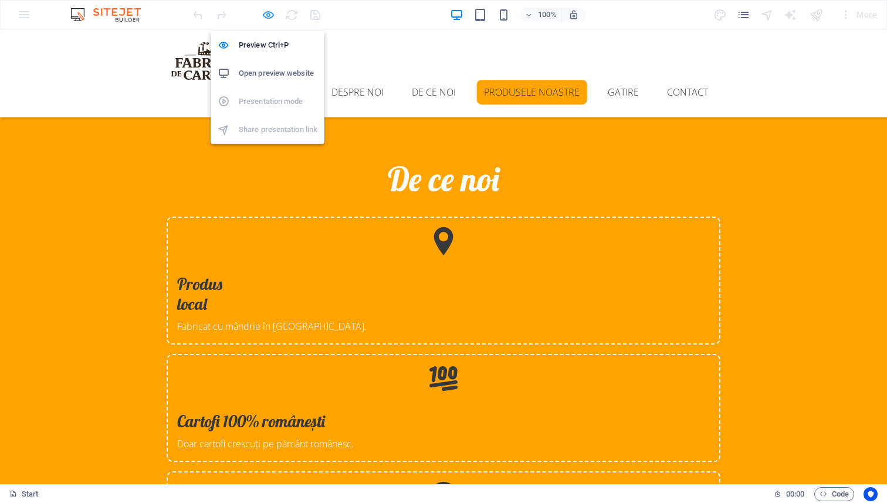
click at [270, 16] on icon "button" at bounding box center [268, 14] width 13 height 13
select select "px"
select select "ms"
select select "s"
select select "progressive"
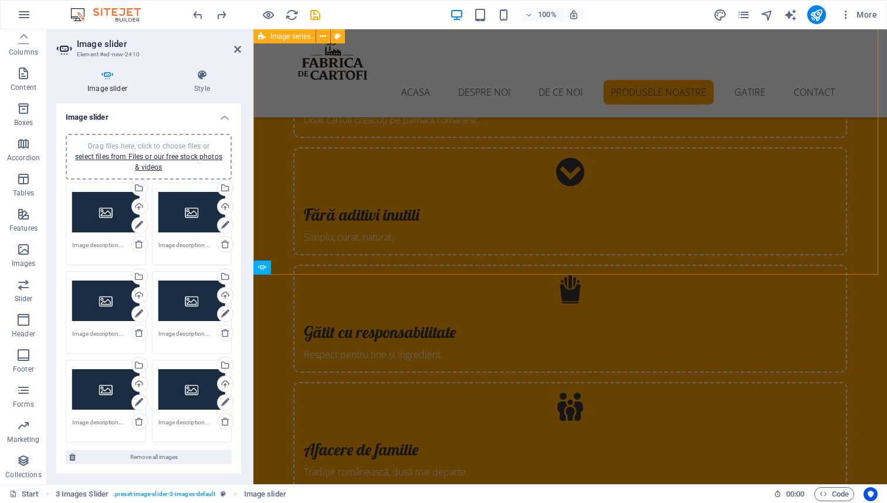
scroll to position [2483, 0]
drag, startPoint x: 239, startPoint y: 51, endPoint x: 210, endPoint y: 49, distance: 29.4
click at [239, 51] on icon at bounding box center [237, 49] width 7 height 9
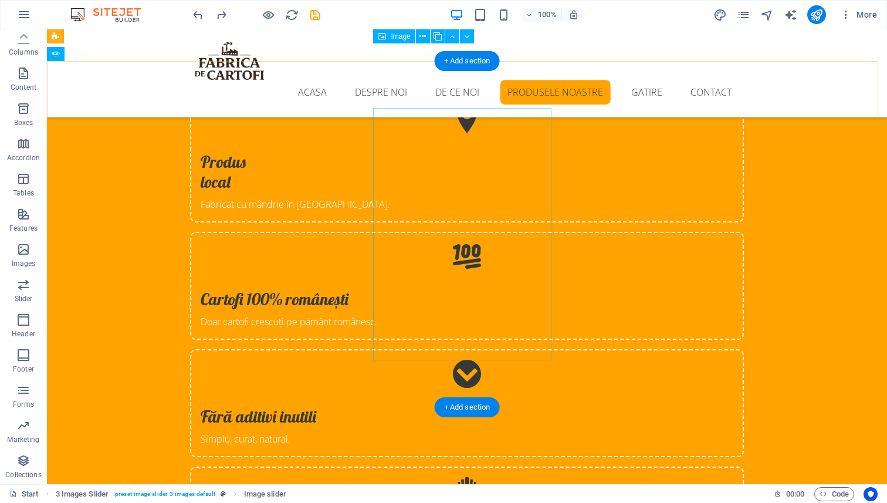
scroll to position [2269, 0]
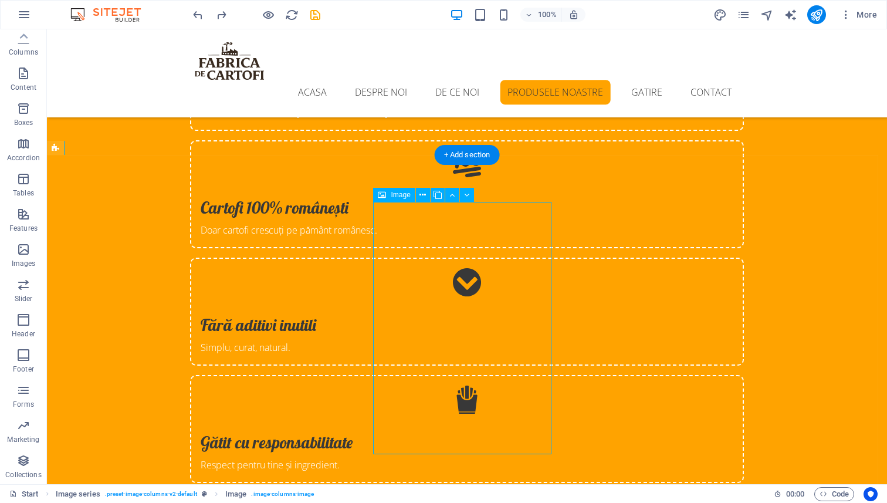
scroll to position [2620, 0]
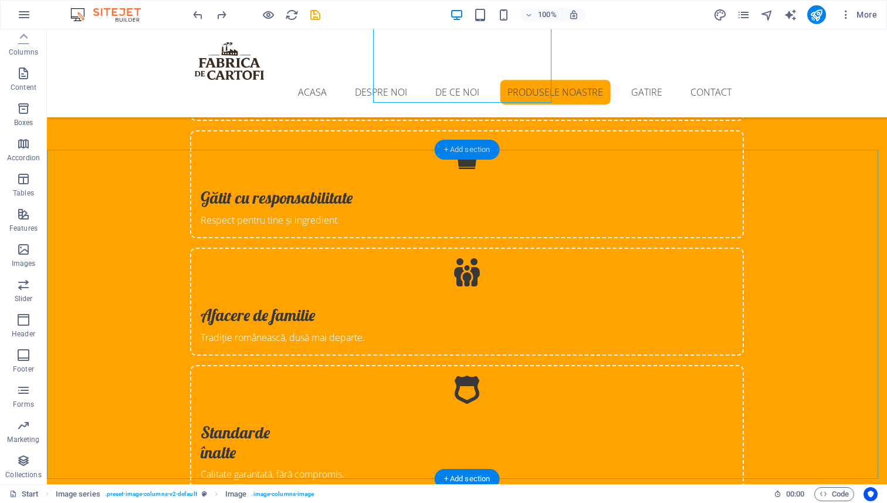
drag, startPoint x: 466, startPoint y: 151, endPoint x: 199, endPoint y: 130, distance: 267.6
click at [466, 151] on div "+ Add section" at bounding box center [467, 150] width 65 height 20
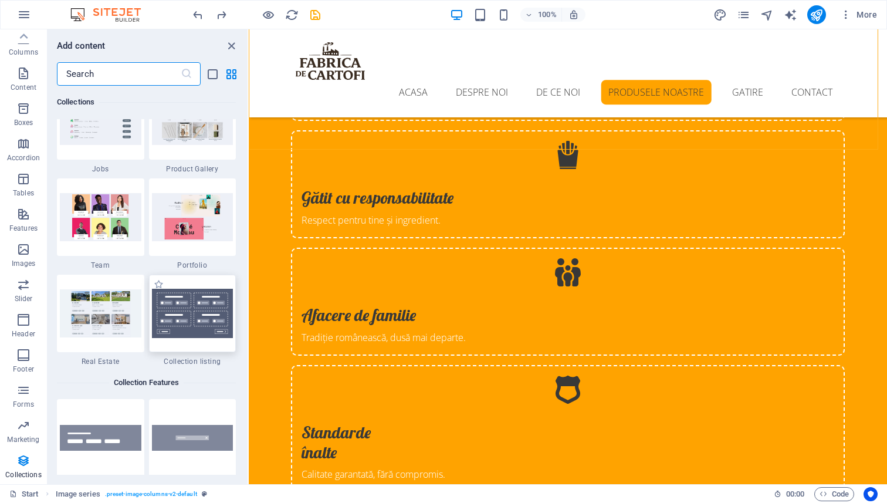
scroll to position [10990, 0]
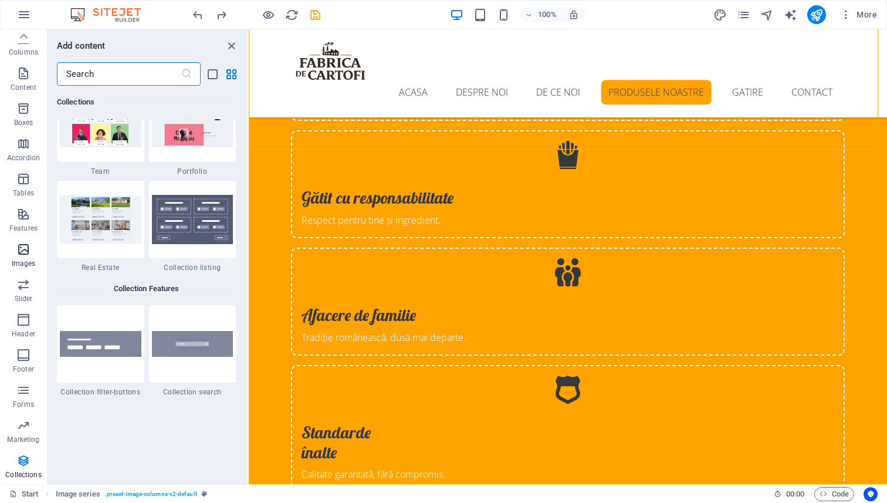
click at [32, 250] on span "Images" at bounding box center [23, 256] width 47 height 28
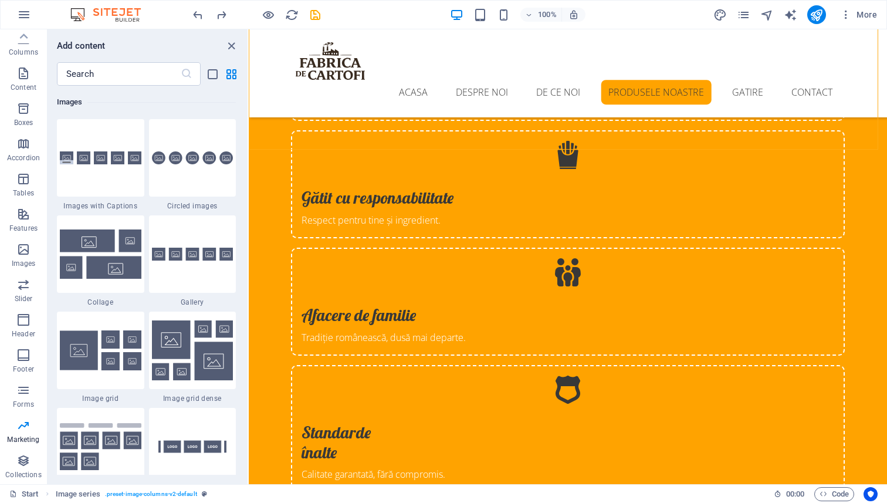
scroll to position [5946, 0]
click at [103, 242] on img at bounding box center [101, 253] width 82 height 49
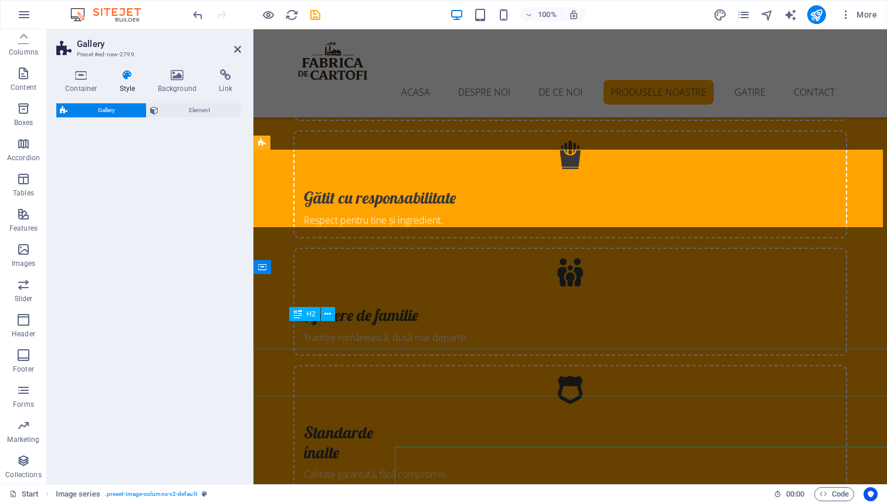
select select "rem"
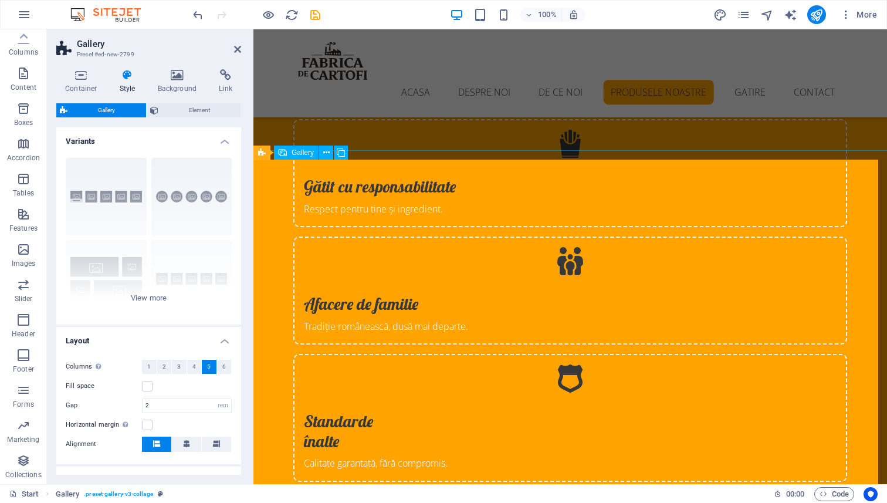
scroll to position [2610, 0]
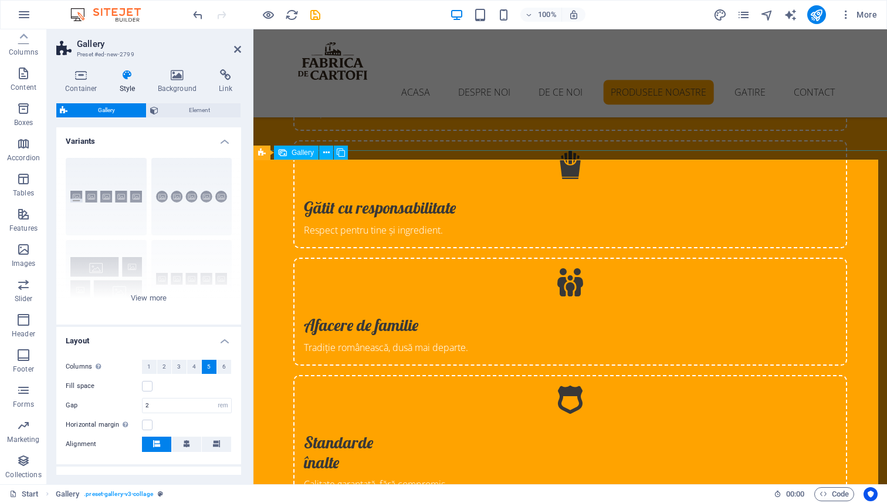
select select "4"
select select "px"
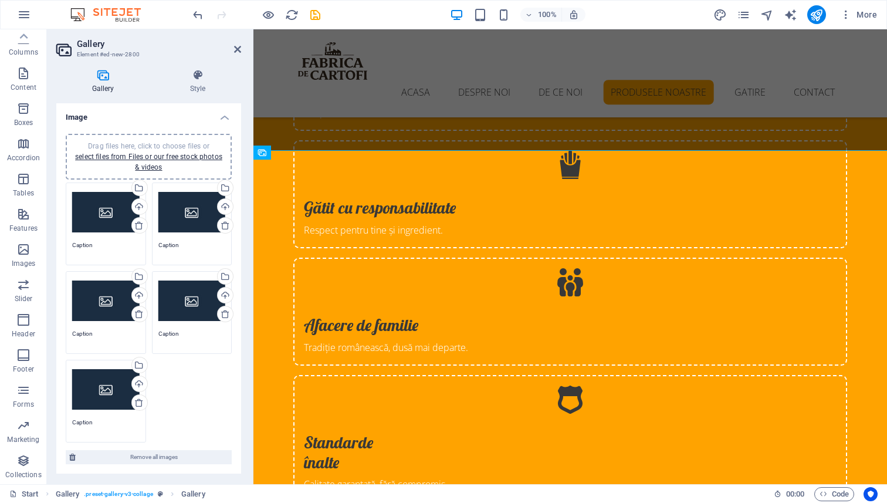
click at [98, 208] on div "Drag files here, click to choose files or select files from Files or our free s…" at bounding box center [105, 212] width 67 height 47
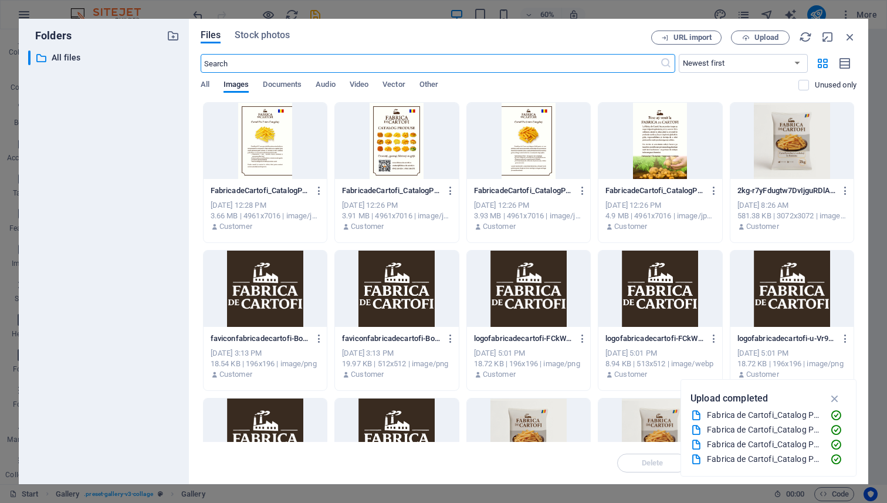
scroll to position [2849, 0]
click at [659, 131] on div at bounding box center [659, 141] width 123 height 76
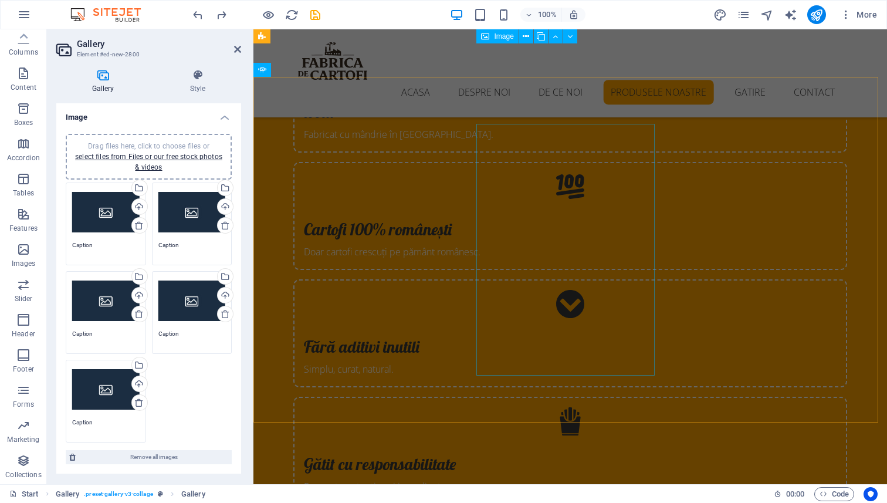
scroll to position [2347, 0]
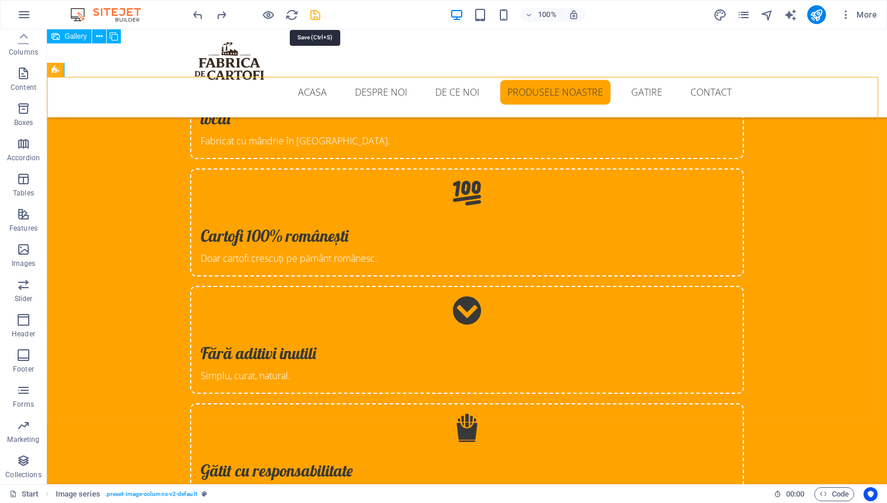
click at [317, 18] on icon "save" at bounding box center [314, 14] width 13 height 13
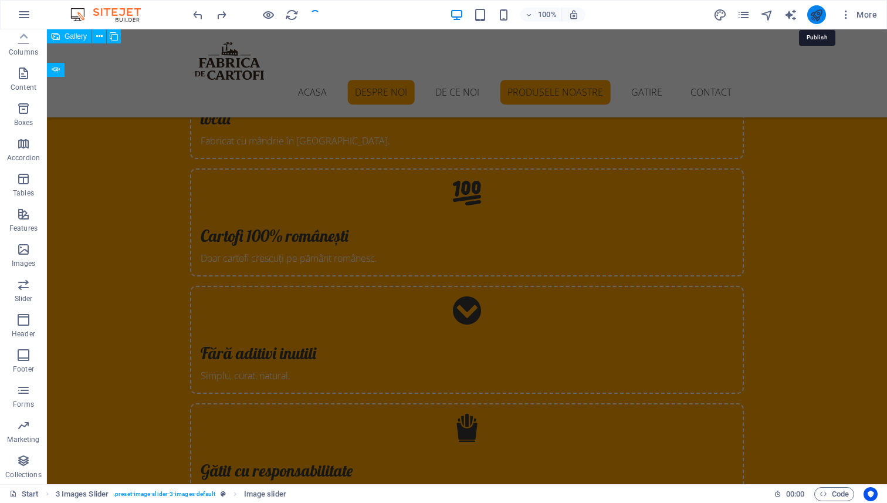
checkbox input "false"
click at [812, 16] on icon "publish" at bounding box center [815, 14] width 13 height 13
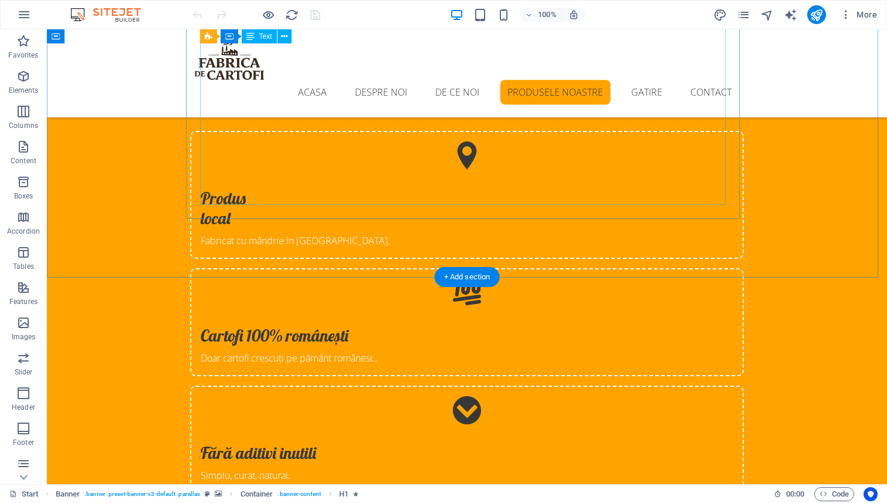
scroll to position [2271, 0]
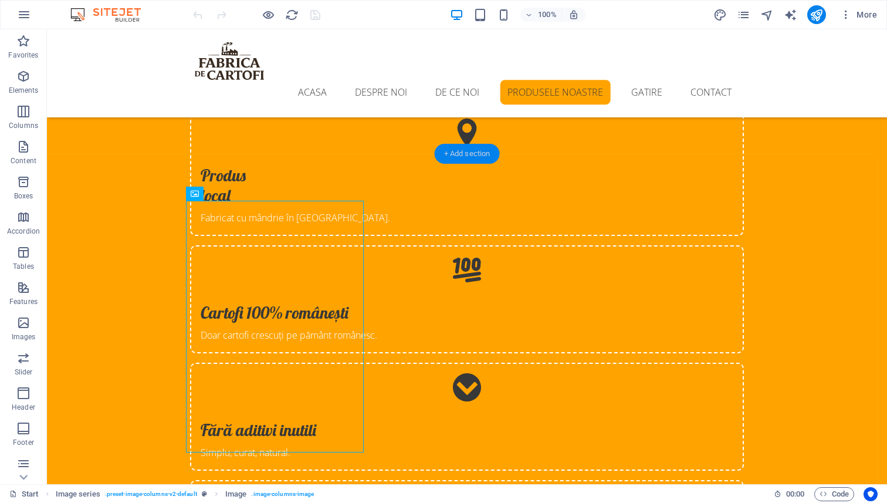
click at [476, 155] on div "+ Add section" at bounding box center [467, 154] width 65 height 20
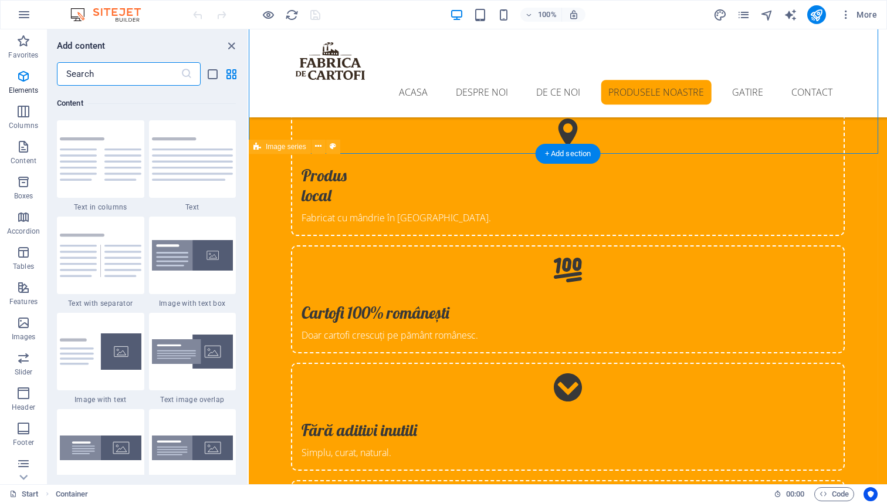
scroll to position [2052, 0]
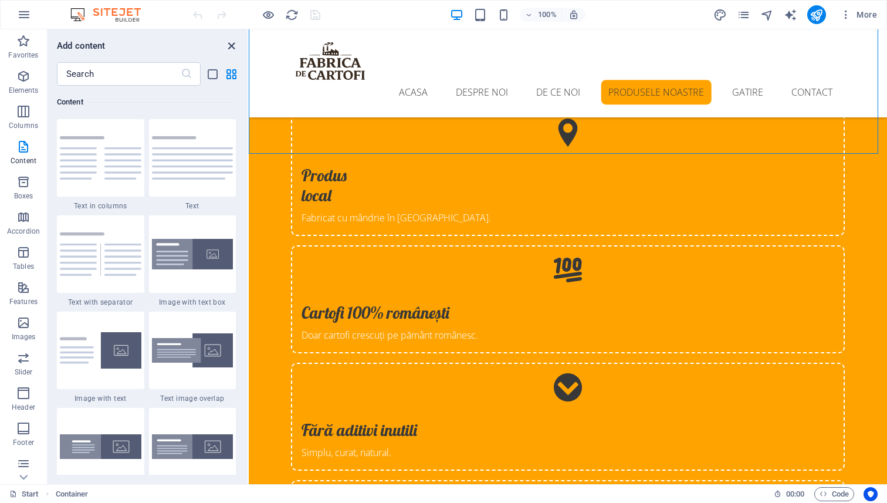
drag, startPoint x: 233, startPoint y: 43, endPoint x: 338, endPoint y: 118, distance: 129.9
click at [233, 43] on icon "close panel" at bounding box center [231, 45] width 13 height 13
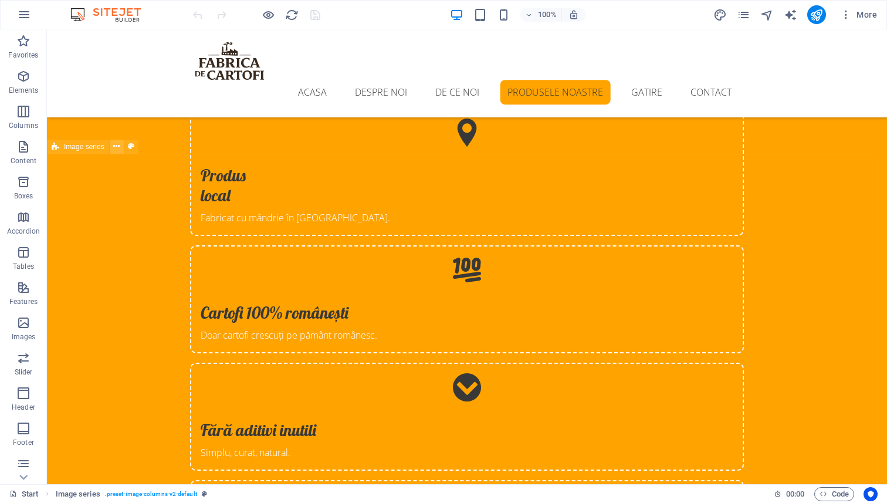
click at [118, 147] on icon at bounding box center [116, 146] width 6 height 12
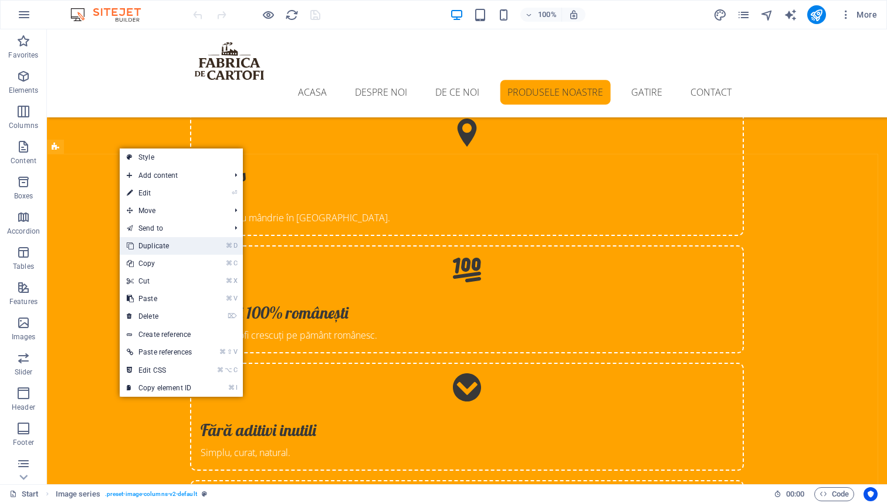
click at [162, 249] on link "⌘ D Duplicate" at bounding box center [159, 246] width 79 height 18
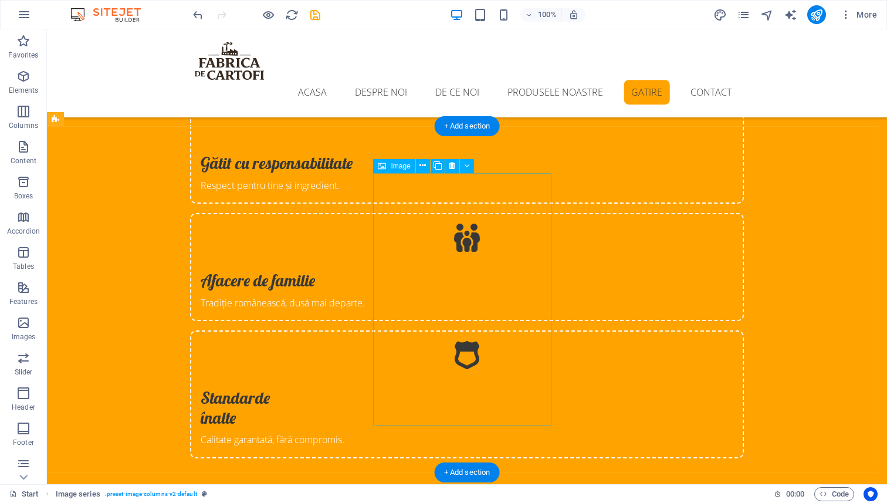
scroll to position [2686, 0]
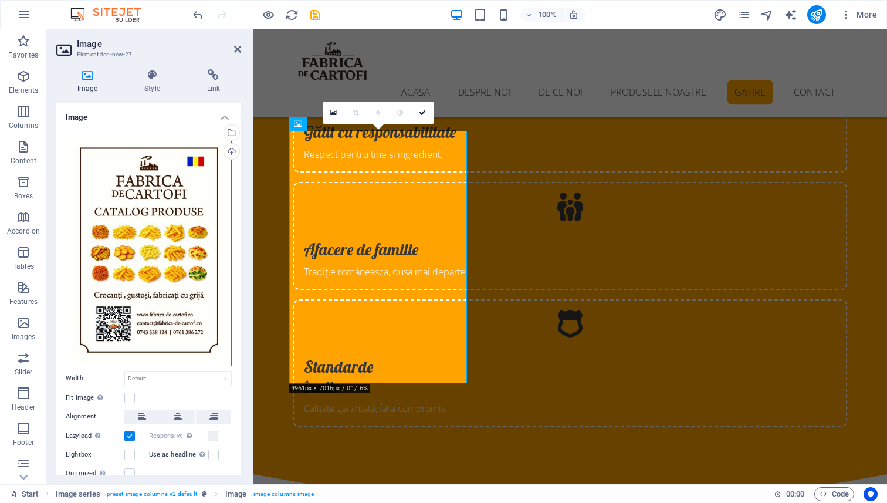
click at [135, 185] on div "Drag files here, click to choose files or select files from Files or our free s…" at bounding box center [149, 250] width 166 height 232
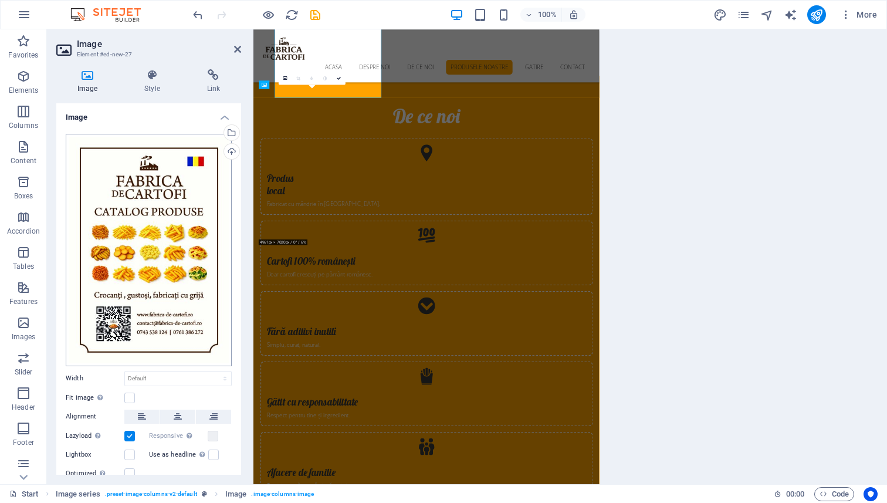
scroll to position [2926, 0]
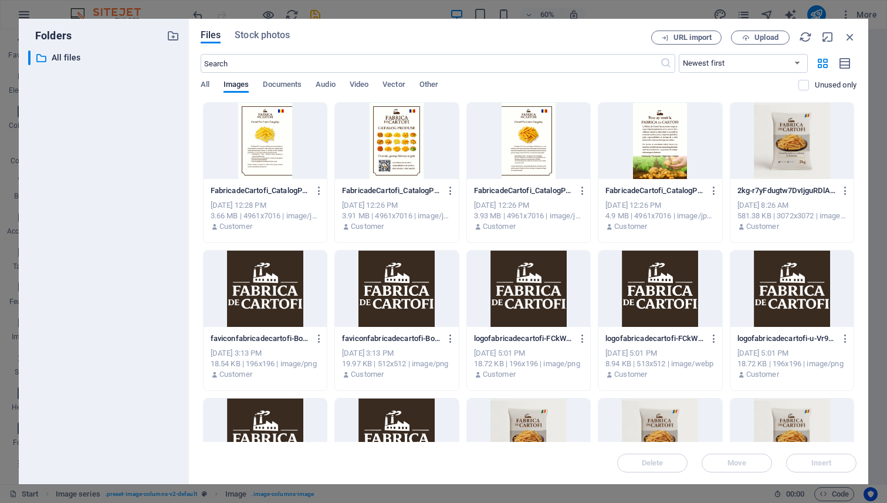
click at [519, 132] on div at bounding box center [528, 141] width 123 height 76
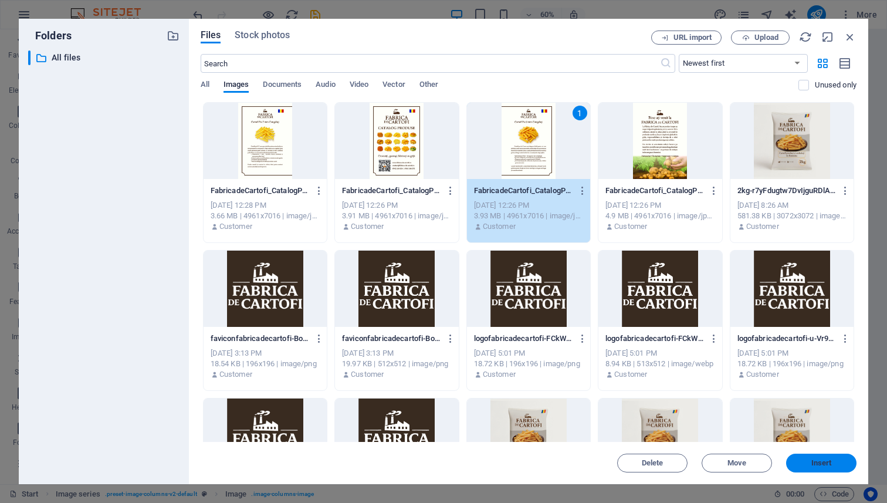
click at [807, 463] on span "Insert" at bounding box center [820, 462] width 61 height 7
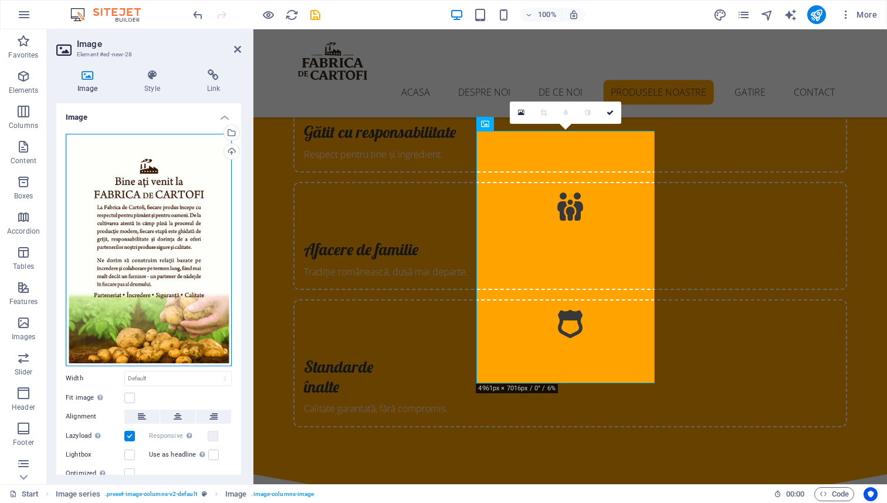
click at [162, 204] on div "Drag files here, click to choose files or select files from Files or our free s…" at bounding box center [149, 250] width 166 height 232
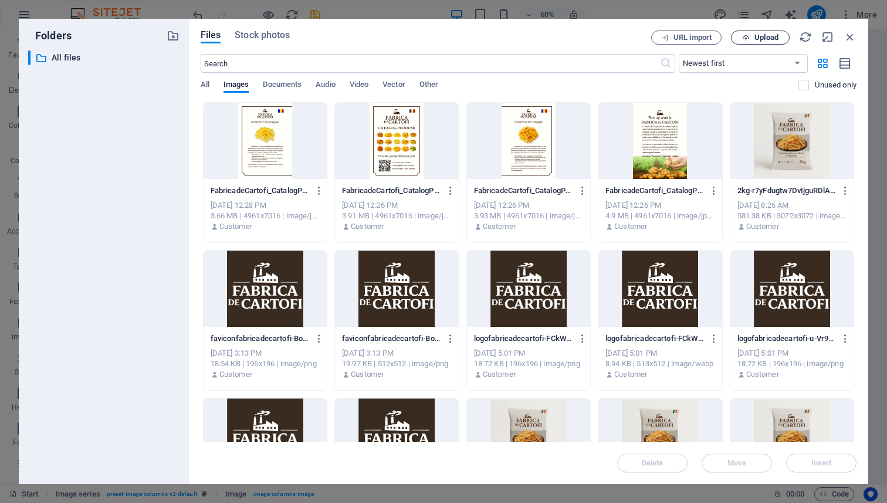
click at [752, 42] on button "Upload" at bounding box center [760, 37] width 59 height 14
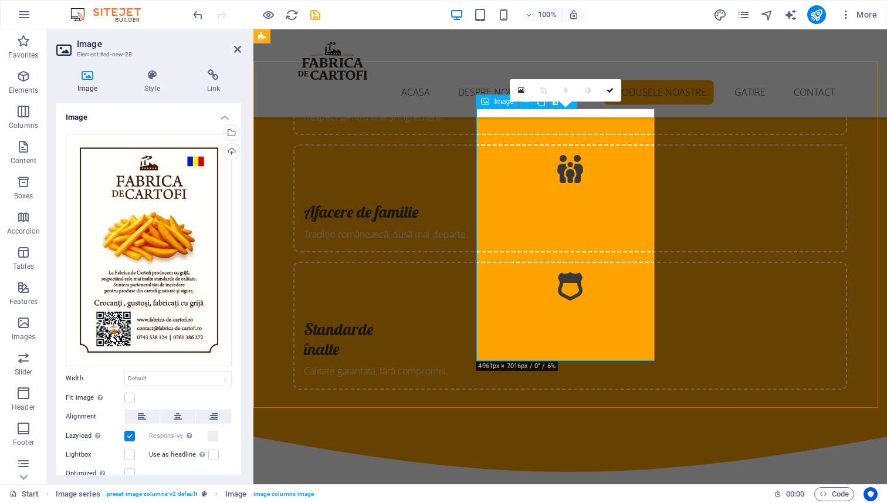
scroll to position [2707, 0]
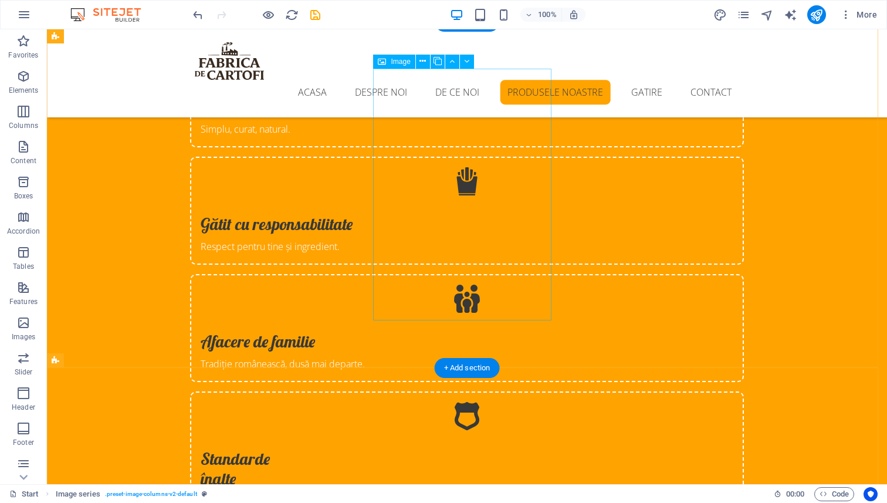
scroll to position [2628, 0]
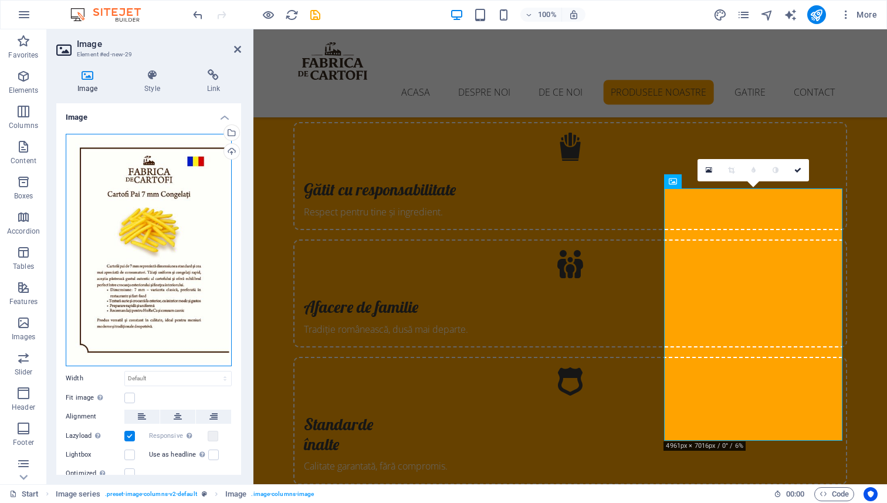
click at [155, 198] on div "Drag files here, click to choose files or select files from Files or our free s…" at bounding box center [149, 250] width 166 height 232
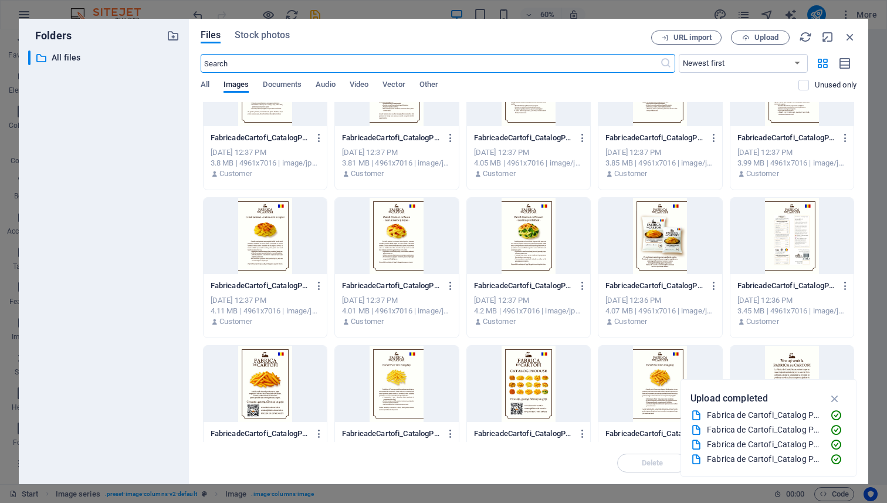
scroll to position [0, 0]
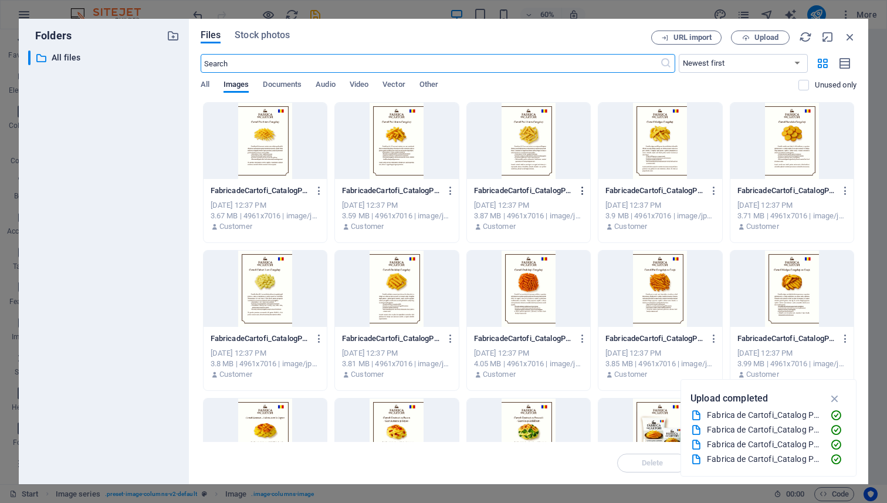
click at [583, 194] on icon "button" at bounding box center [582, 190] width 11 height 11
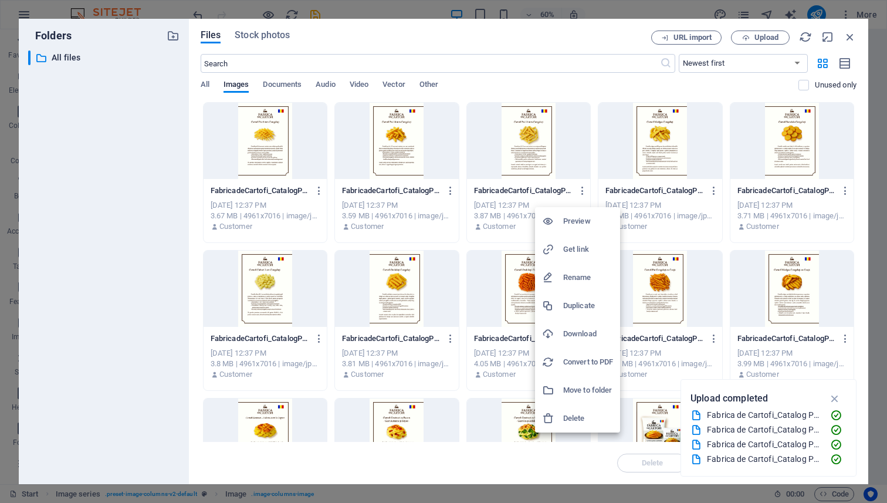
click at [568, 89] on div at bounding box center [443, 251] width 887 height 503
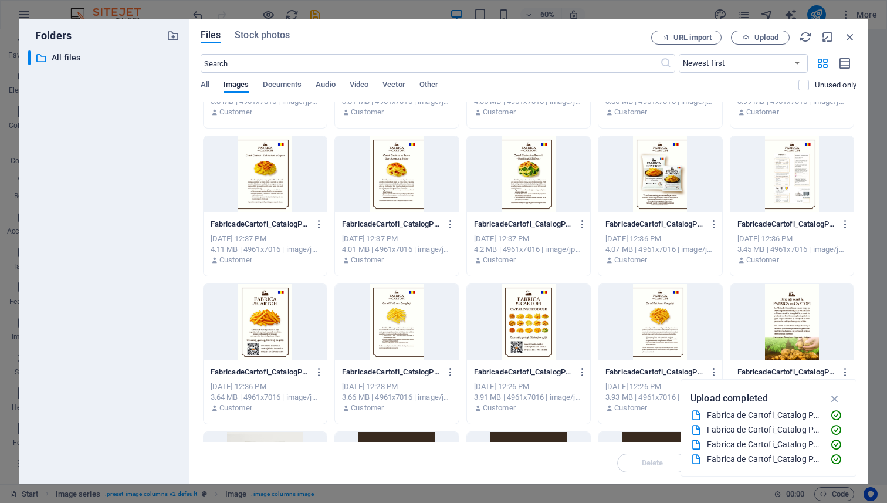
scroll to position [277, 0]
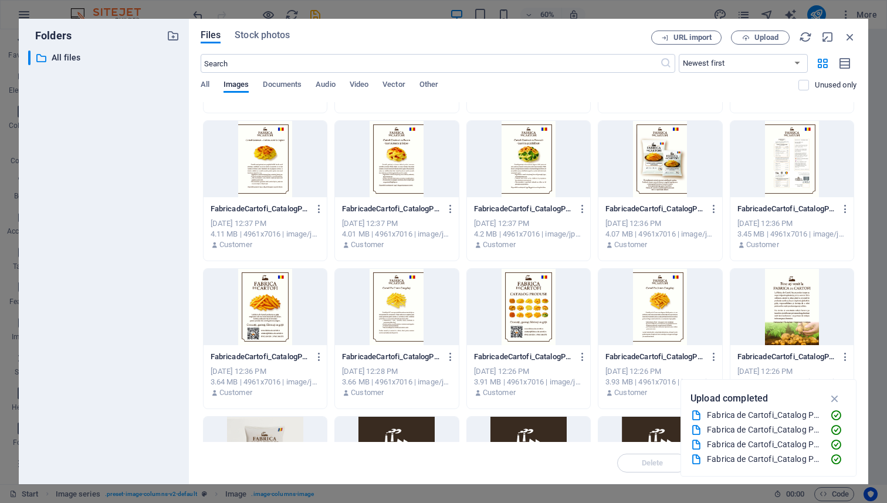
click at [655, 300] on div at bounding box center [659, 307] width 123 height 76
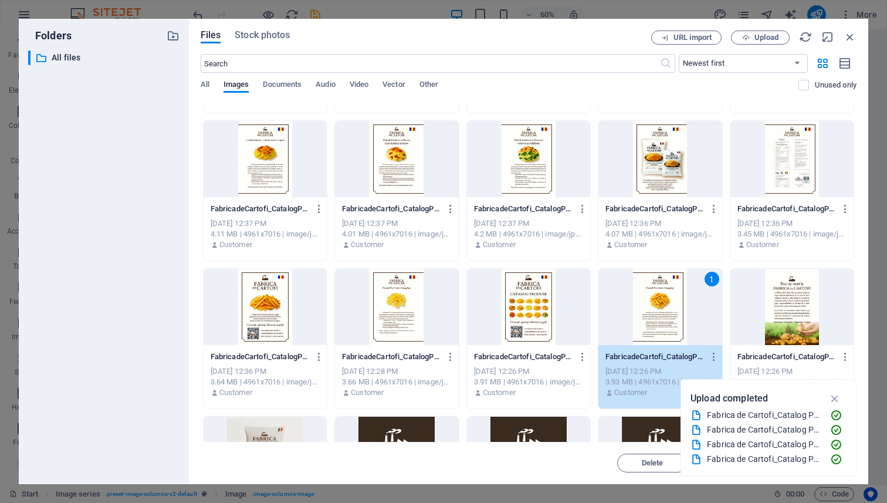
click at [667, 297] on div "1" at bounding box center [659, 307] width 123 height 76
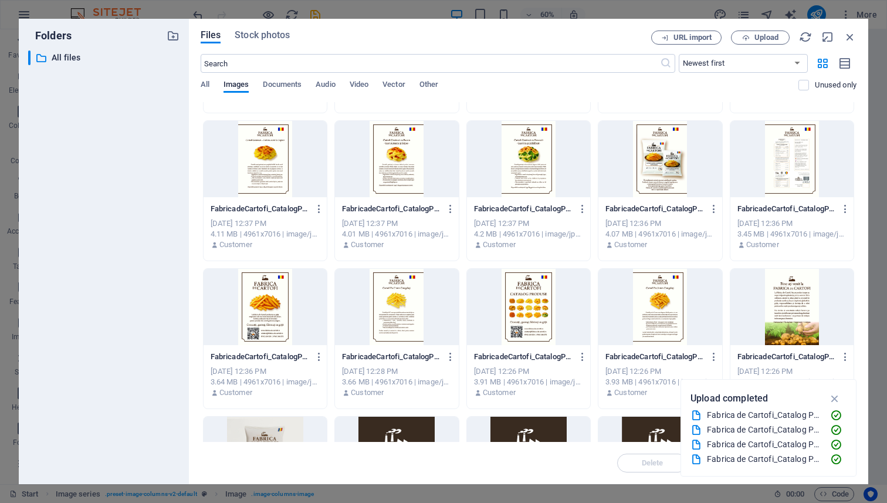
click at [667, 297] on div at bounding box center [659, 307] width 123 height 76
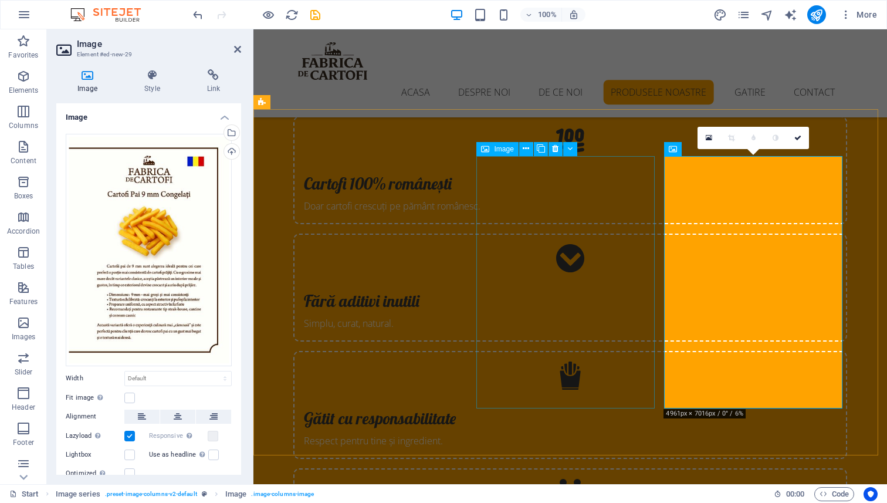
scroll to position [2367, 0]
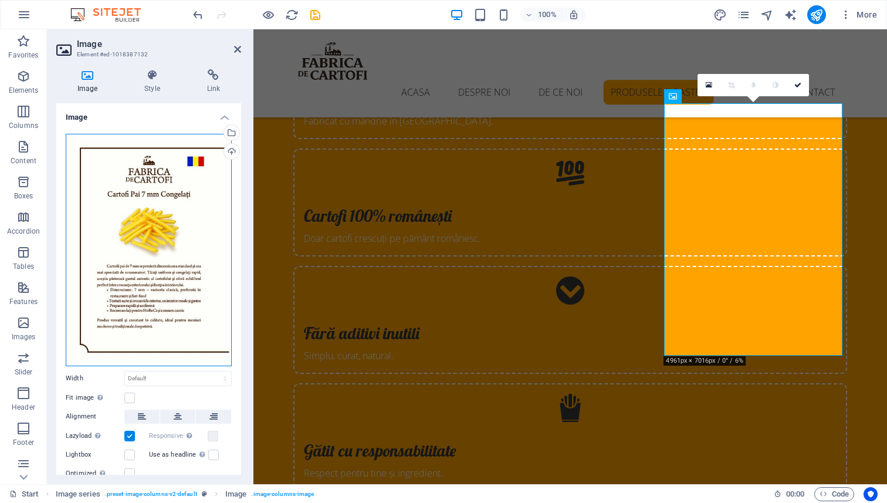
click at [134, 194] on div "Drag files here, click to choose files or select files from Files or our free s…" at bounding box center [149, 250] width 166 height 232
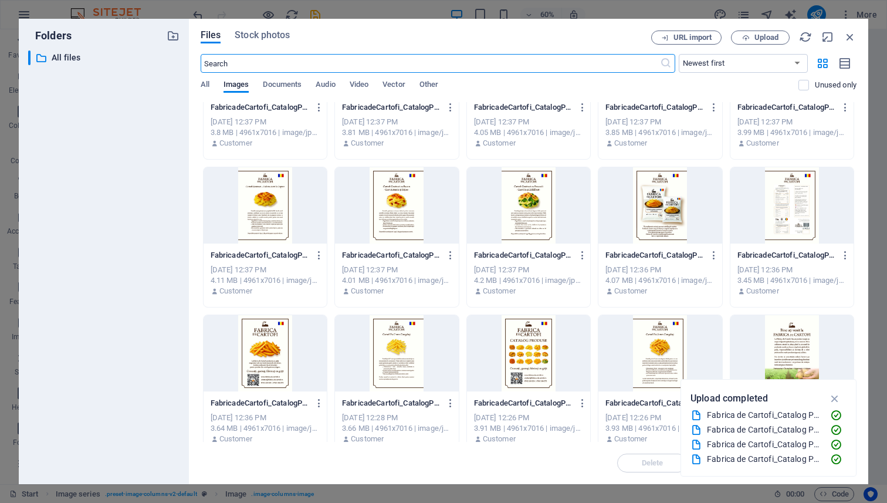
scroll to position [233, 0]
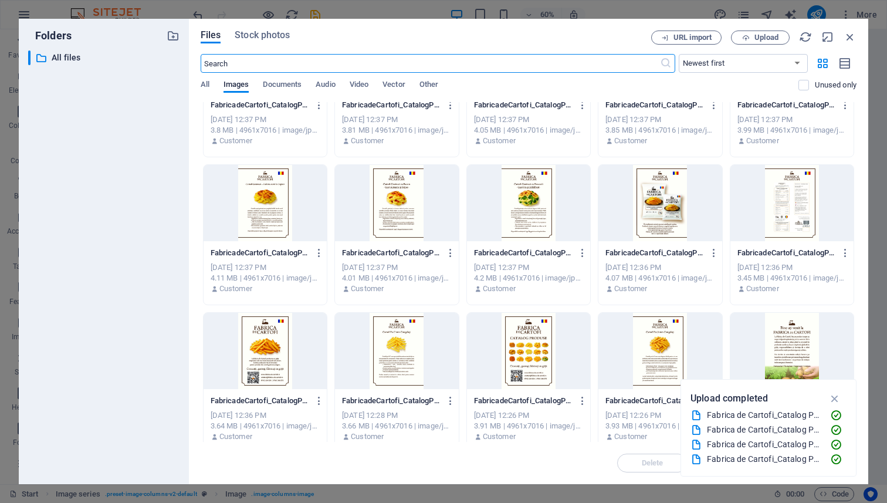
click at [651, 338] on div at bounding box center [659, 351] width 123 height 76
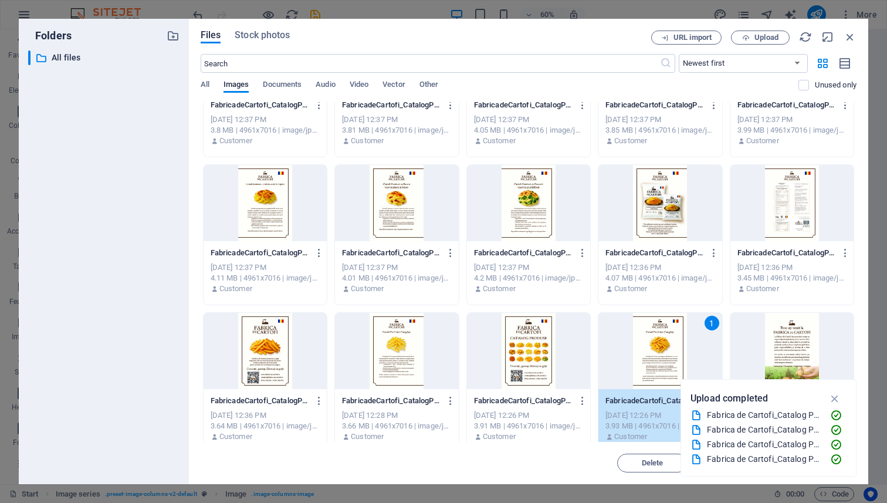
click at [651, 338] on div "1" at bounding box center [659, 351] width 123 height 76
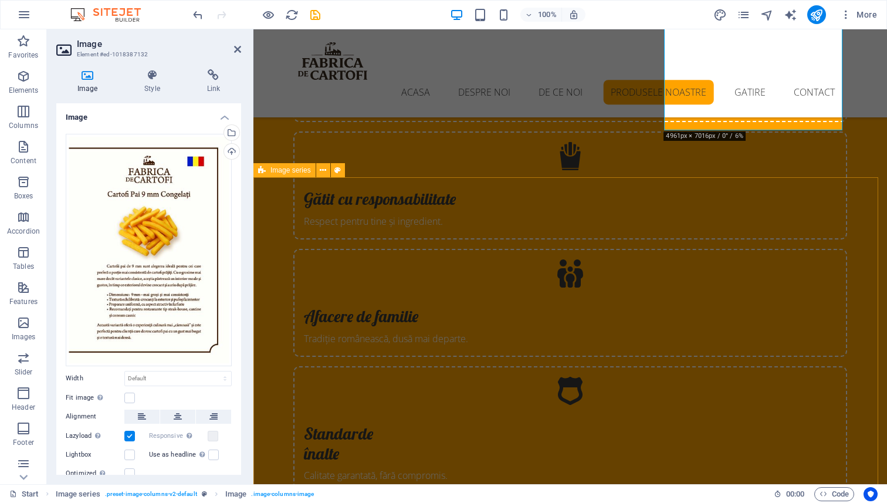
scroll to position [2735, 0]
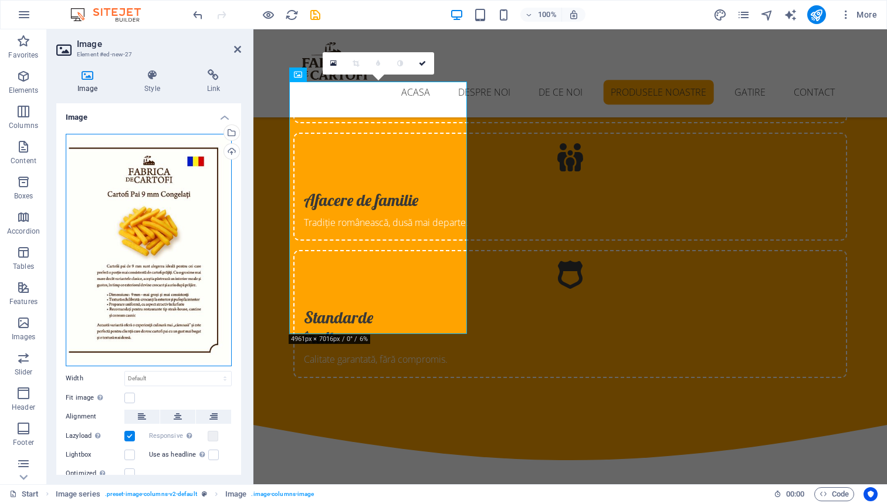
click at [162, 213] on div "Drag files here, click to choose files or select files from Files or our free s…" at bounding box center [149, 250] width 166 height 232
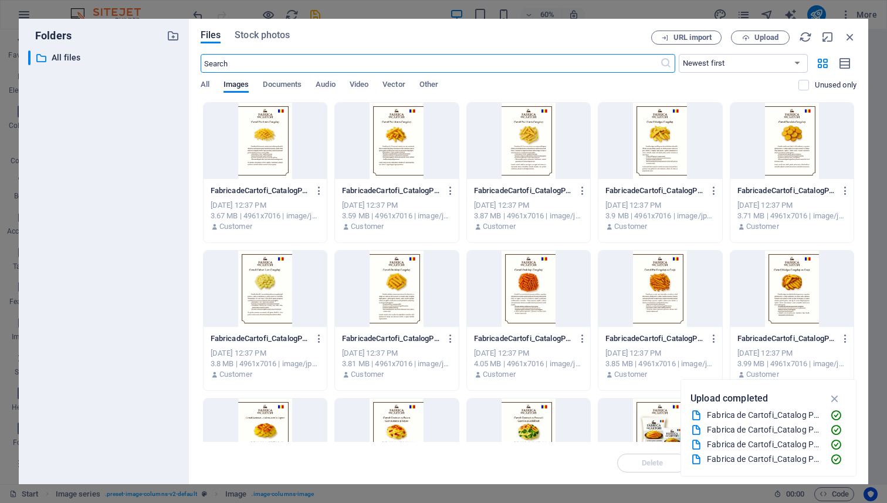
scroll to position [368, 0]
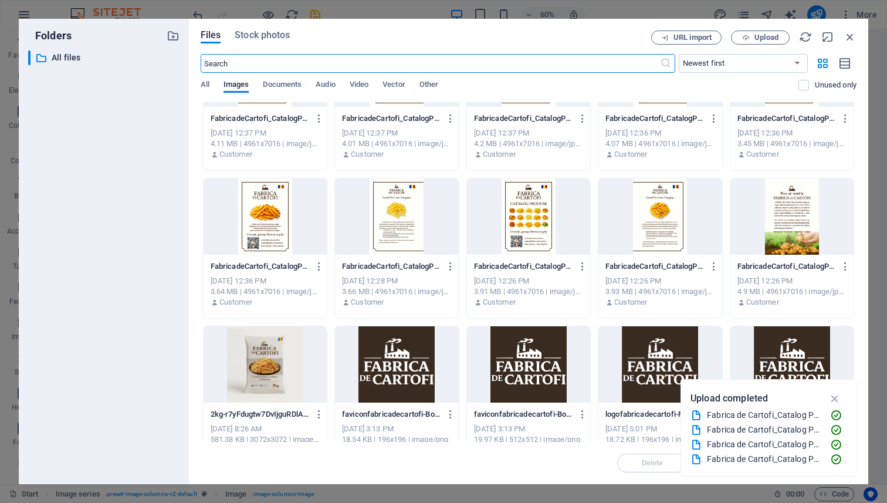
click at [390, 209] on div at bounding box center [396, 216] width 123 height 76
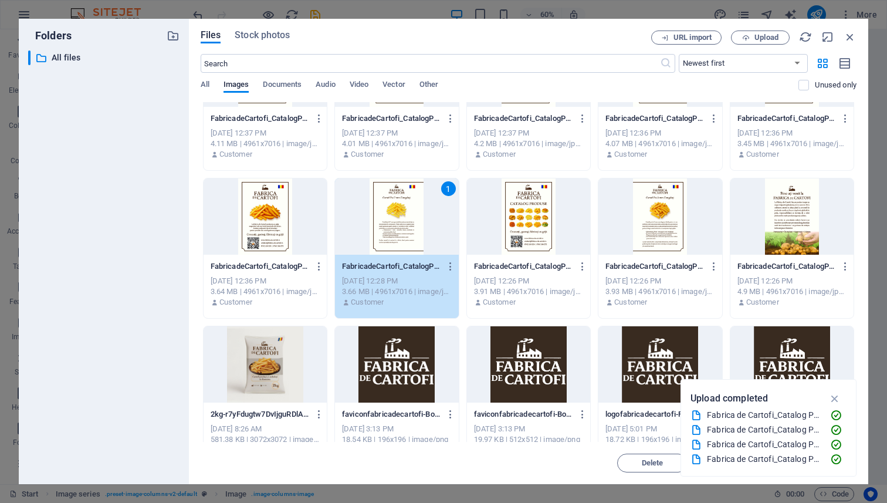
click at [390, 209] on div "1" at bounding box center [396, 216] width 123 height 76
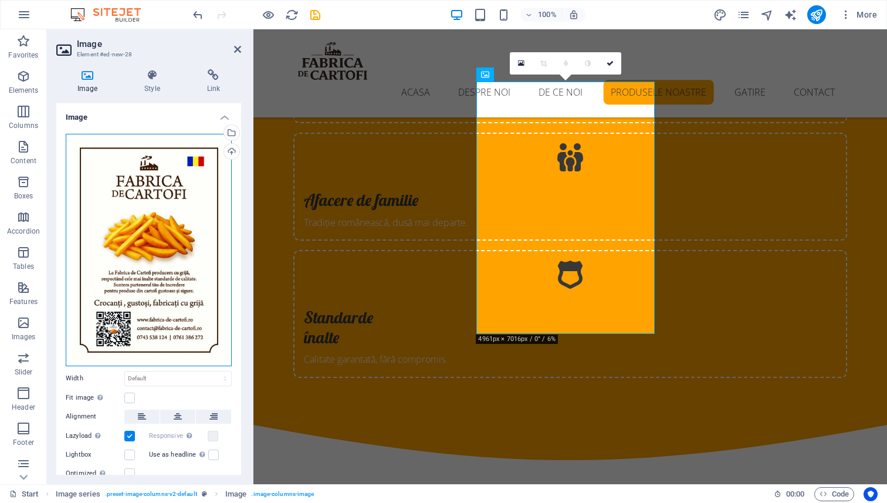
click at [128, 211] on div "Drag files here, click to choose files or select files from Files or our free s…" at bounding box center [149, 250] width 166 height 232
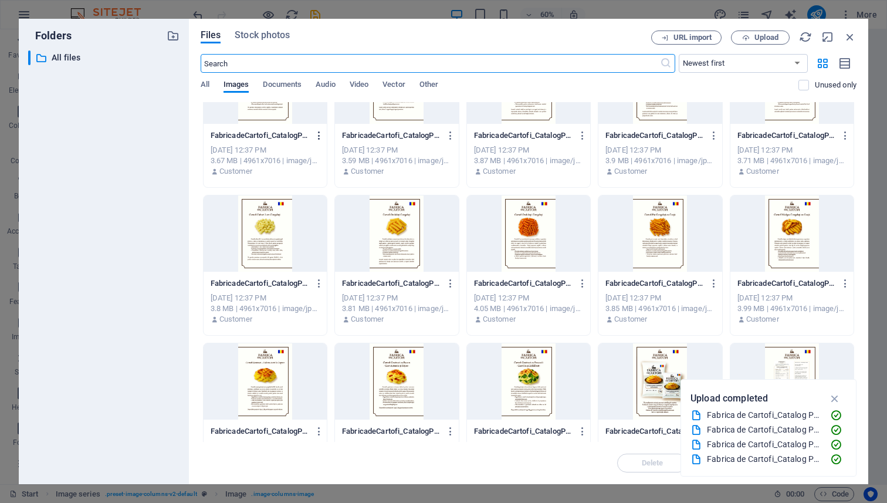
scroll to position [0, 0]
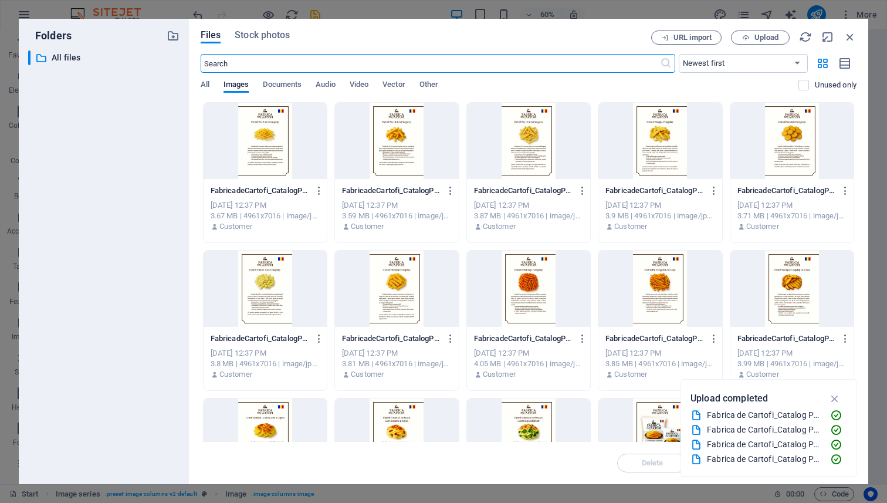
click at [269, 135] on div at bounding box center [264, 141] width 123 height 76
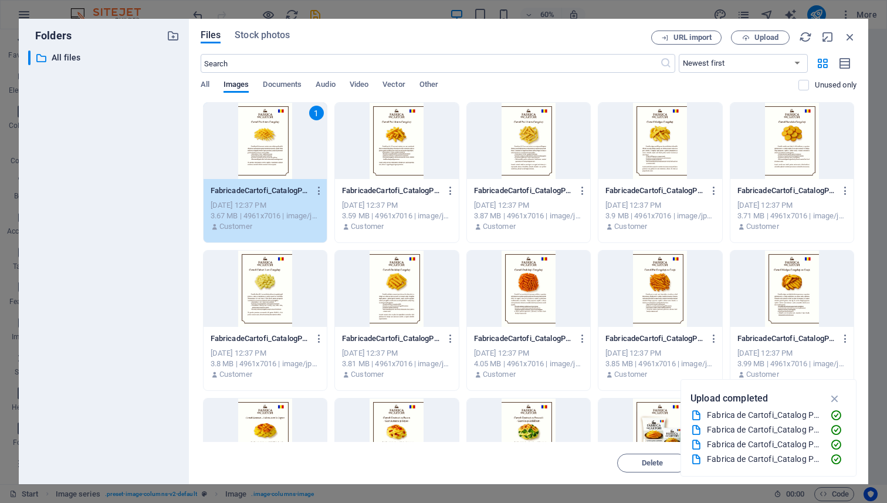
click at [269, 135] on div "1" at bounding box center [264, 141] width 123 height 76
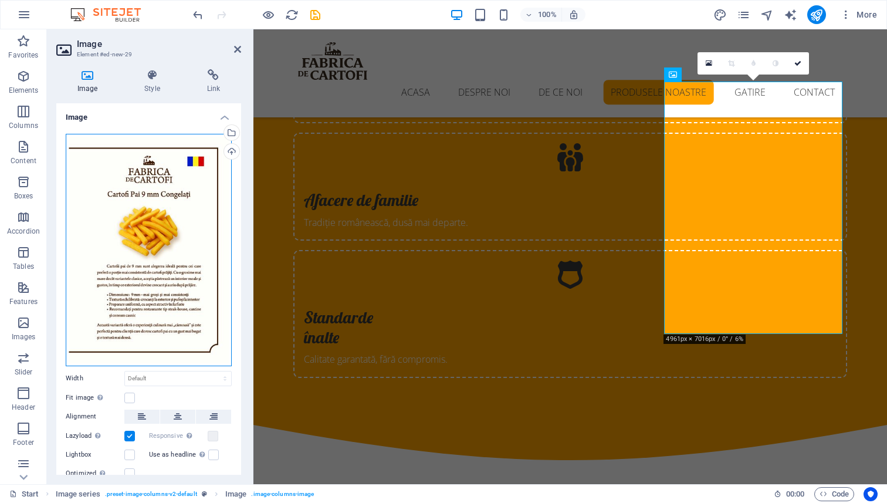
click at [96, 236] on div "Drag files here, click to choose files or select files from Files or our free s…" at bounding box center [149, 250] width 166 height 232
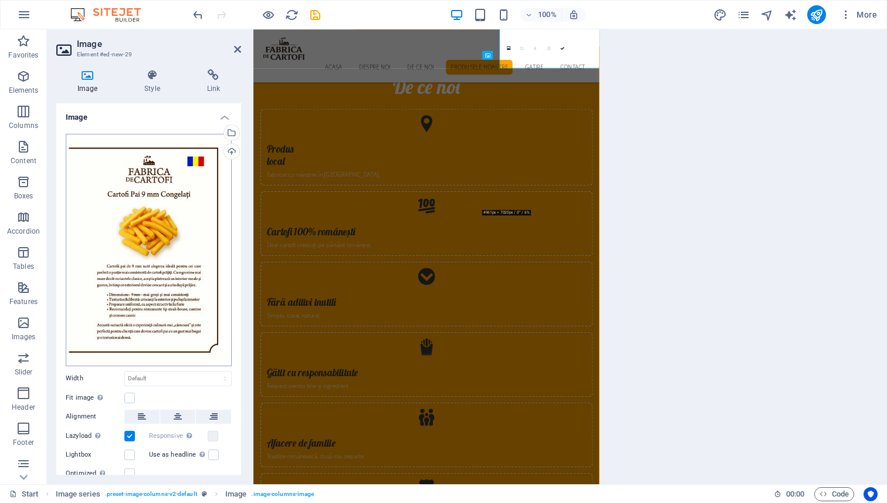
scroll to position [2975, 0]
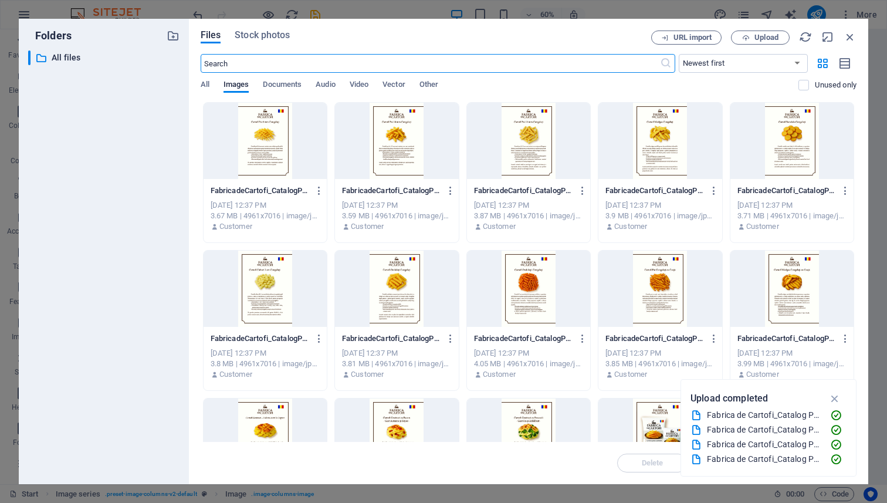
click at [389, 144] on div at bounding box center [396, 141] width 123 height 76
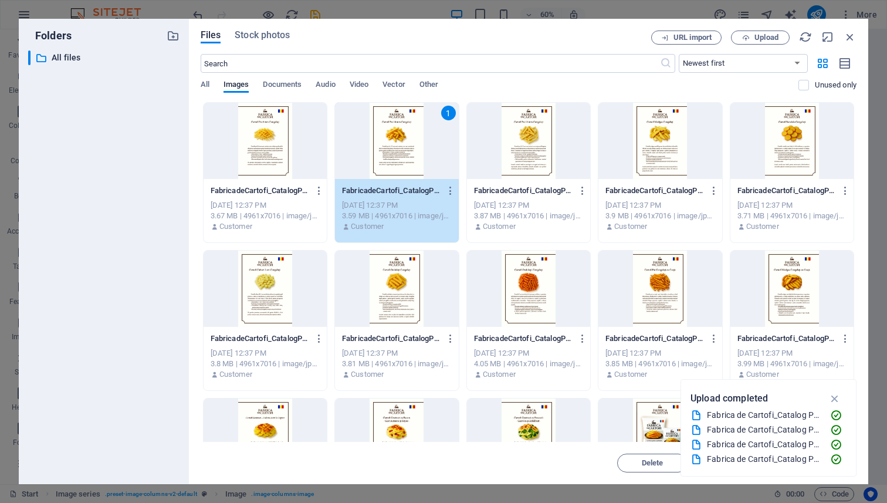
click at [389, 144] on div "1" at bounding box center [396, 141] width 123 height 76
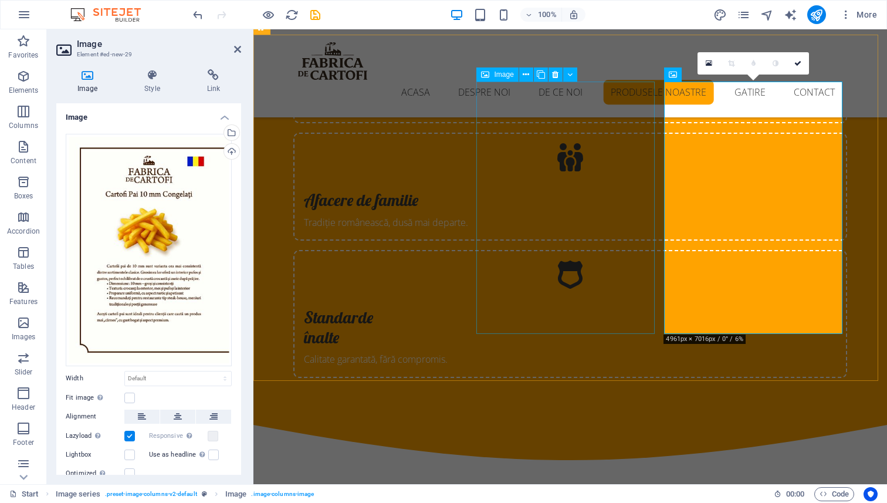
scroll to position [2733, 0]
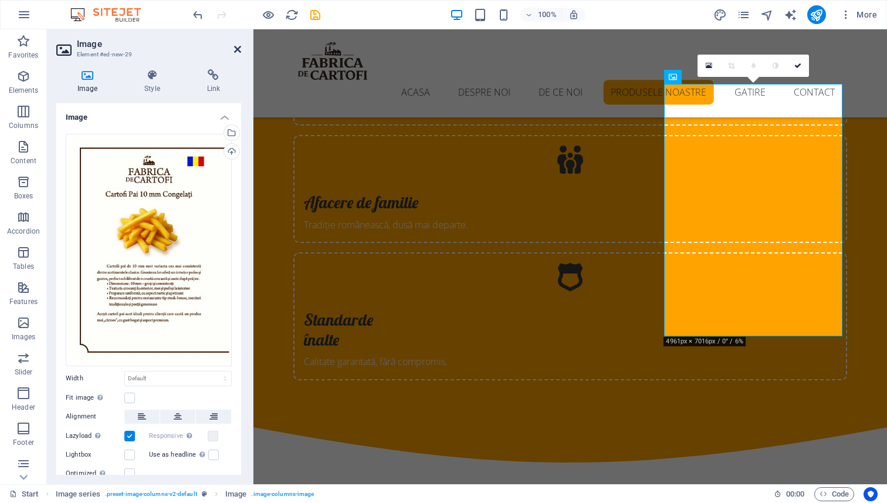
click at [240, 52] on icon at bounding box center [237, 49] width 7 height 9
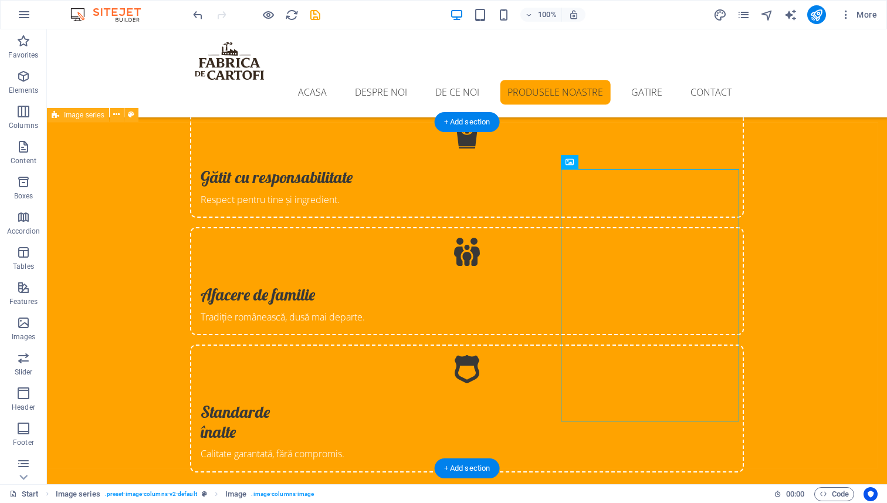
scroll to position [2638, 0]
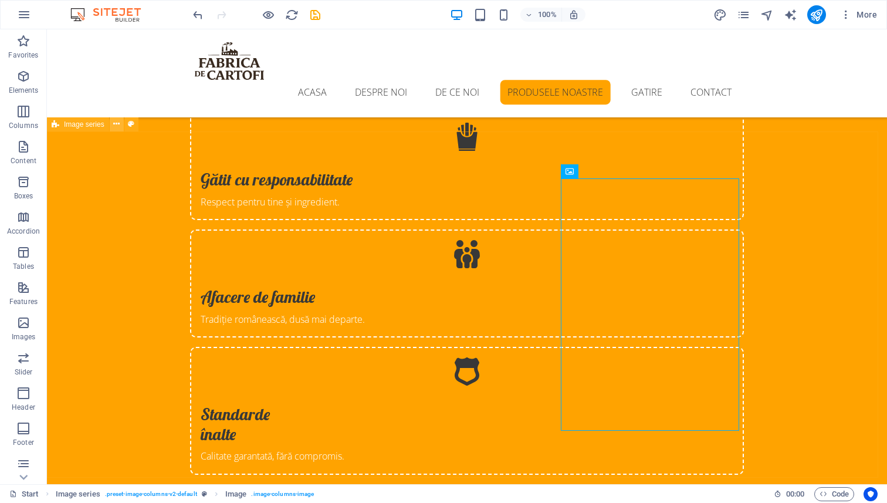
click at [118, 127] on icon at bounding box center [116, 124] width 6 height 12
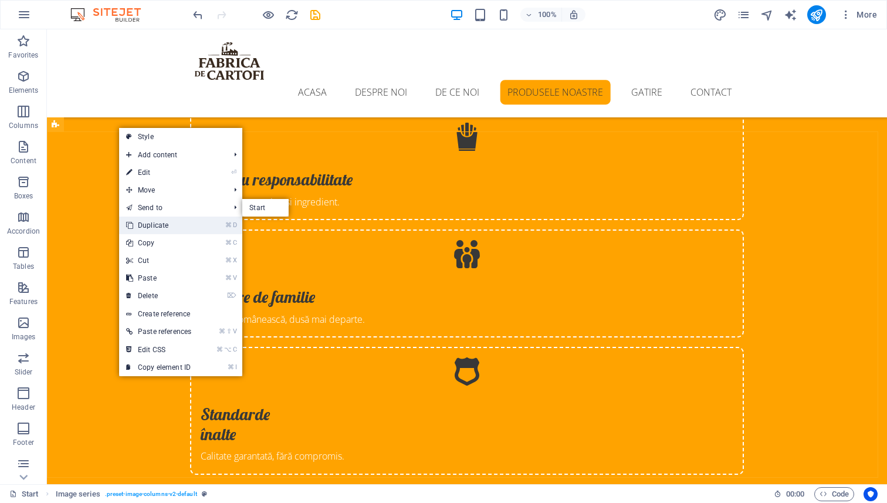
click at [155, 222] on link "⌘ D Duplicate" at bounding box center [158, 225] width 79 height 18
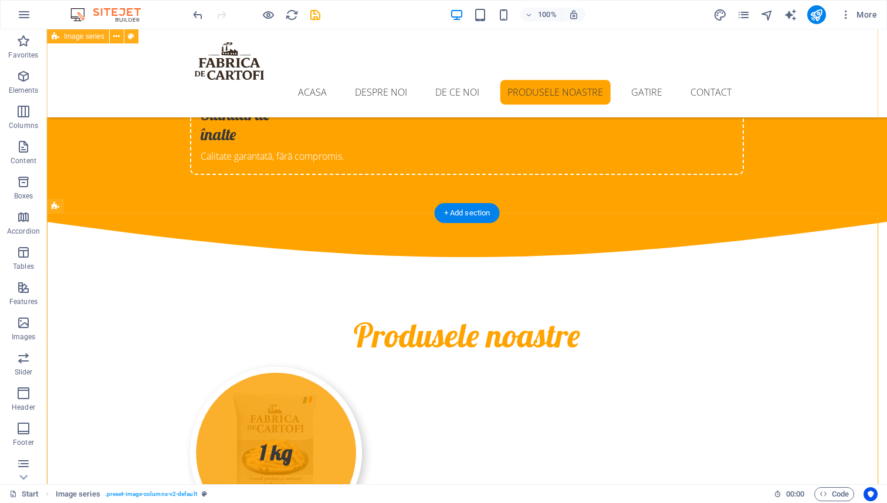
scroll to position [2951, 0]
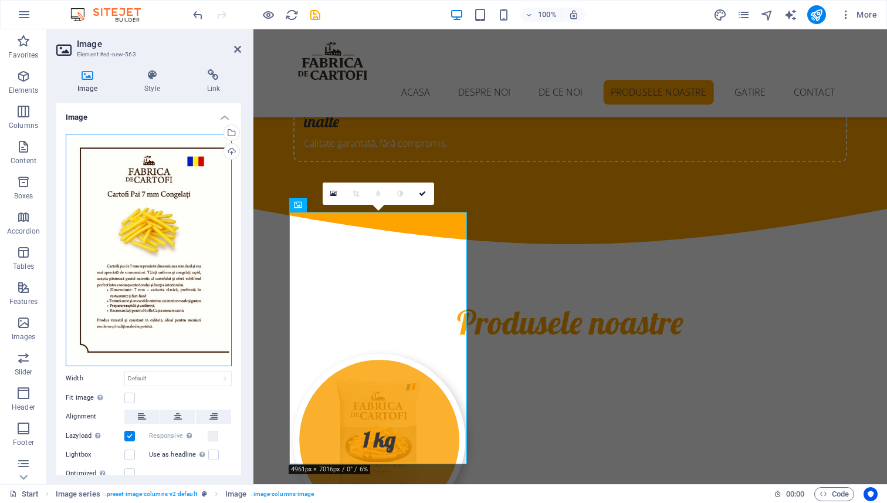
click at [175, 244] on div "Drag files here, click to choose files or select files from Files or our free s…" at bounding box center [149, 250] width 166 height 232
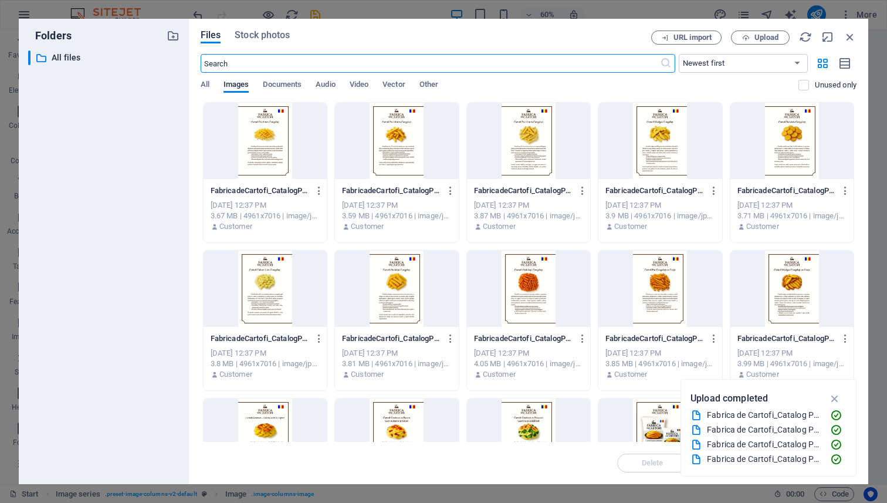
scroll to position [3188, 0]
click at [532, 127] on div at bounding box center [528, 141] width 123 height 76
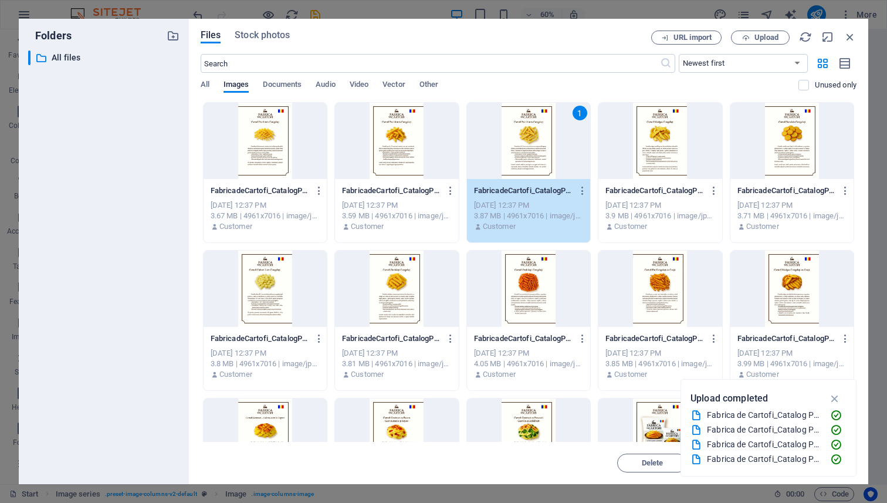
click at [539, 142] on div "1" at bounding box center [528, 141] width 123 height 76
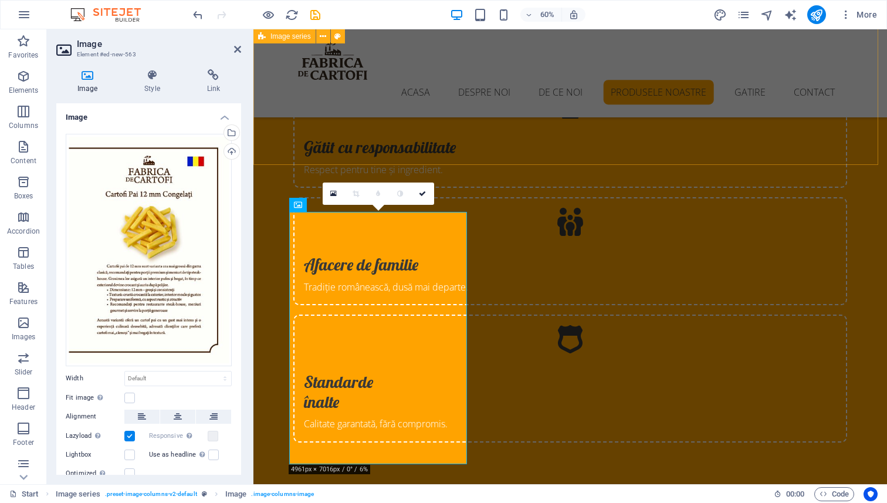
scroll to position [2951, 0]
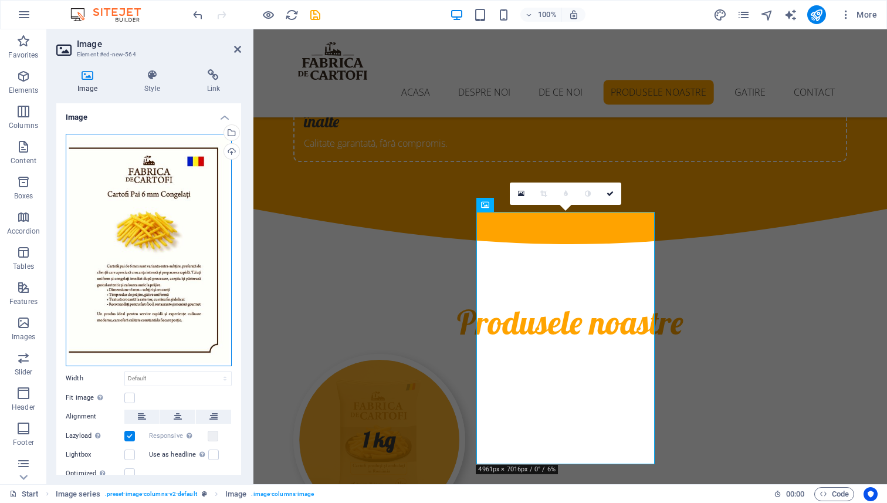
click at [164, 208] on div "Drag files here, click to choose files or select files from Files or our free s…" at bounding box center [149, 250] width 166 height 232
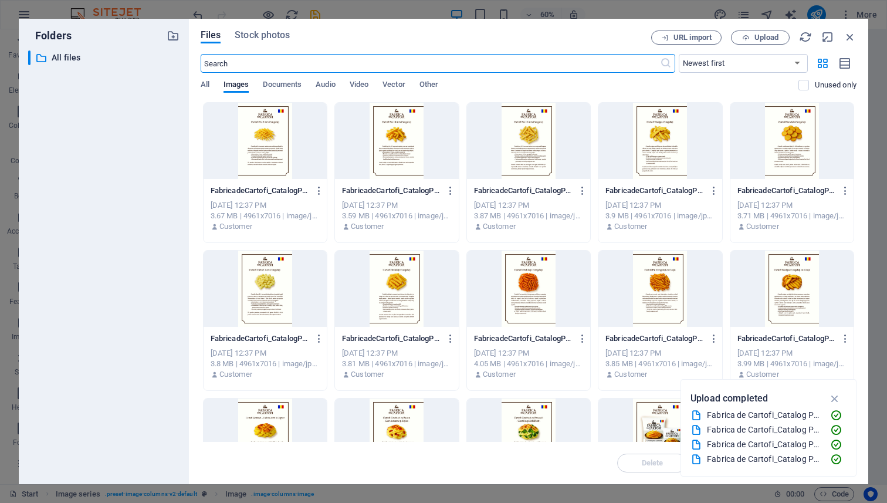
scroll to position [3188, 0]
click at [664, 144] on div at bounding box center [659, 141] width 123 height 76
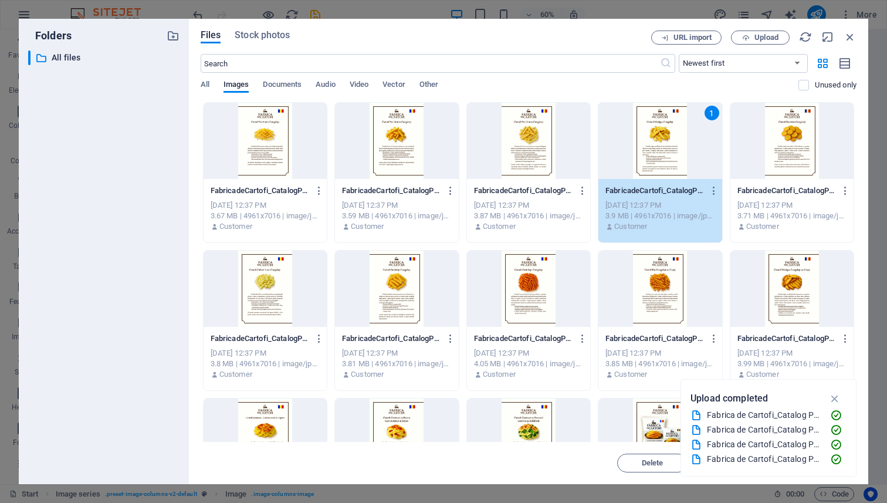
click at [664, 144] on div "1" at bounding box center [659, 141] width 123 height 76
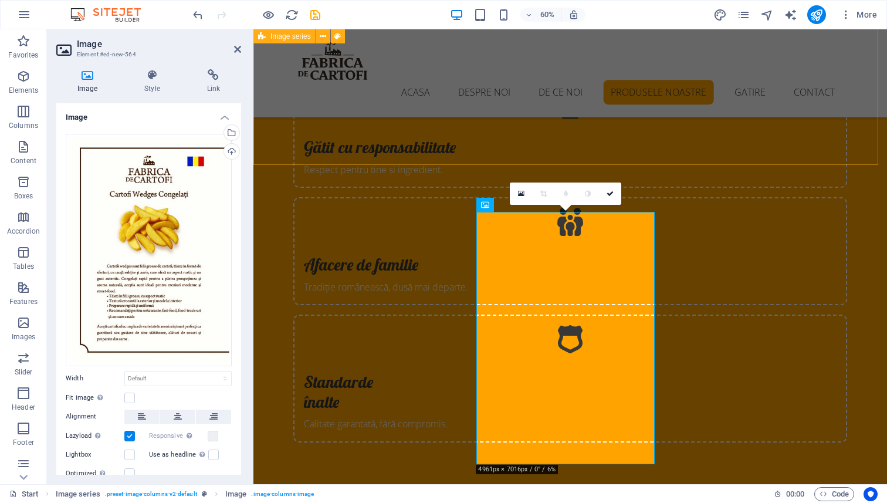
scroll to position [2951, 0]
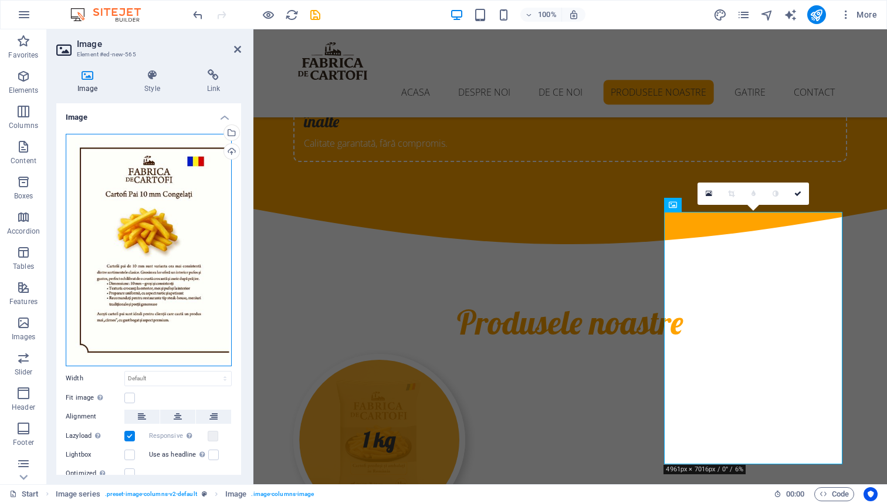
click at [143, 208] on div "Drag files here, click to choose files or select files from Files or our free s…" at bounding box center [149, 250] width 166 height 232
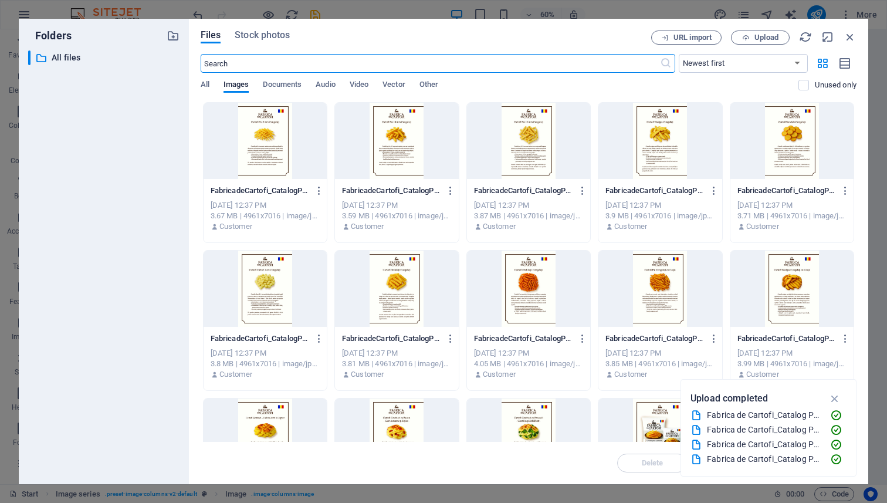
scroll to position [3188, 0]
click at [786, 135] on div at bounding box center [791, 141] width 123 height 76
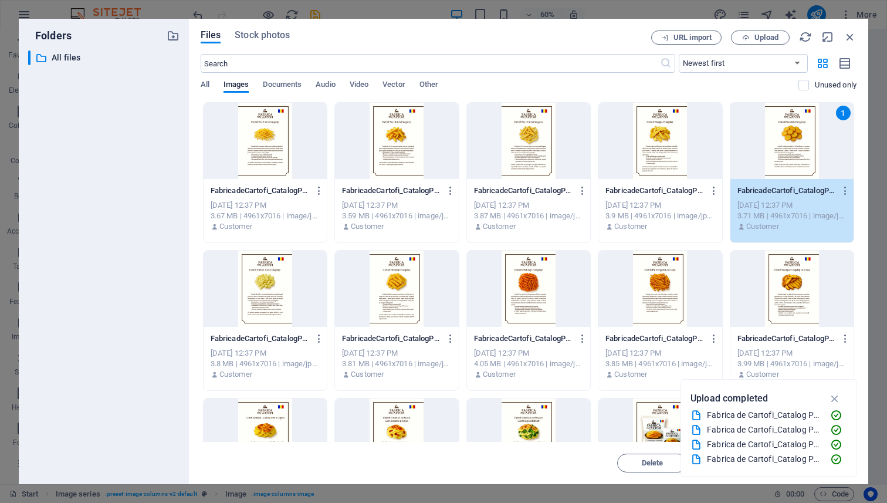
click at [779, 148] on div "1" at bounding box center [791, 141] width 123 height 76
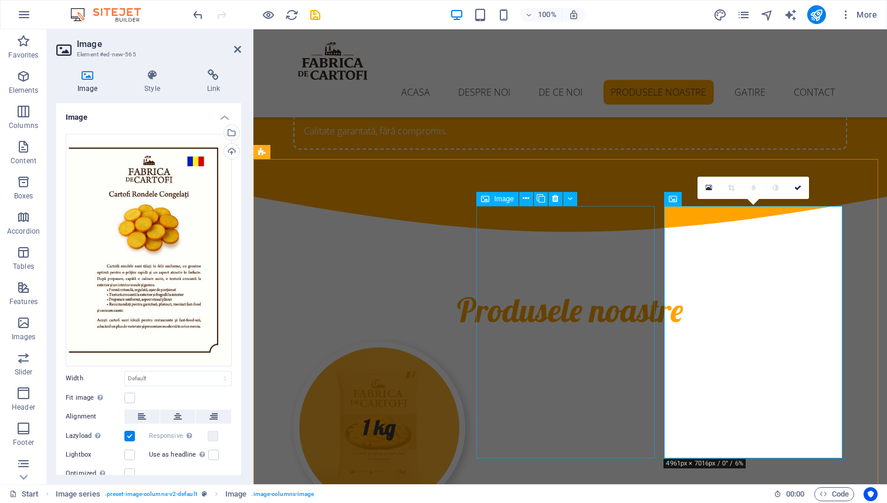
scroll to position [2963, 0]
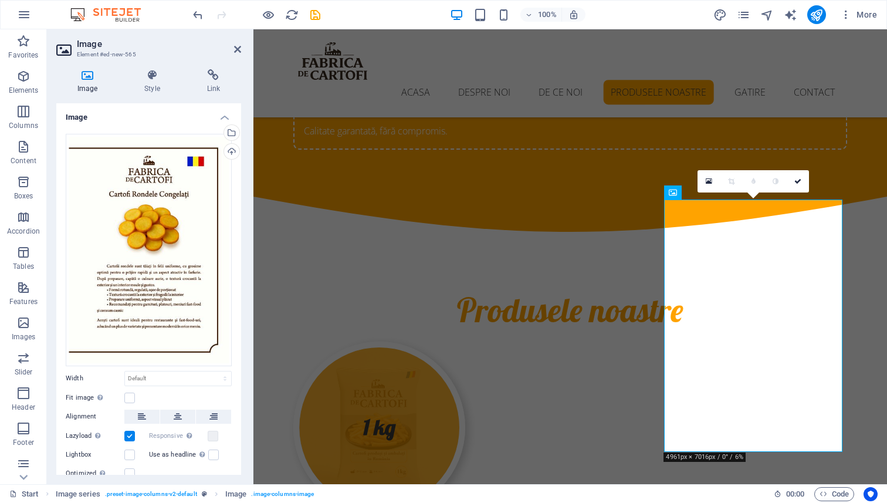
click at [240, 56] on header "Image Element #ed-new-565" at bounding box center [148, 44] width 185 height 30
click at [237, 51] on icon at bounding box center [237, 49] width 7 height 9
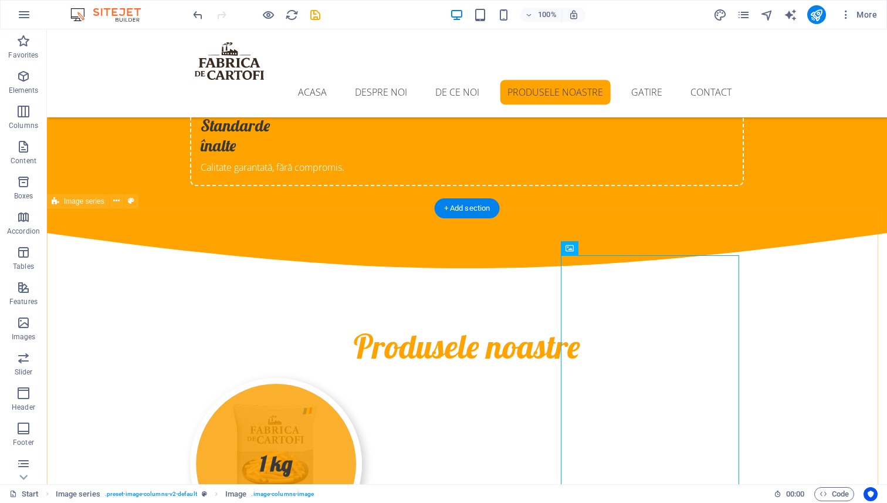
scroll to position [2907, 0]
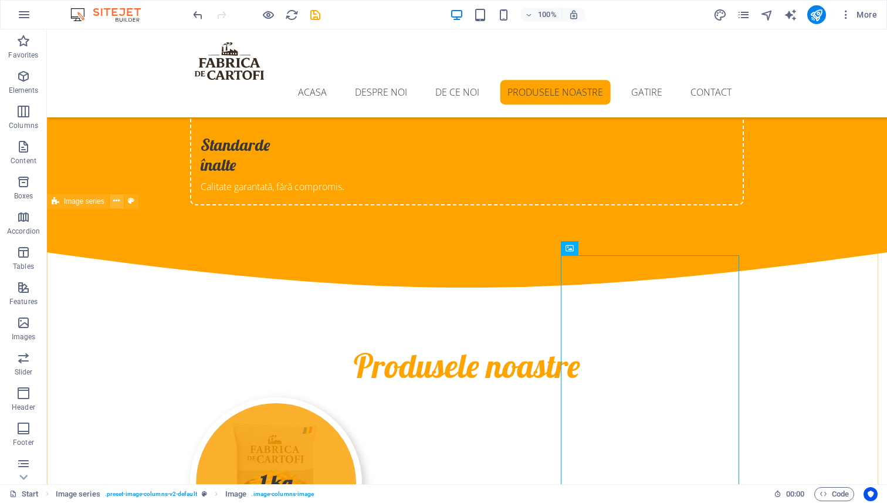
click at [114, 203] on icon at bounding box center [116, 201] width 6 height 12
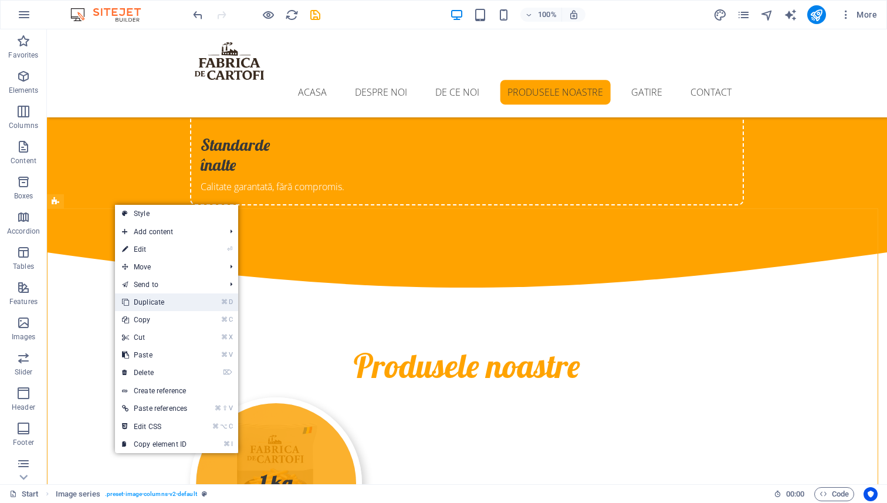
click at [152, 303] on link "⌘ D Duplicate" at bounding box center [154, 302] width 79 height 18
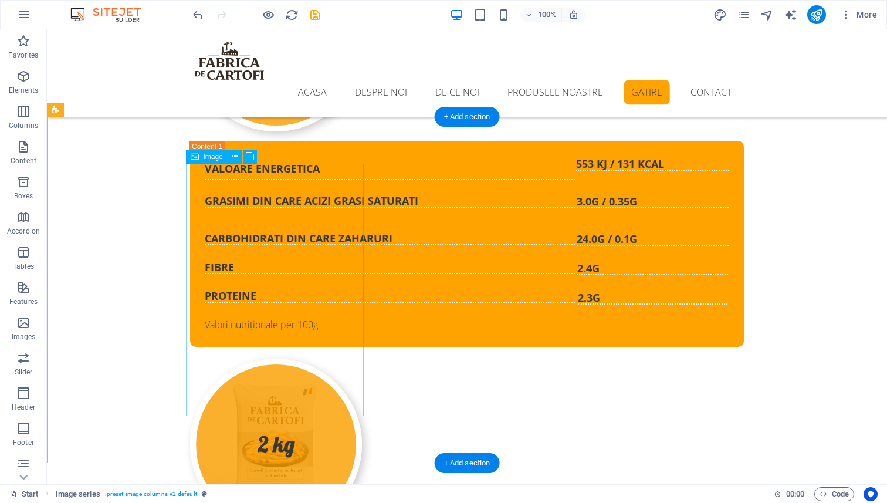
scroll to position [3378, 0]
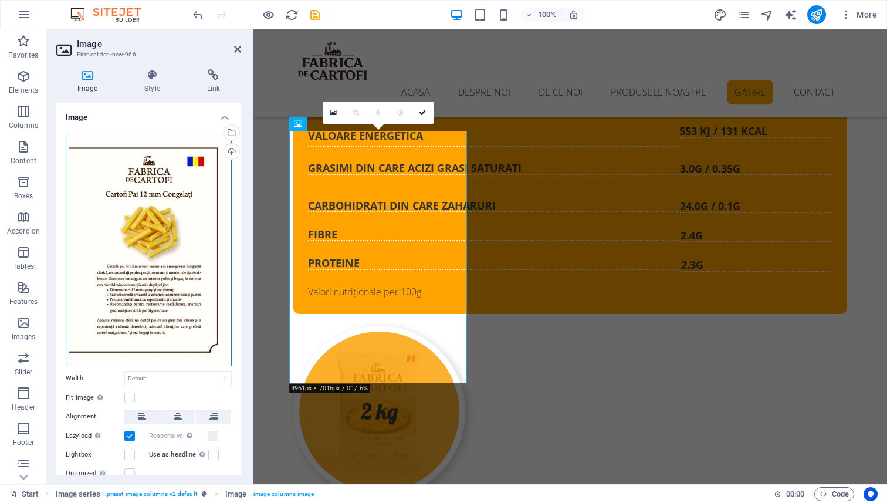
click at [140, 191] on div "Drag files here, click to choose files or select files from Files or our free s…" at bounding box center [149, 250] width 166 height 232
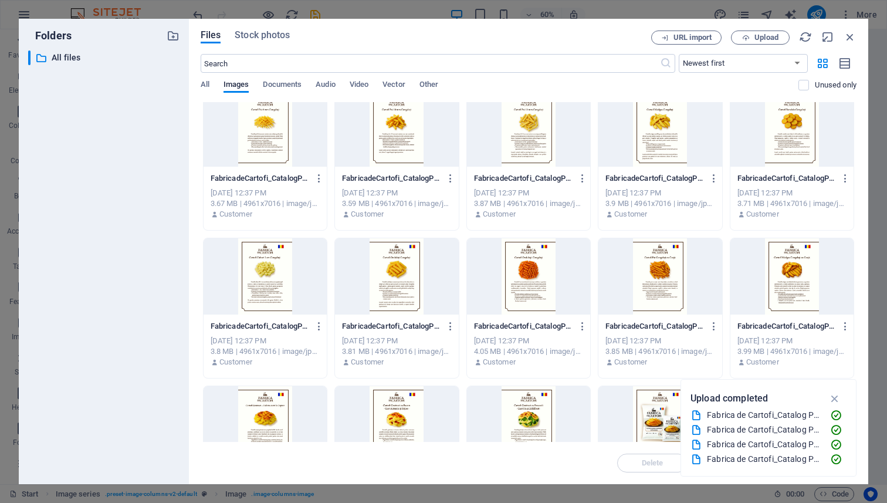
scroll to position [13, 0]
click at [267, 269] on div at bounding box center [264, 275] width 123 height 76
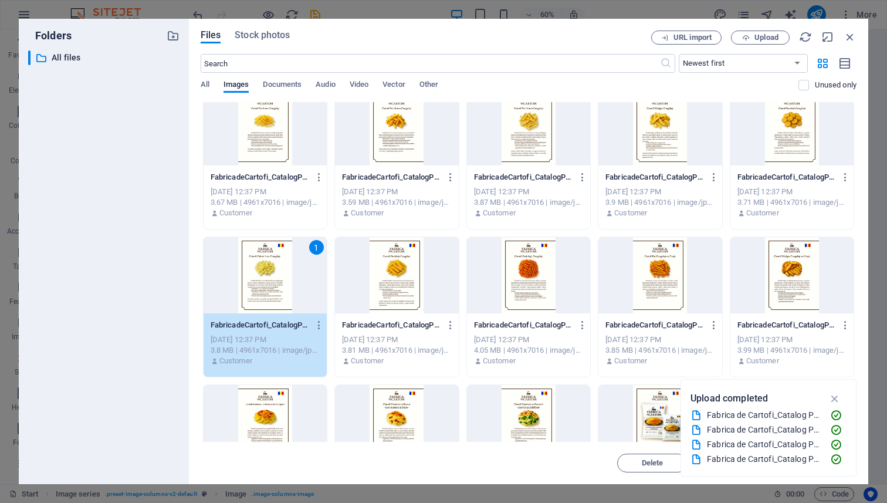
click at [267, 269] on div "1" at bounding box center [264, 275] width 123 height 76
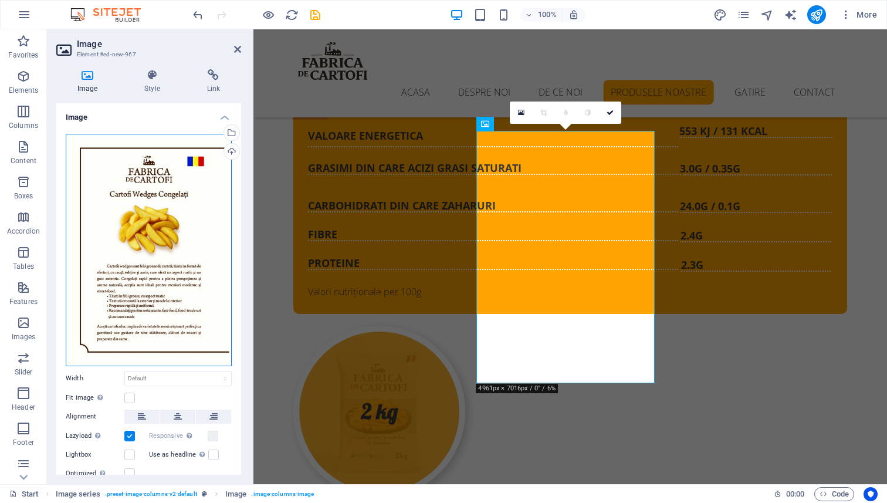
click at [125, 221] on div "Drag files here, click to choose files or select files from Files or our free s…" at bounding box center [149, 250] width 166 height 232
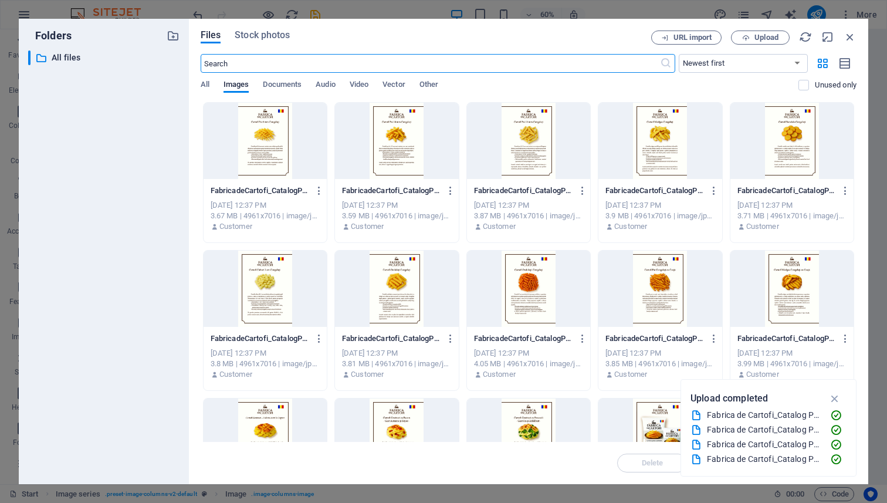
scroll to position [3613, 0]
click at [394, 284] on div at bounding box center [396, 288] width 123 height 76
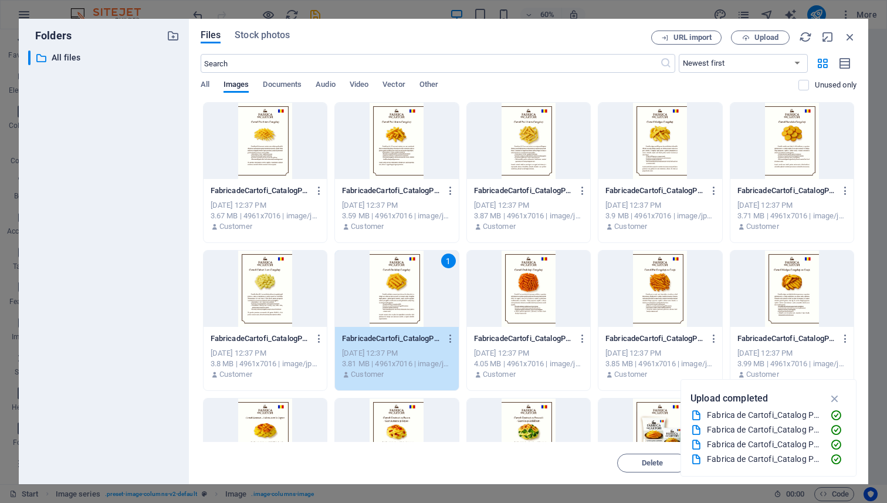
click at [395, 286] on div "1" at bounding box center [396, 288] width 123 height 76
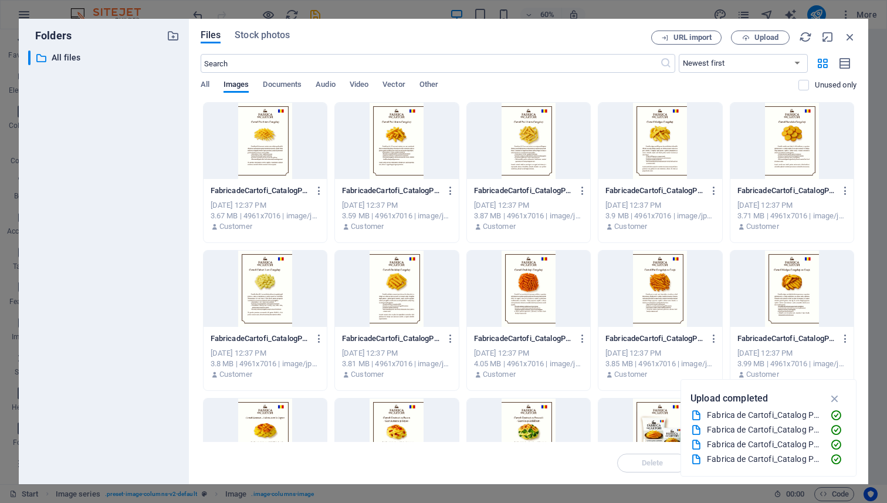
click at [395, 286] on div at bounding box center [396, 288] width 123 height 76
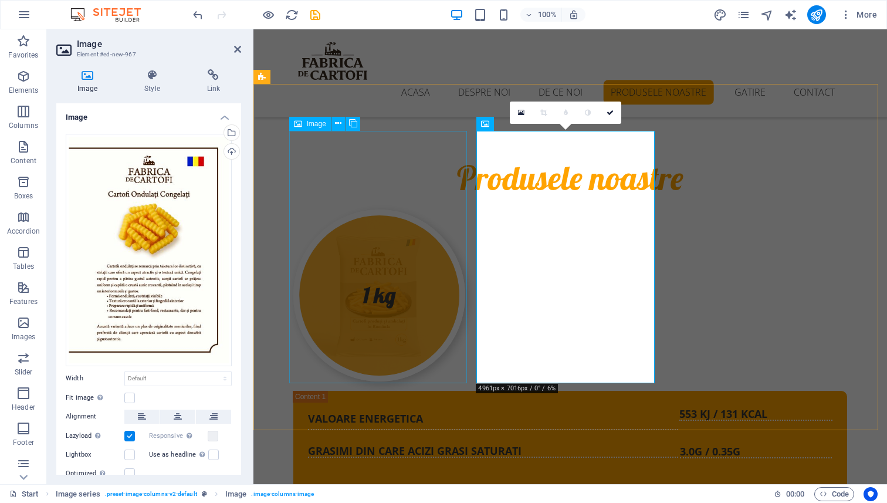
scroll to position [3378, 0]
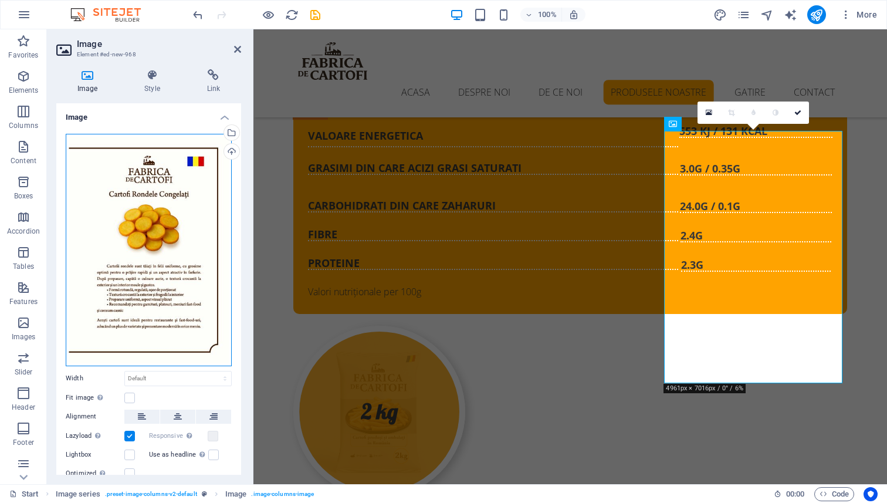
click at [134, 217] on div "Drag files here, click to choose files or select files from Files or our free s…" at bounding box center [149, 250] width 166 height 232
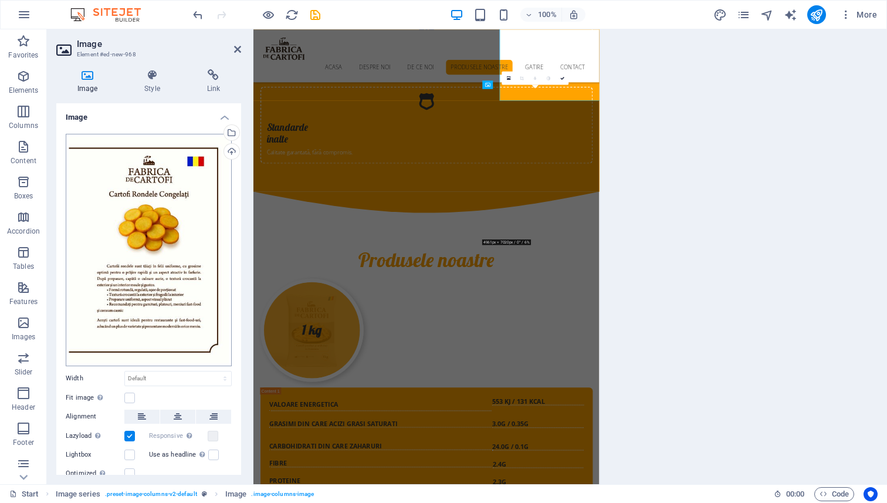
scroll to position [3613, 0]
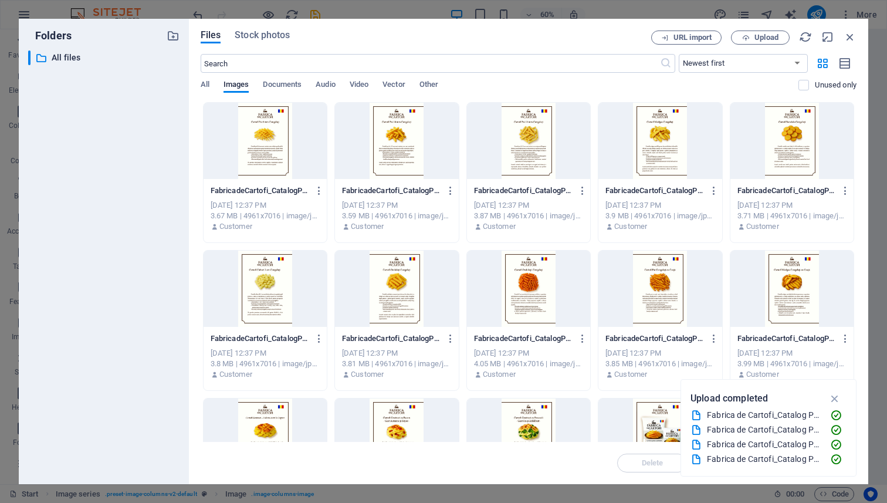
click at [534, 289] on div at bounding box center [528, 288] width 123 height 76
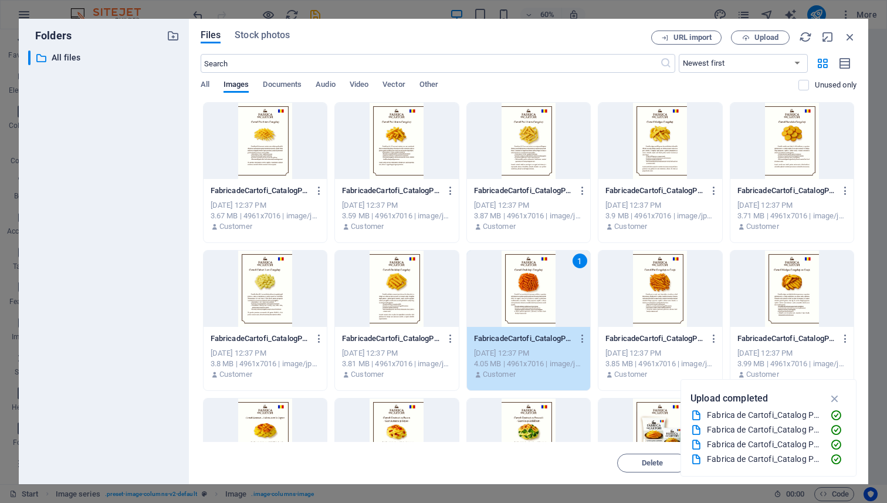
click at [527, 292] on div "1" at bounding box center [528, 288] width 123 height 76
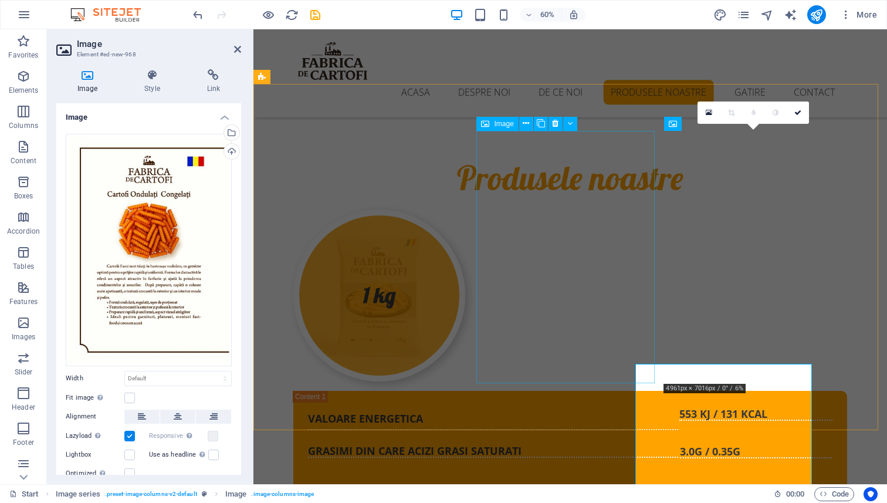
scroll to position [3378, 0]
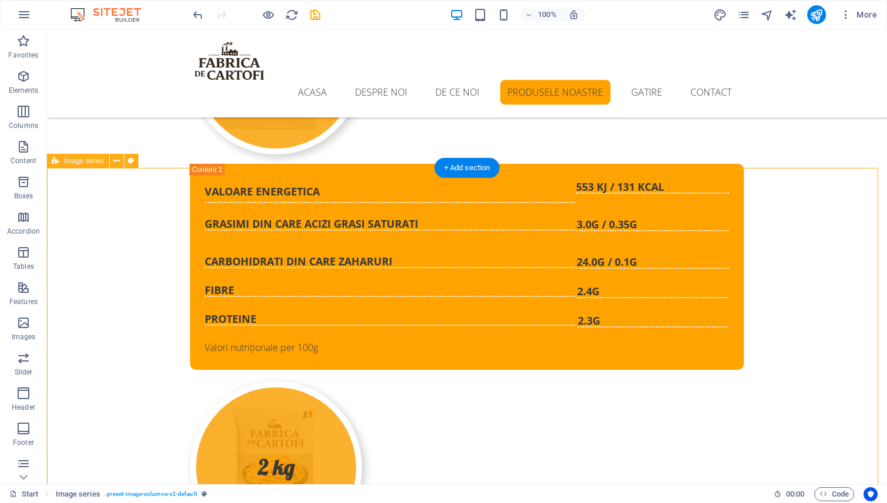
scroll to position [3344, 0]
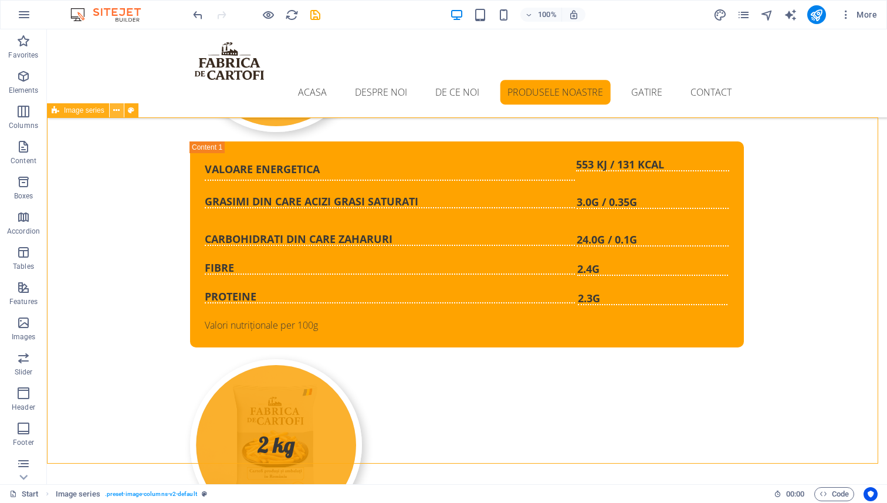
click at [114, 115] on icon at bounding box center [116, 110] width 6 height 12
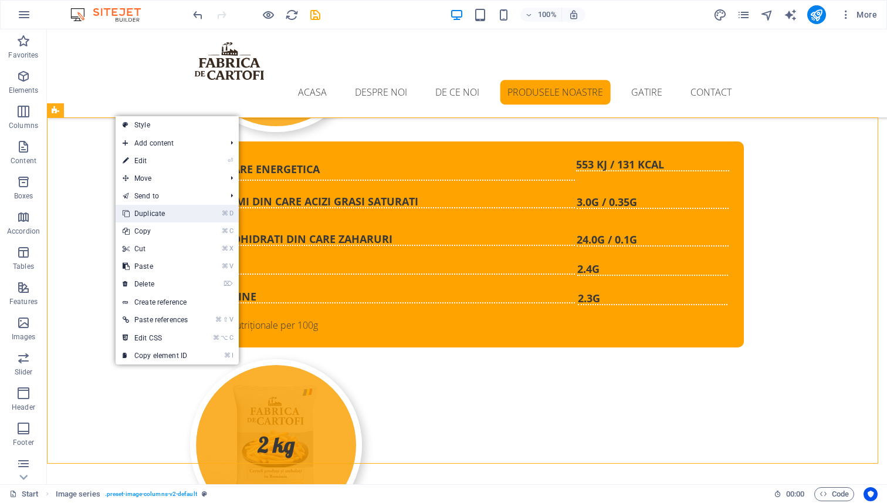
click at [158, 216] on link "⌘ D Duplicate" at bounding box center [155, 214] width 79 height 18
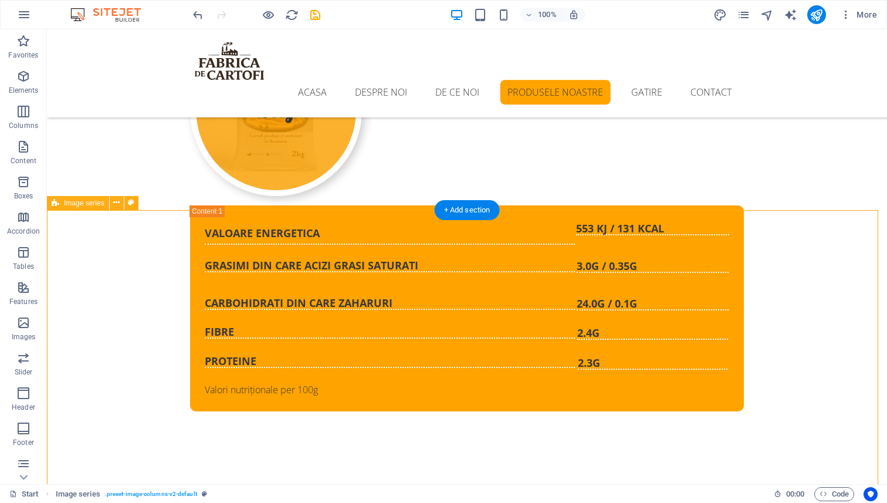
scroll to position [3680, 0]
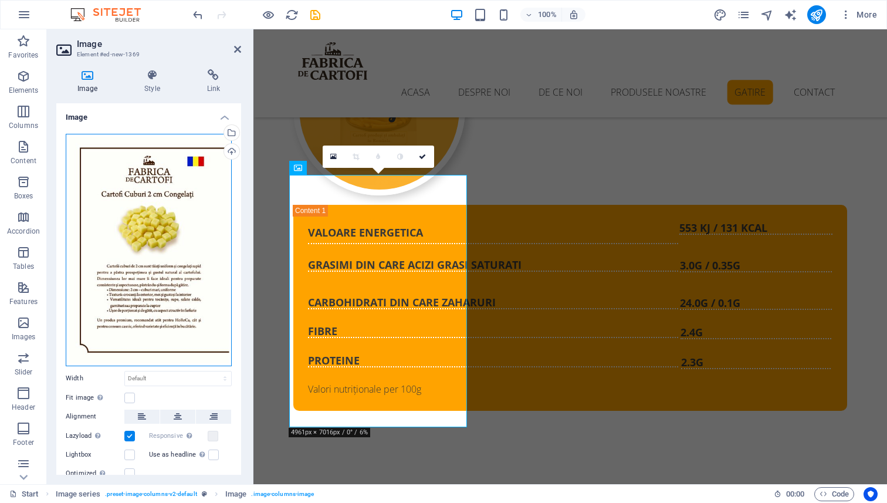
click at [158, 206] on div "Drag files here, click to choose files or select files from Files or our free s…" at bounding box center [149, 250] width 166 height 232
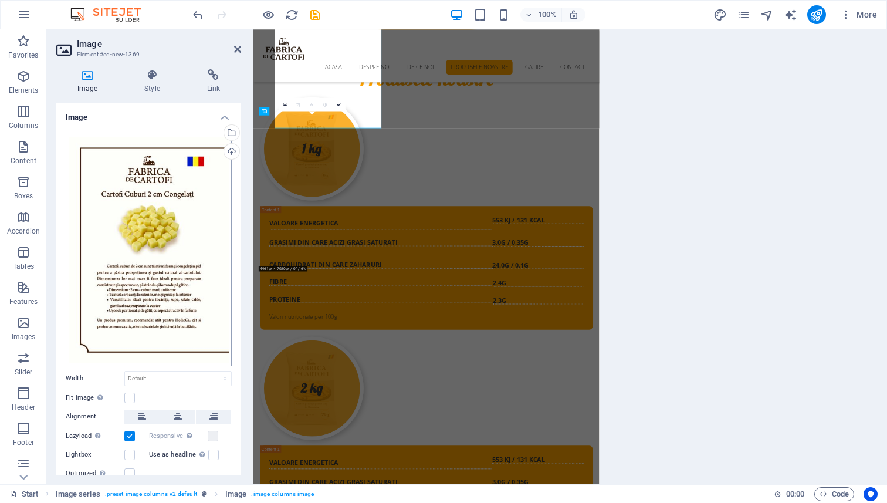
scroll to position [3913, 0]
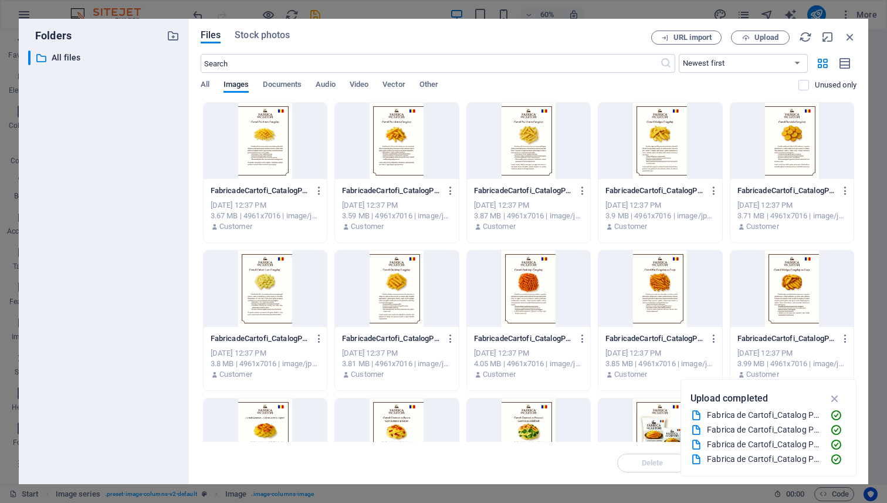
click at [657, 283] on div at bounding box center [659, 288] width 123 height 76
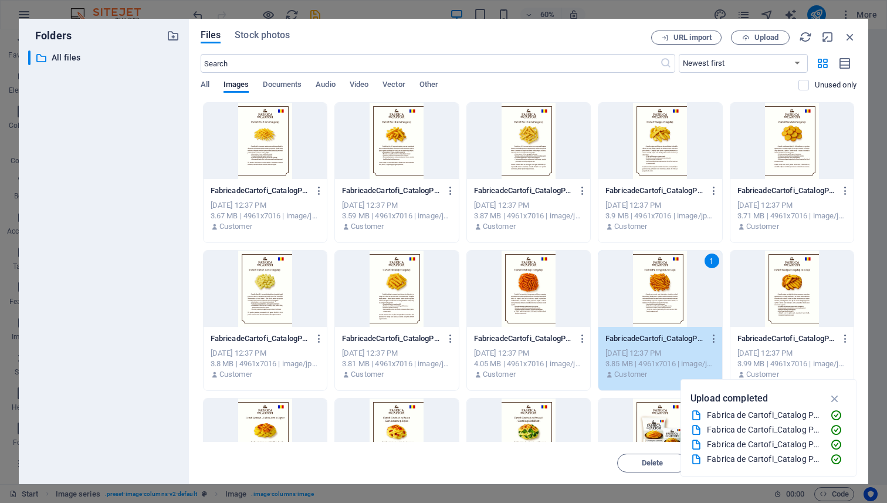
click at [649, 281] on div "1" at bounding box center [659, 288] width 123 height 76
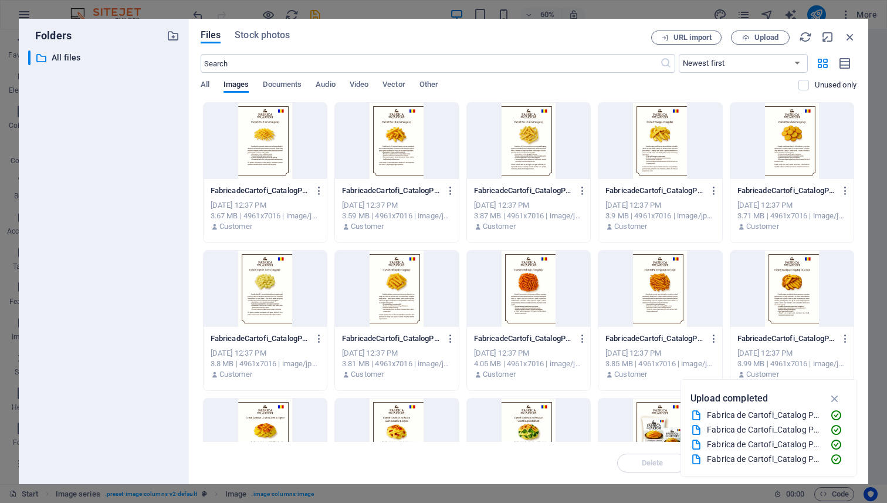
click at [649, 281] on div at bounding box center [659, 288] width 123 height 76
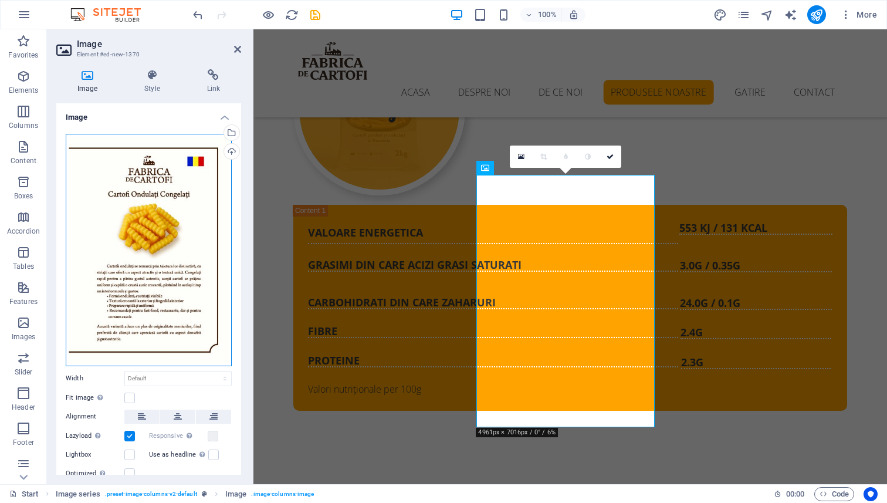
click at [141, 223] on div "Drag files here, click to choose files or select files from Files or our free s…" at bounding box center [149, 250] width 166 height 232
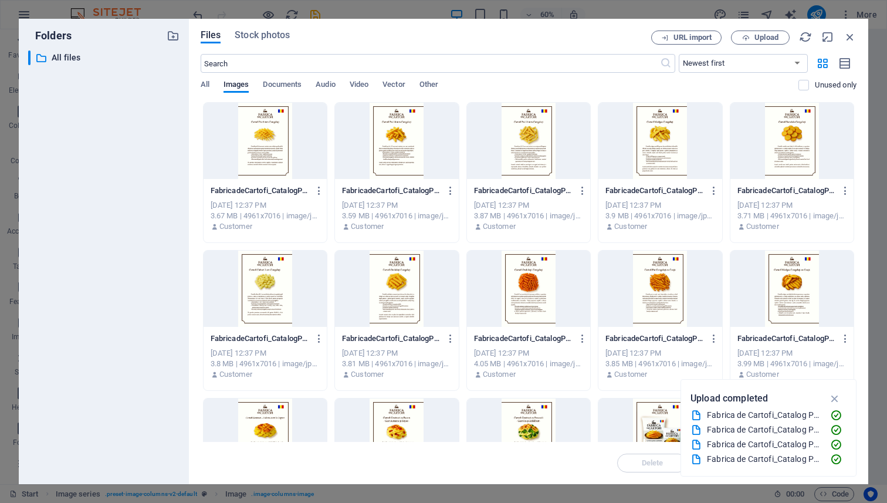
click at [798, 281] on div at bounding box center [791, 288] width 123 height 76
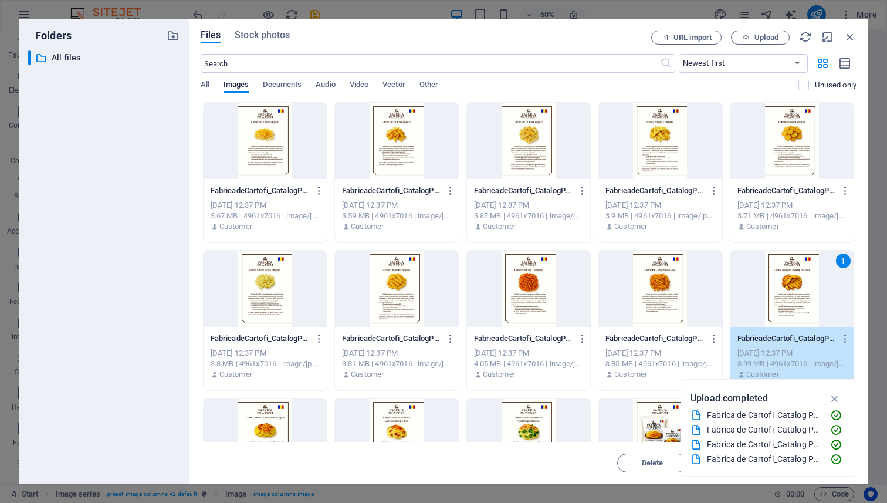
click at [798, 281] on div "1" at bounding box center [791, 288] width 123 height 76
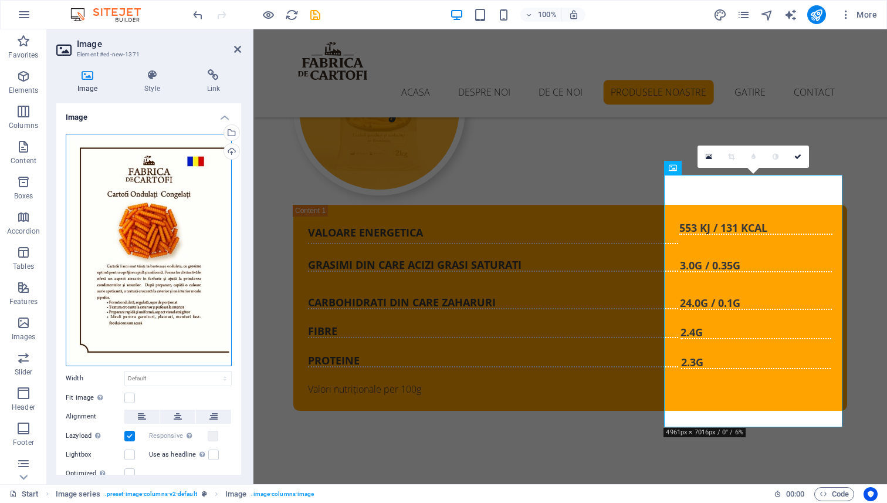
click at [150, 218] on div "Drag files here, click to choose files or select files from Files or our free s…" at bounding box center [149, 250] width 166 height 232
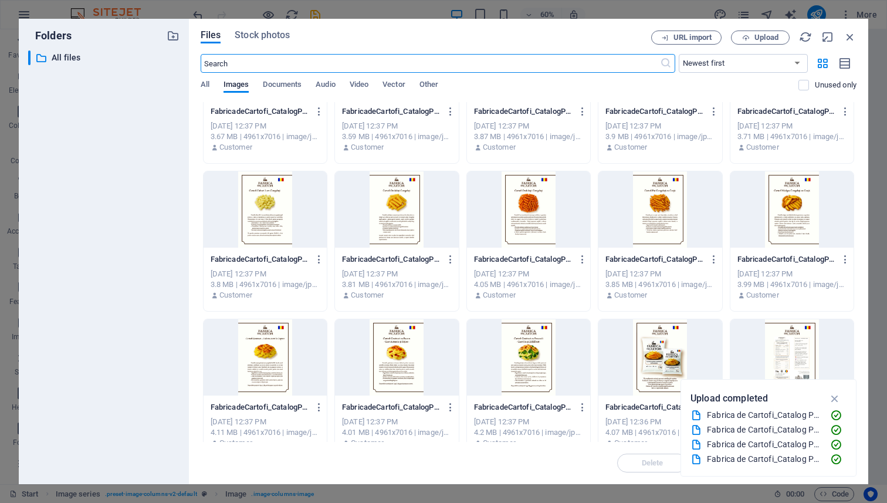
scroll to position [93, 0]
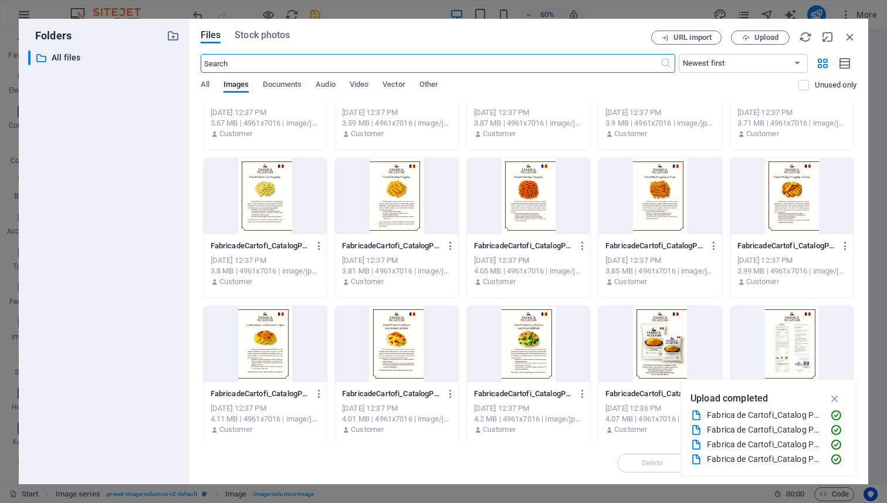
click at [264, 332] on div at bounding box center [264, 344] width 123 height 76
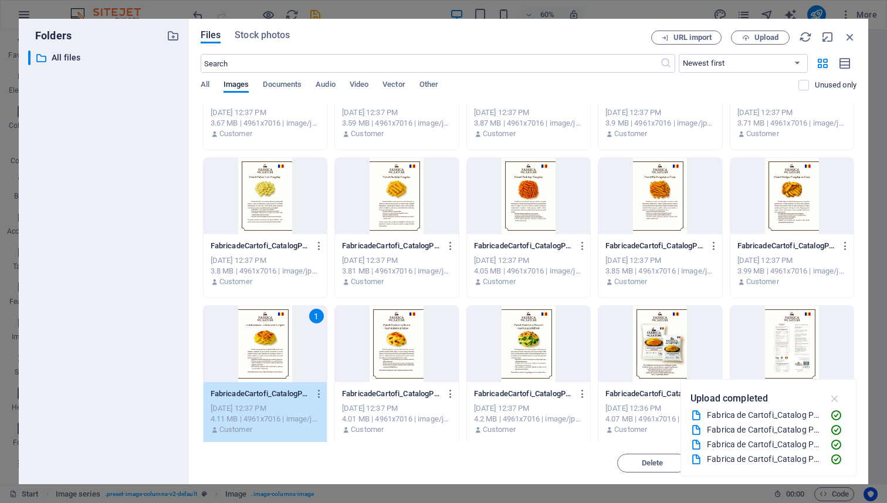
click at [835, 397] on icon "button" at bounding box center [834, 398] width 13 height 13
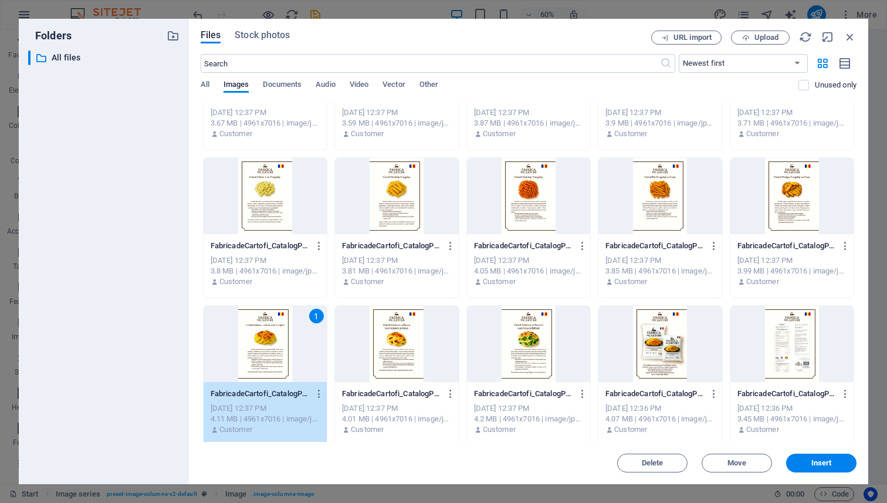
click at [260, 348] on div "1" at bounding box center [264, 344] width 123 height 76
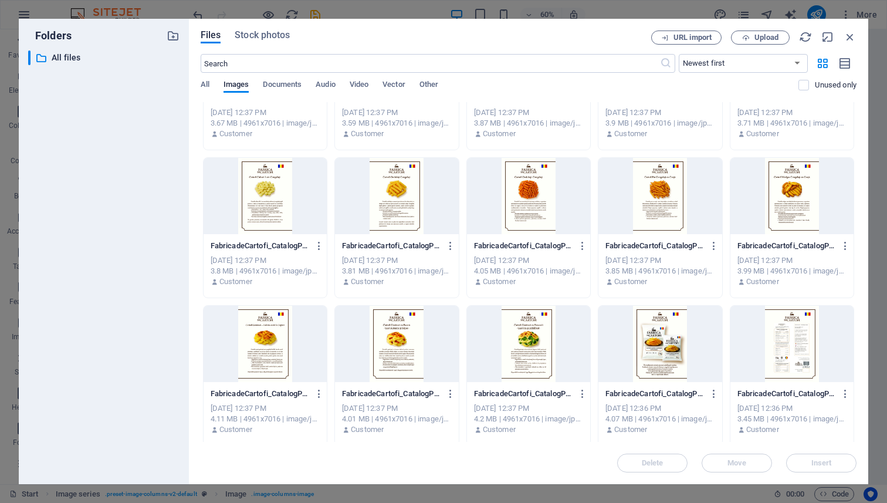
click at [260, 348] on div at bounding box center [264, 344] width 123 height 76
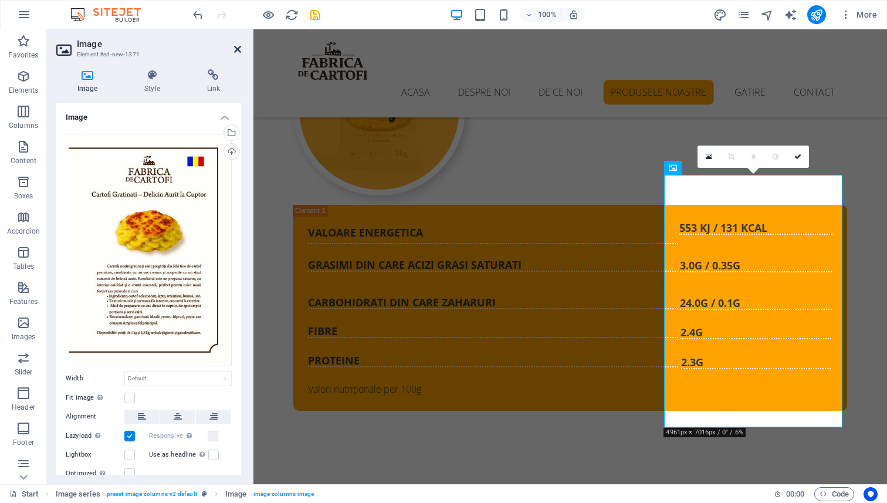
click at [240, 49] on icon at bounding box center [237, 49] width 7 height 9
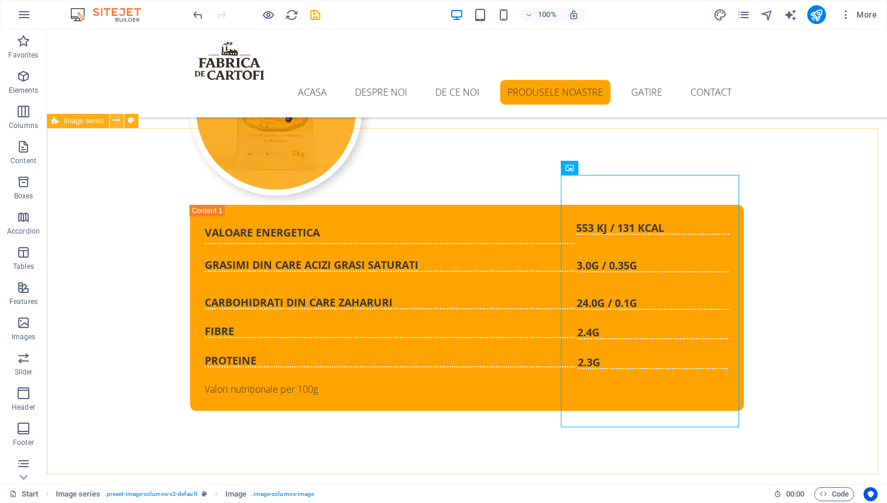
click at [119, 123] on icon at bounding box center [116, 120] width 6 height 12
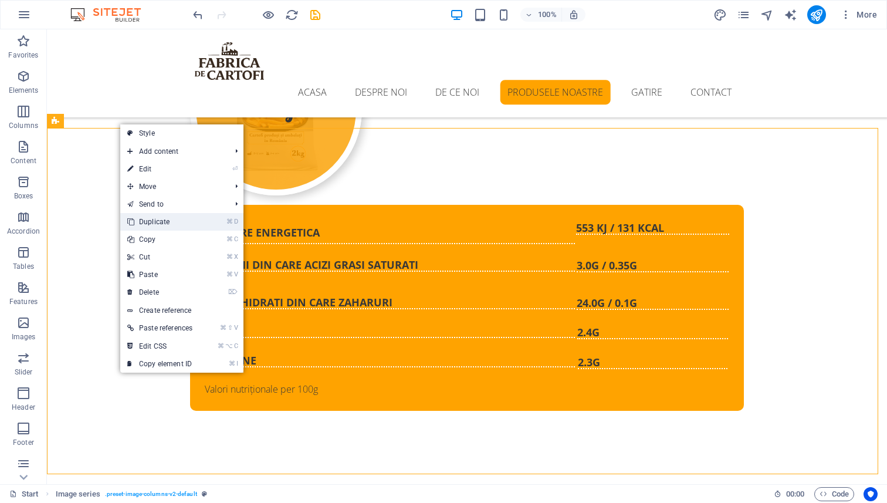
click at [160, 221] on link "⌘ D Duplicate" at bounding box center [159, 222] width 79 height 18
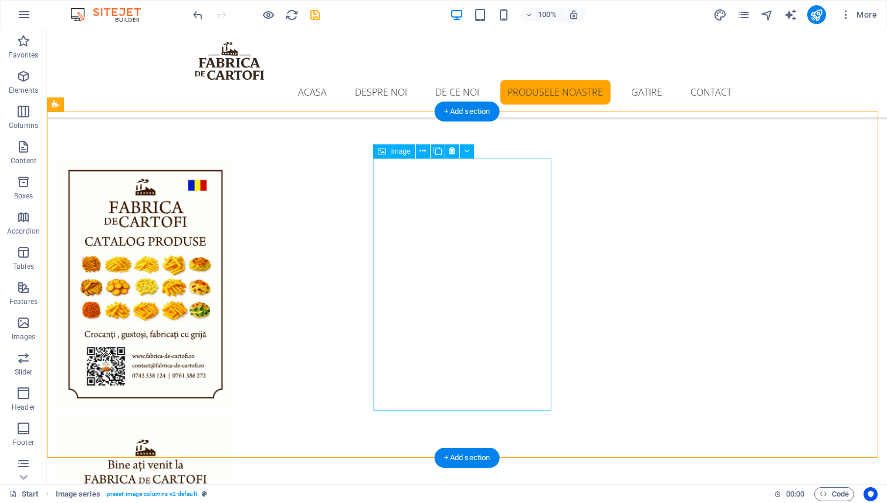
scroll to position [4042, 0]
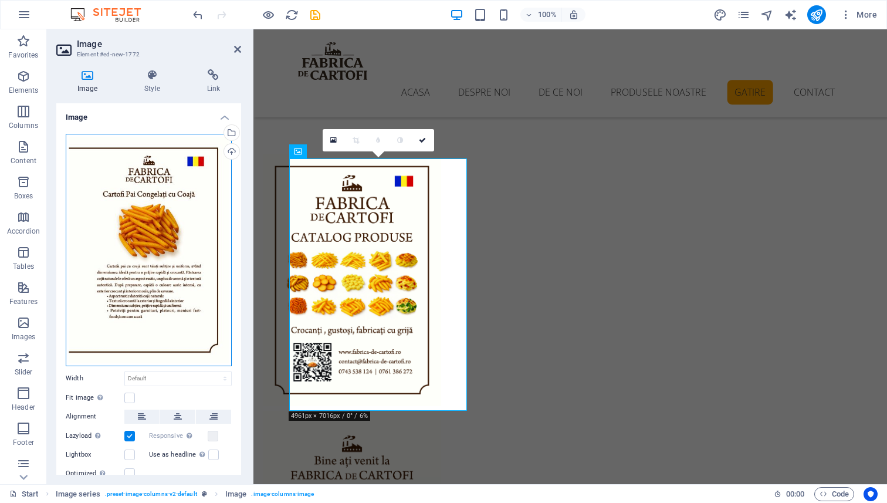
click at [136, 223] on div "Drag files here, click to choose files or select files from Files or our free s…" at bounding box center [149, 250] width 166 height 232
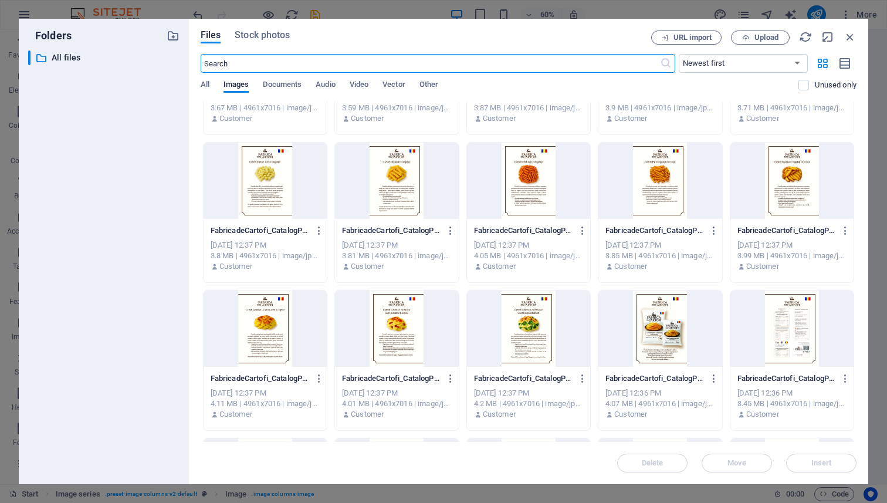
scroll to position [118, 0]
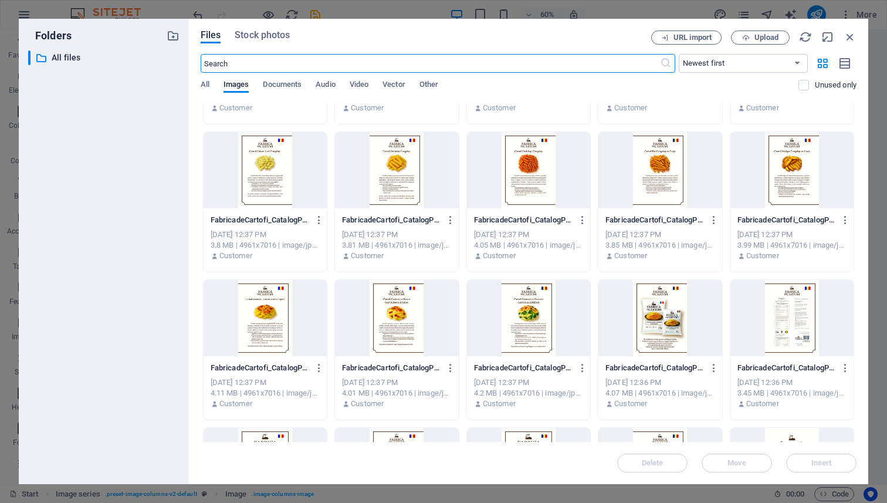
click at [396, 324] on div at bounding box center [396, 318] width 123 height 76
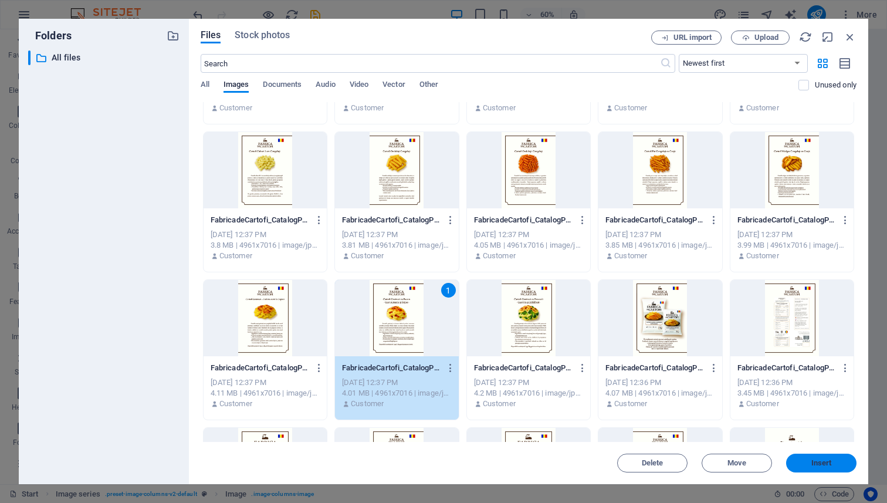
click at [826, 468] on button "Insert" at bounding box center [821, 462] width 70 height 19
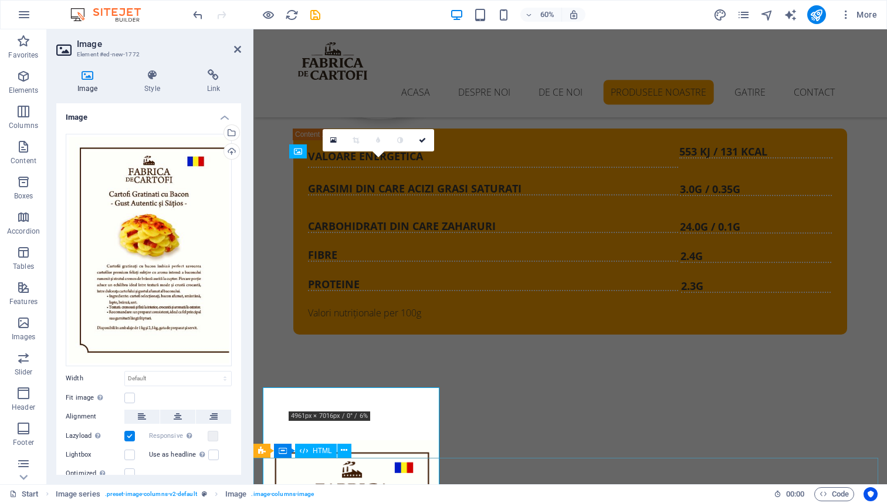
scroll to position [4042, 0]
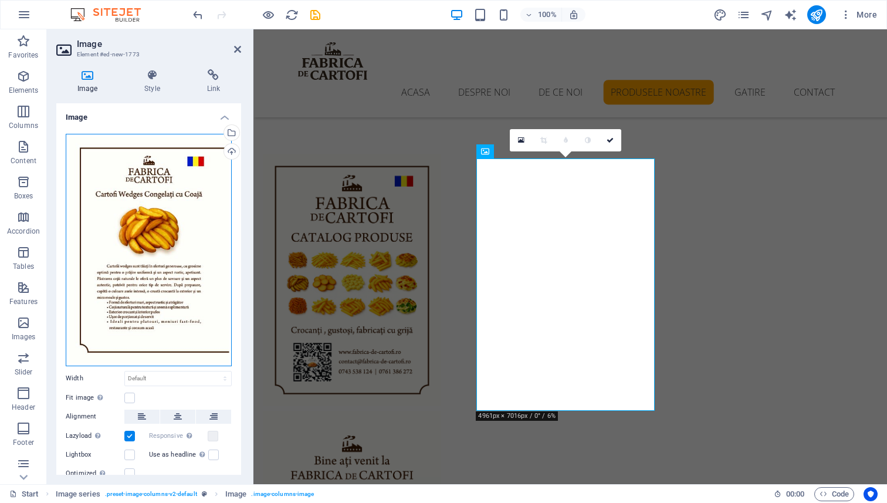
click at [145, 220] on div "Drag files here, click to choose files or select files from Files or our free s…" at bounding box center [149, 250] width 166 height 232
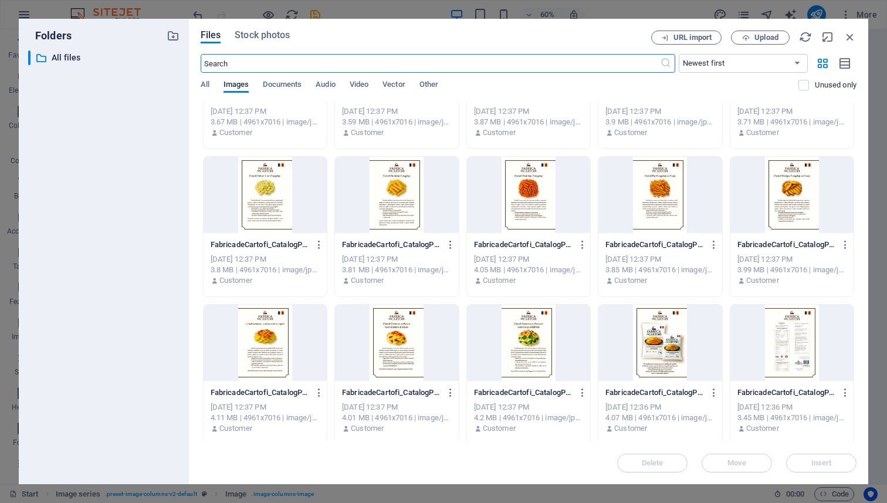
scroll to position [124, 0]
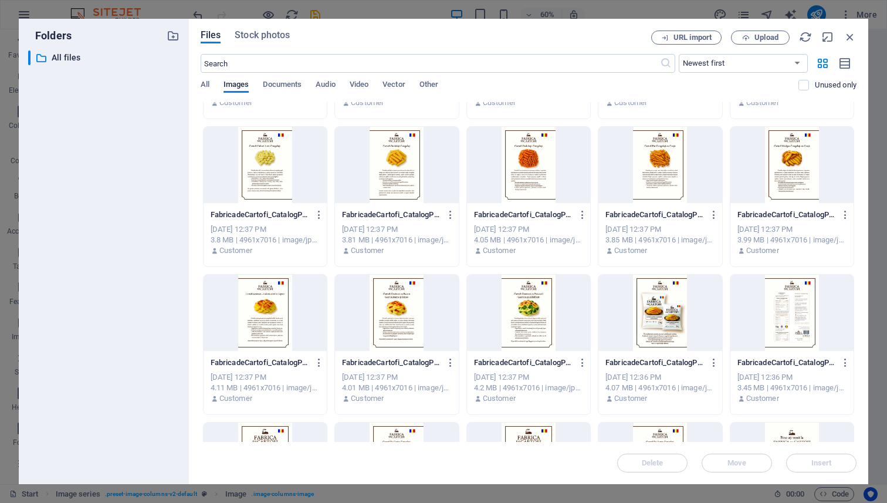
click at [520, 306] on div at bounding box center [528, 312] width 123 height 76
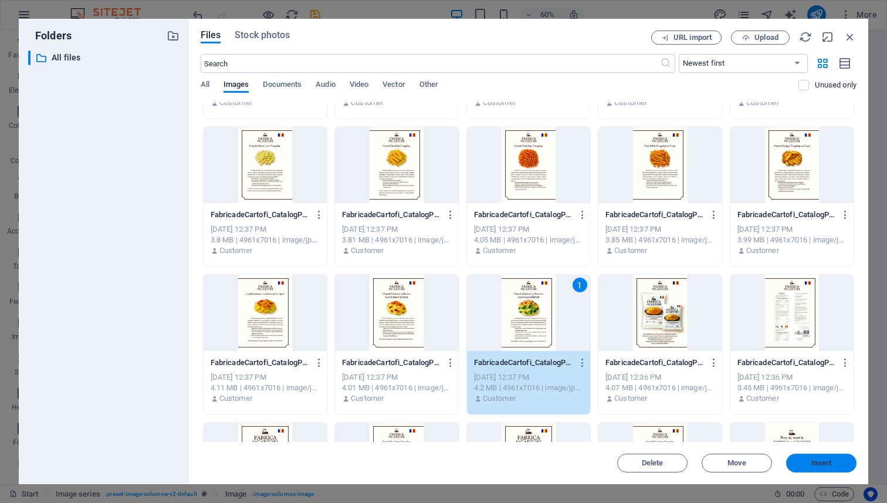
click at [832, 467] on button "Insert" at bounding box center [821, 462] width 70 height 19
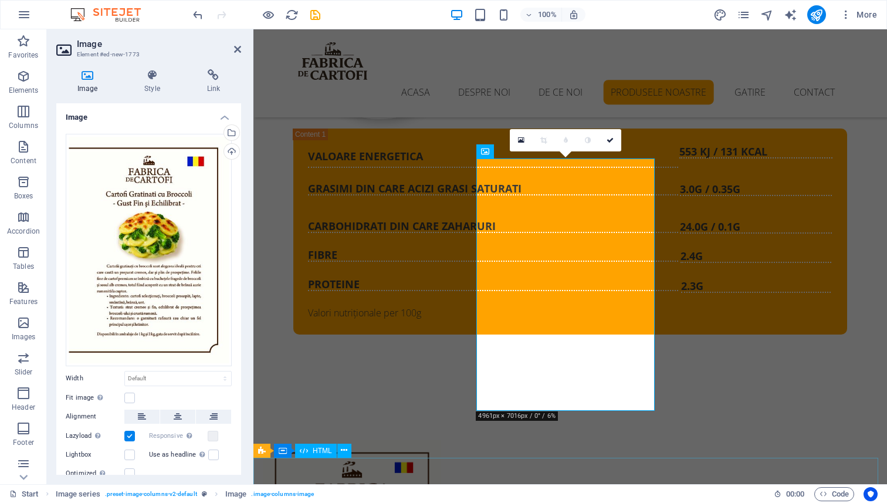
scroll to position [4042, 0]
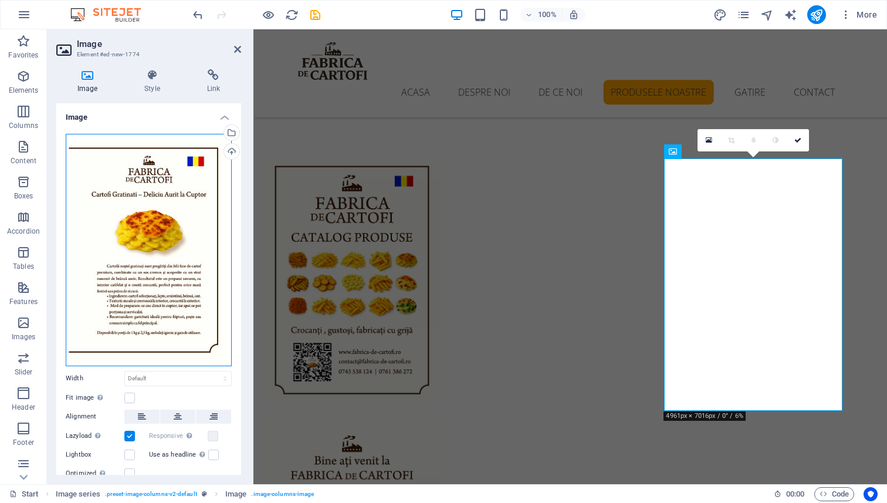
click at [142, 218] on div "Drag files here, click to choose files or select files from Files or our free s…" at bounding box center [149, 250] width 166 height 232
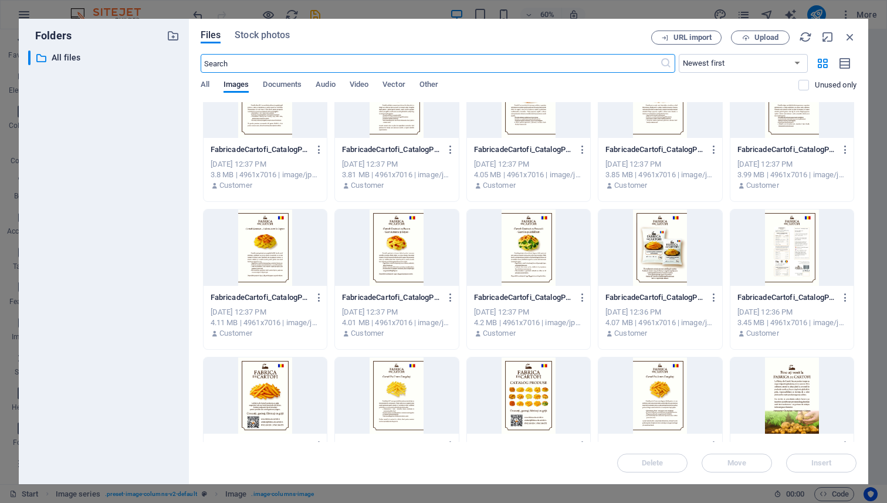
scroll to position [212, 0]
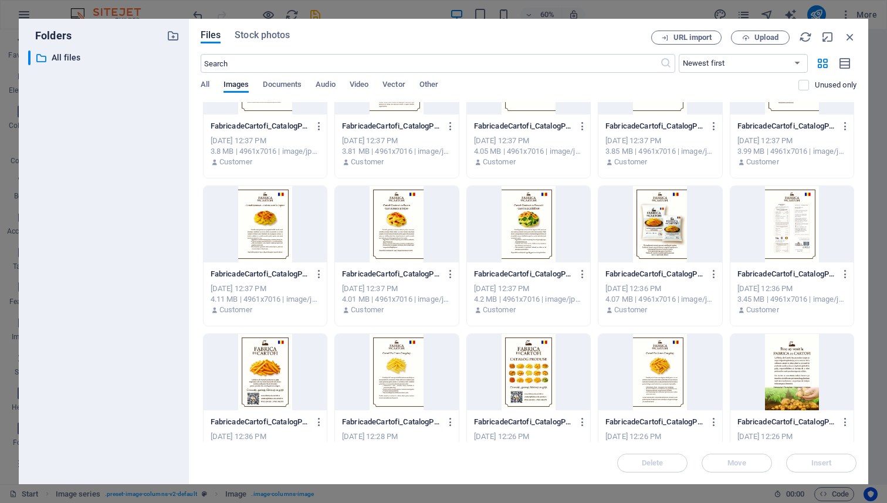
click at [660, 219] on div at bounding box center [659, 224] width 123 height 76
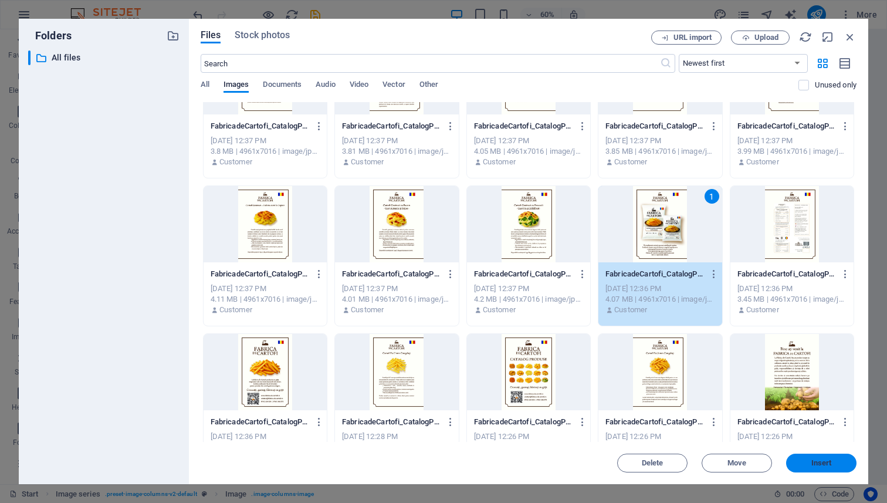
click at [817, 461] on span "Insert" at bounding box center [821, 462] width 21 height 7
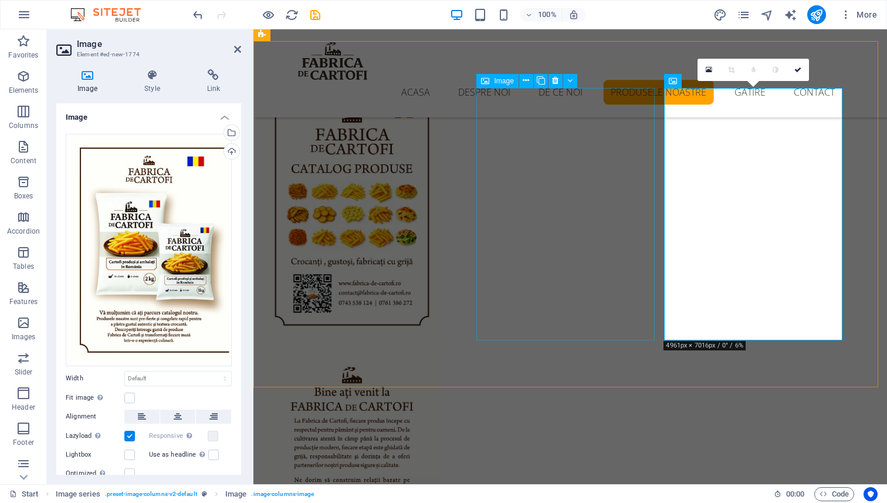
scroll to position [4123, 0]
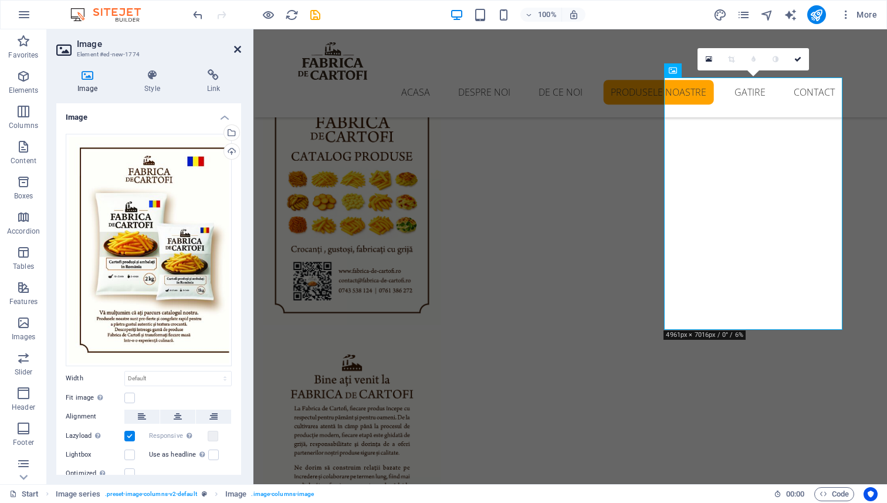
drag, startPoint x: 239, startPoint y: 53, endPoint x: 213, endPoint y: 56, distance: 26.6
click at [239, 53] on icon at bounding box center [237, 49] width 7 height 9
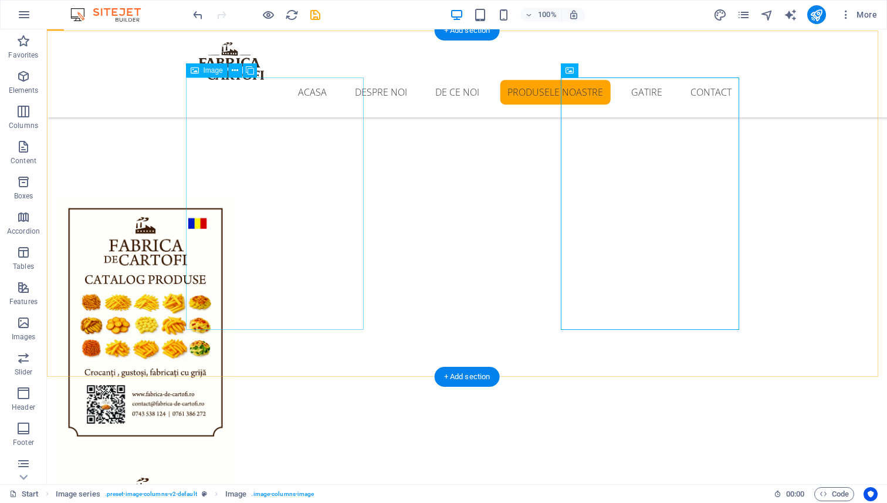
scroll to position [3989, 0]
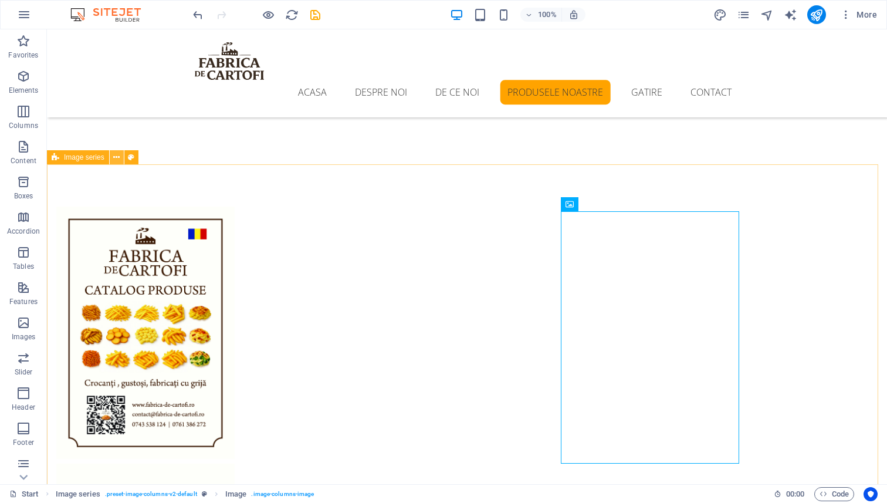
click at [117, 158] on icon at bounding box center [116, 157] width 6 height 12
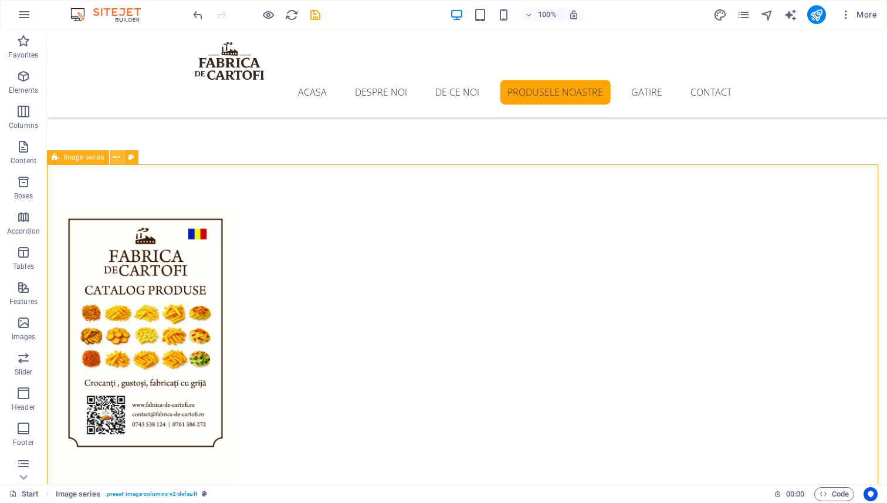
click at [113, 155] on button at bounding box center [117, 157] width 14 height 14
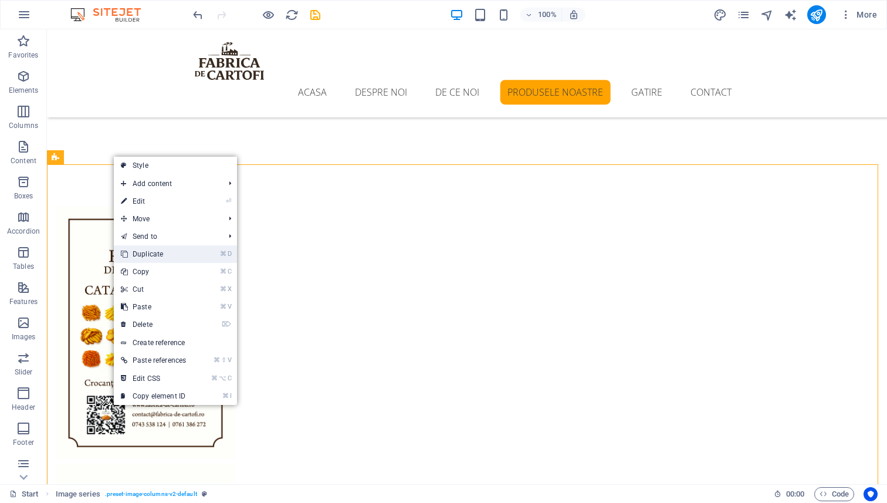
click at [157, 256] on link "⌘ D Duplicate" at bounding box center [153, 254] width 79 height 18
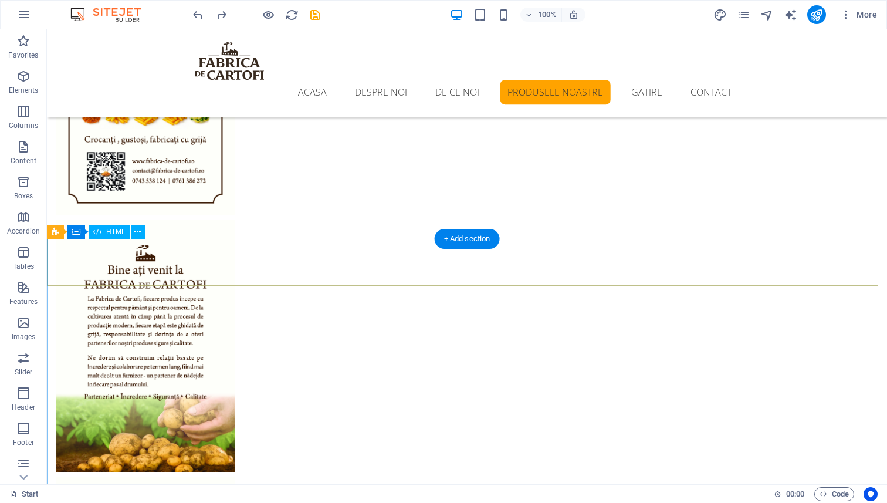
scroll to position [4020, 0]
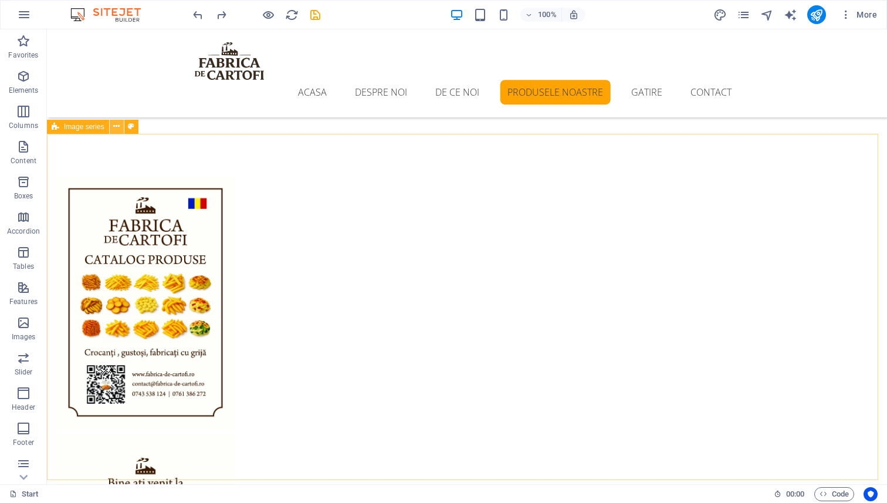
click at [119, 130] on icon at bounding box center [116, 126] width 6 height 12
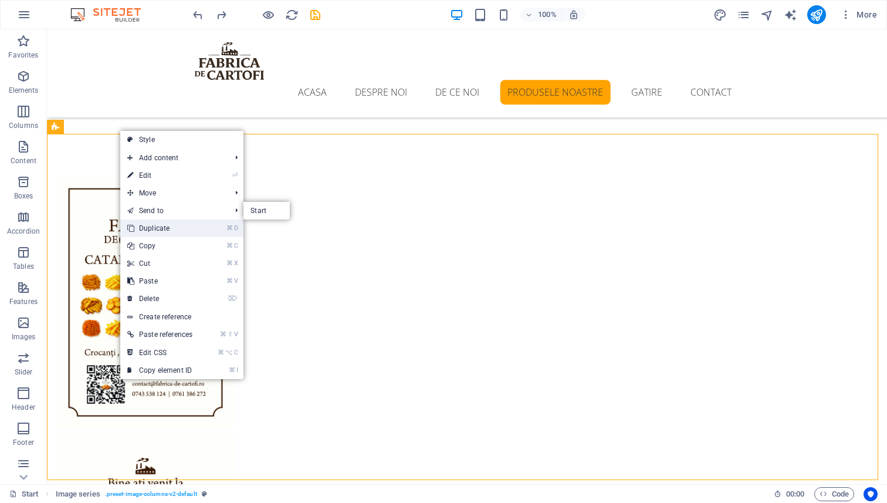
click at [159, 228] on link "⌘ D Duplicate" at bounding box center [159, 228] width 79 height 18
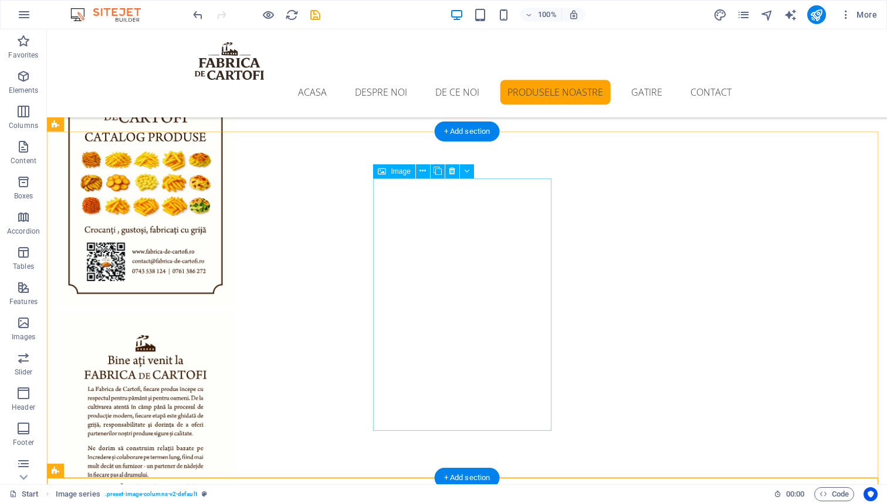
scroll to position [4389, 0]
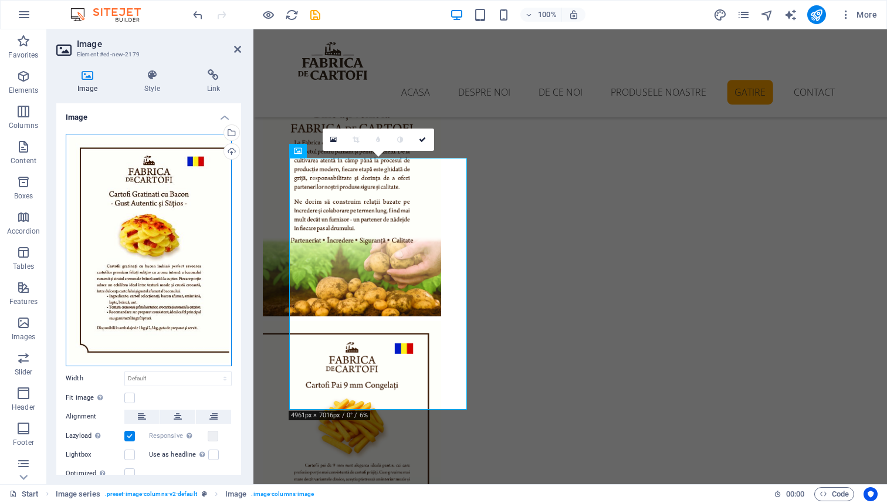
click at [162, 212] on div "Drag files here, click to choose files or select files from Files or our free s…" at bounding box center [149, 250] width 166 height 232
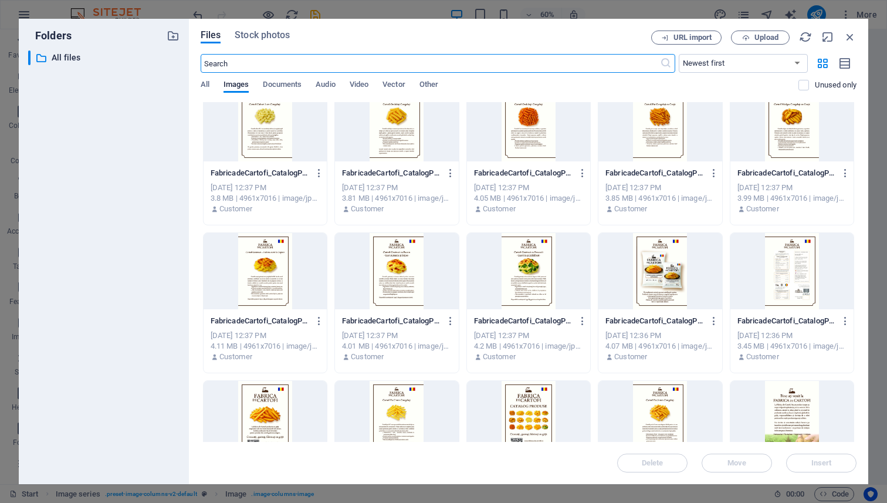
scroll to position [192, 0]
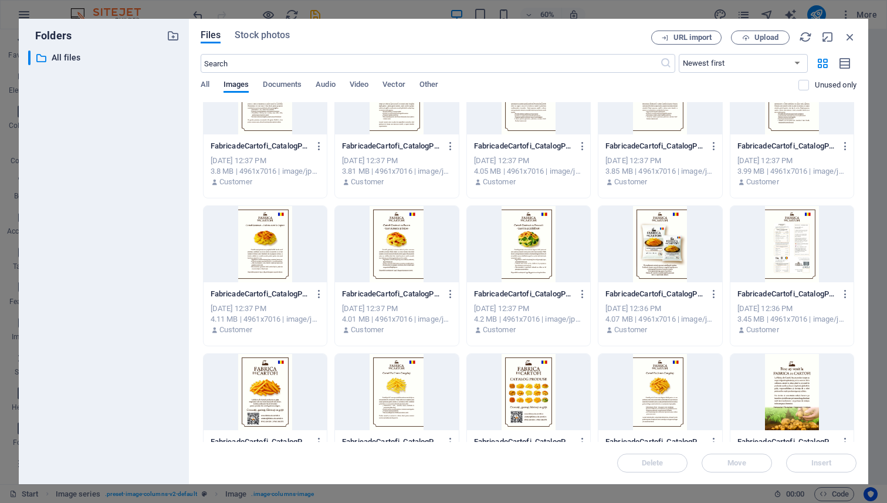
click at [783, 242] on div at bounding box center [791, 244] width 123 height 76
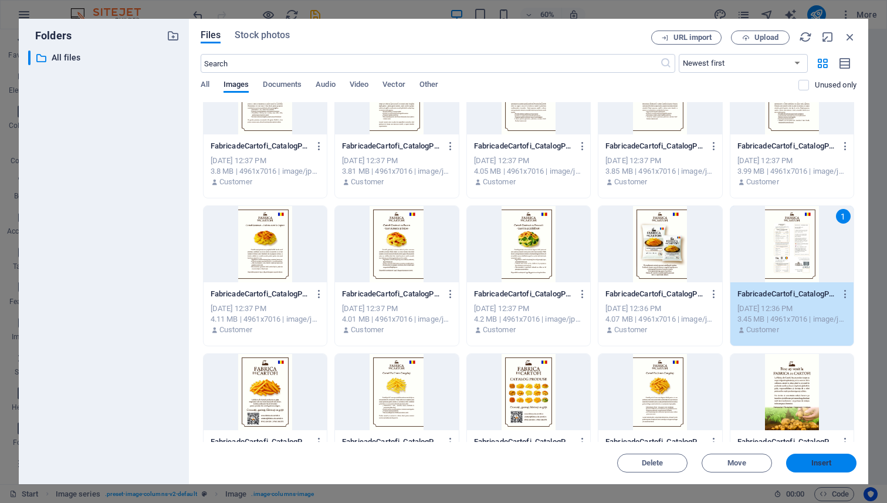
click at [826, 462] on span "Insert" at bounding box center [821, 462] width 21 height 7
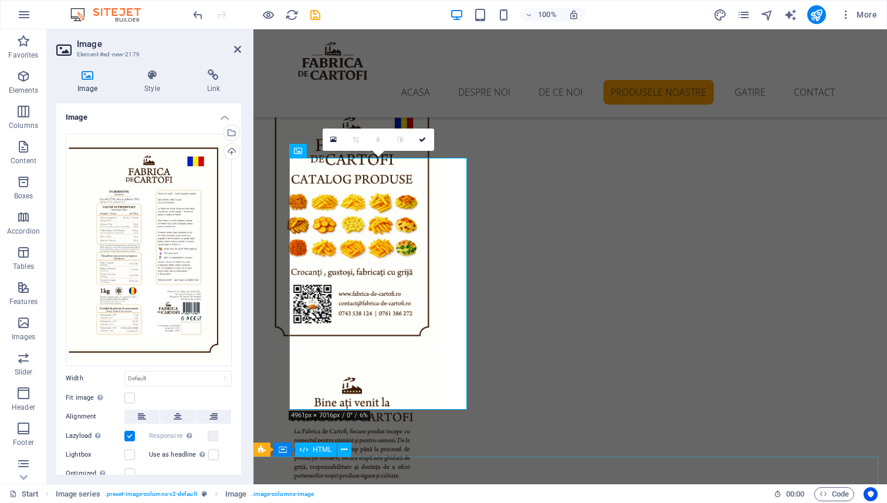
scroll to position [4389, 0]
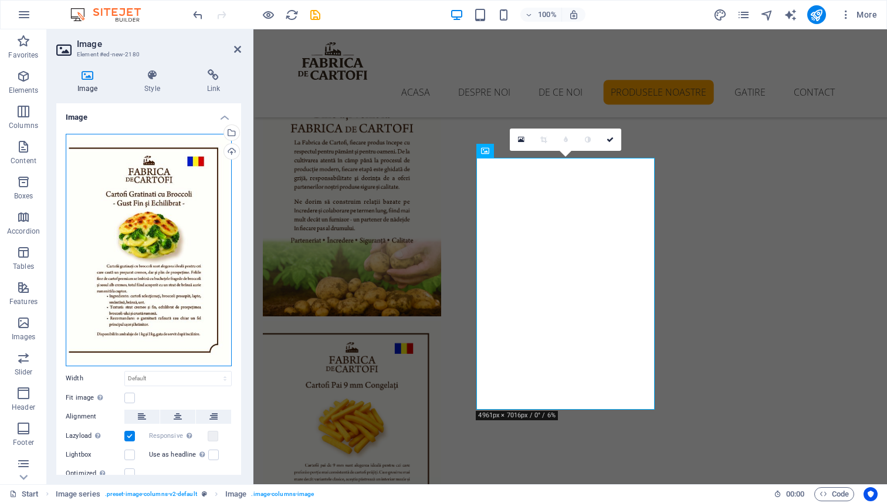
click at [149, 186] on div "Drag files here, click to choose files or select files from Files or our free s…" at bounding box center [149, 250] width 166 height 232
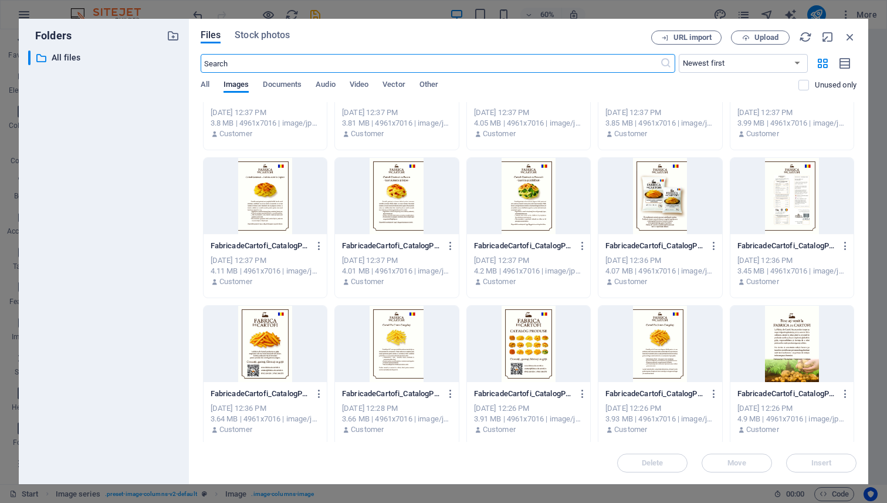
scroll to position [263, 0]
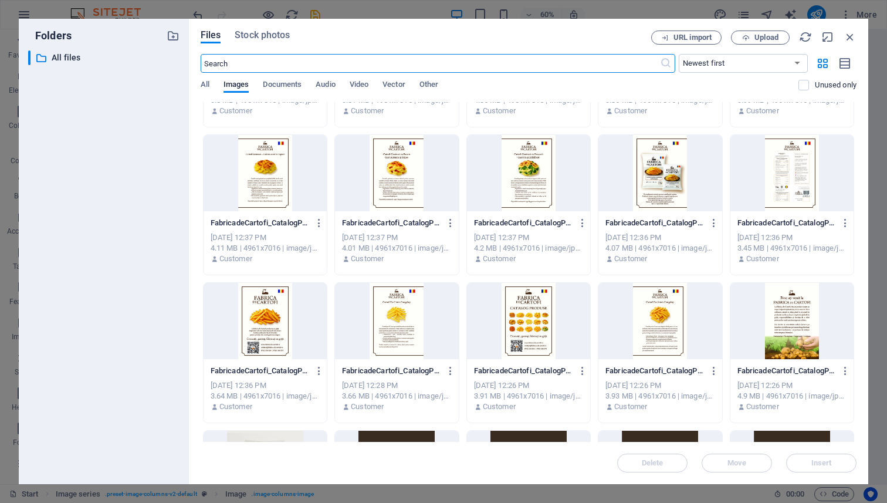
click at [522, 311] on div at bounding box center [528, 321] width 123 height 76
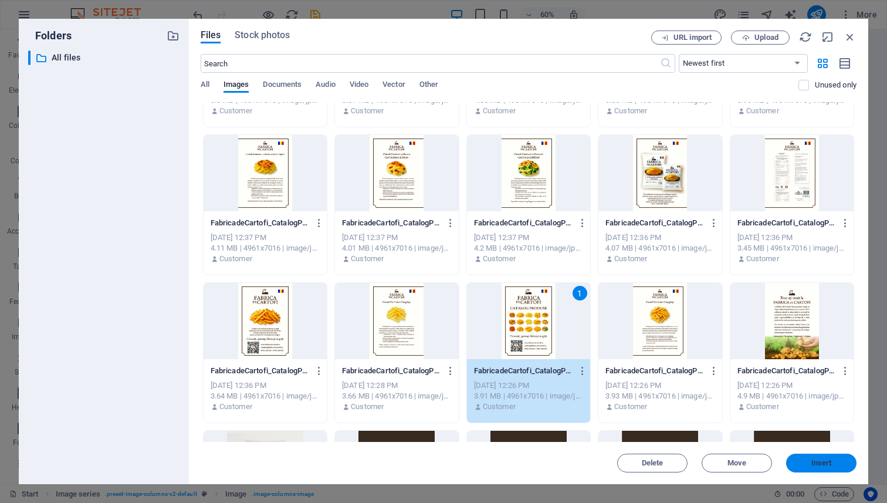
click at [834, 466] on button "Insert" at bounding box center [821, 462] width 70 height 19
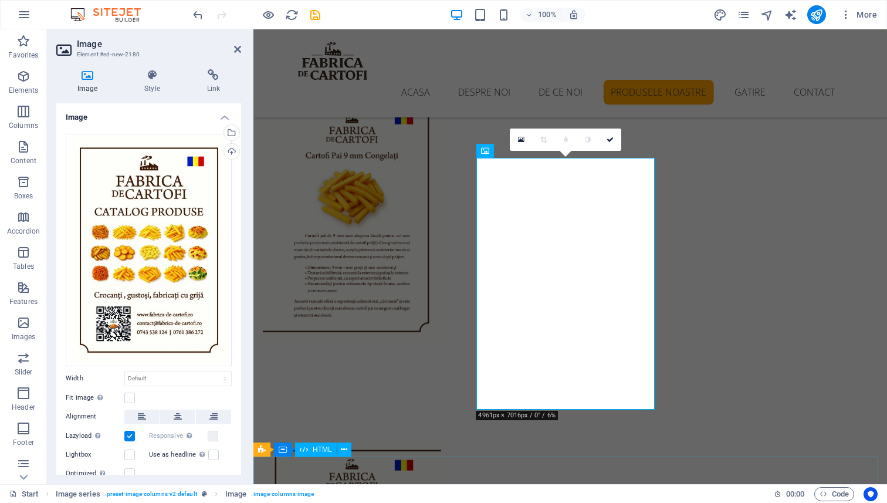
scroll to position [4389, 0]
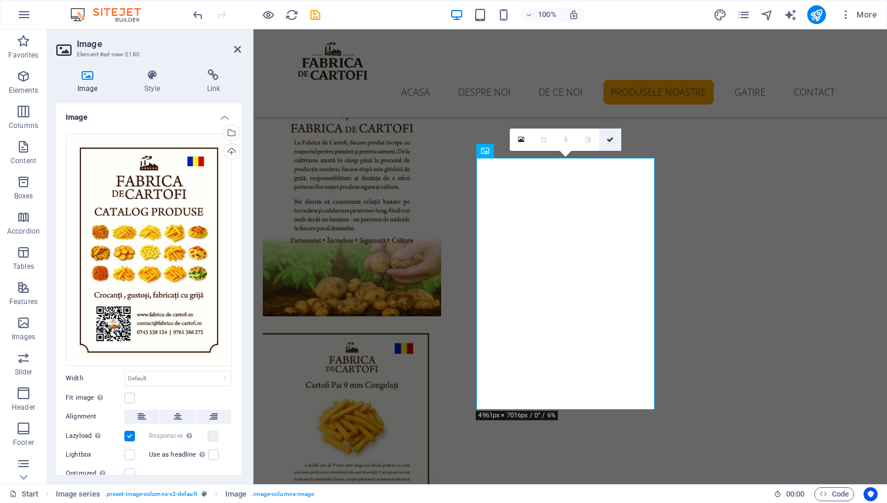
click at [610, 141] on icon at bounding box center [609, 139] width 7 height 7
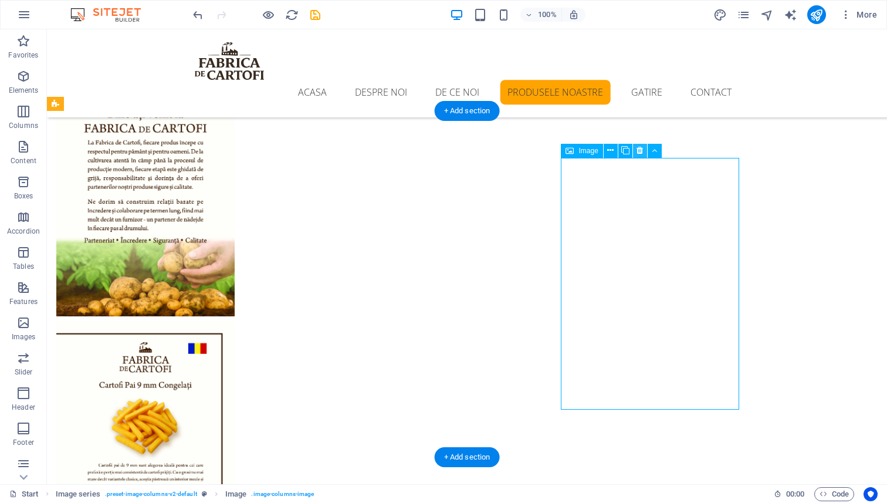
click at [640, 156] on icon at bounding box center [639, 150] width 6 height 12
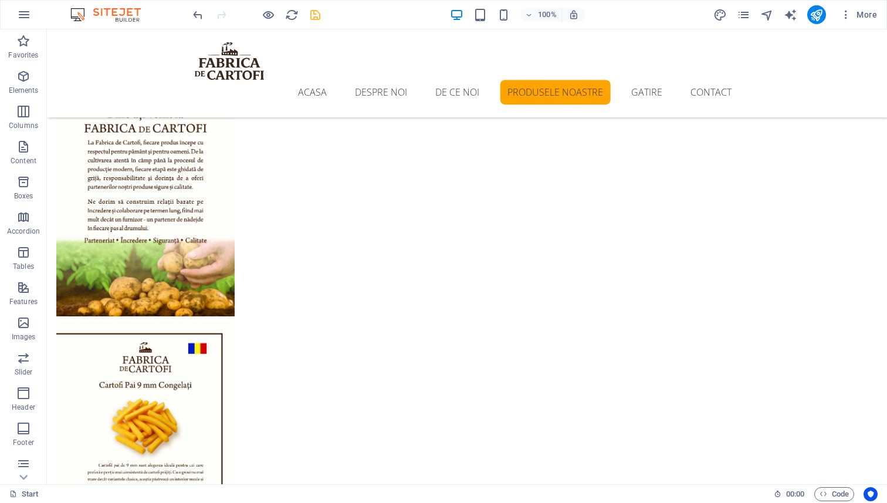
click at [314, 10] on icon "save" at bounding box center [314, 14] width 13 height 13
checkbox input "false"
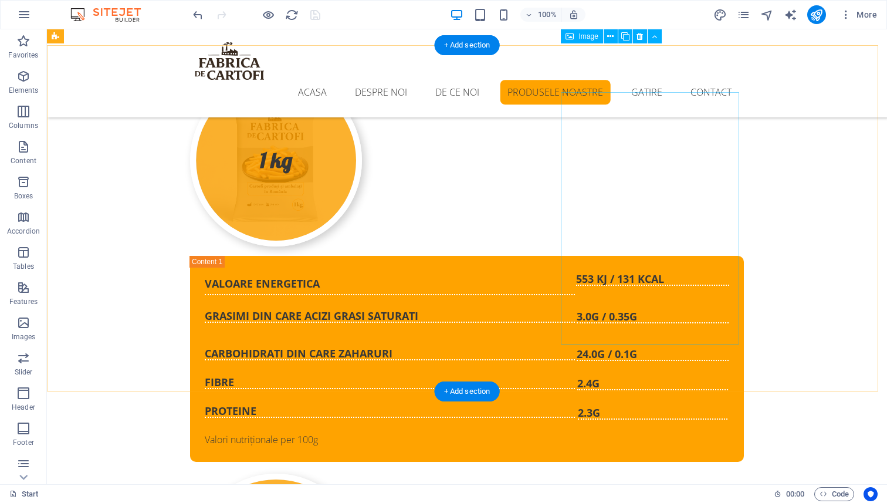
scroll to position [2852, 0]
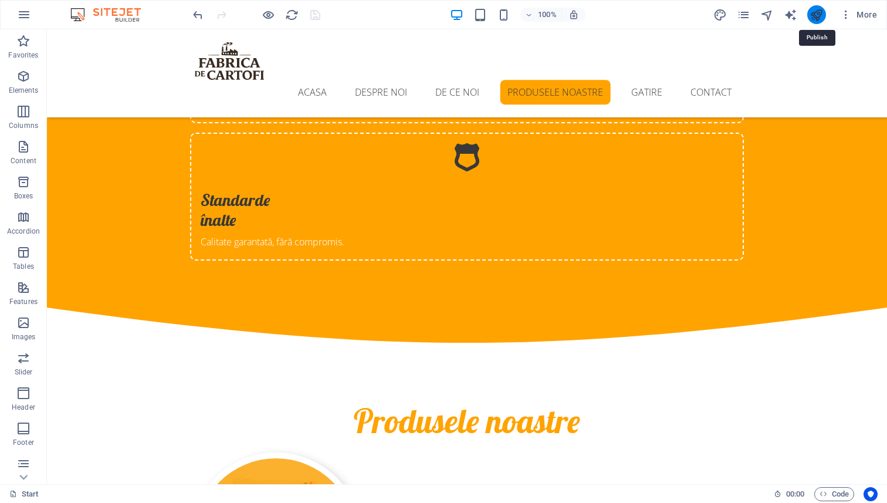
click at [822, 11] on icon "publish" at bounding box center [815, 14] width 13 height 13
